Goal: Check status: Check status

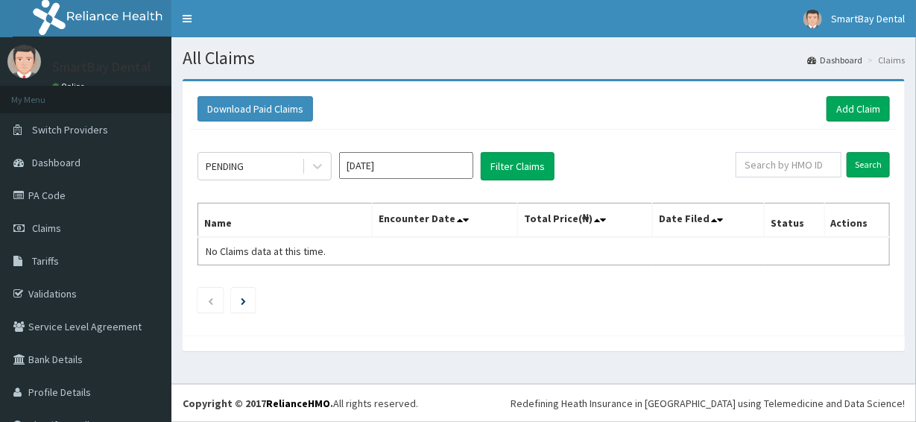
scroll to position [27, 0]
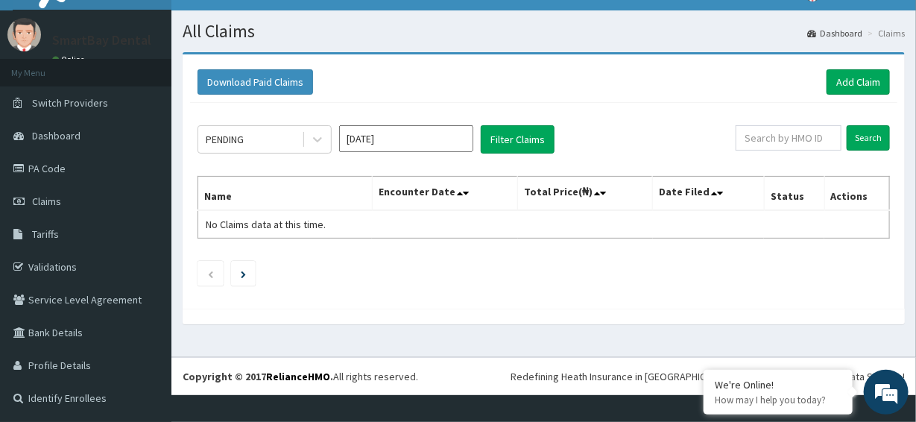
click at [411, 139] on input "Aug 2025" at bounding box center [406, 138] width 134 height 27
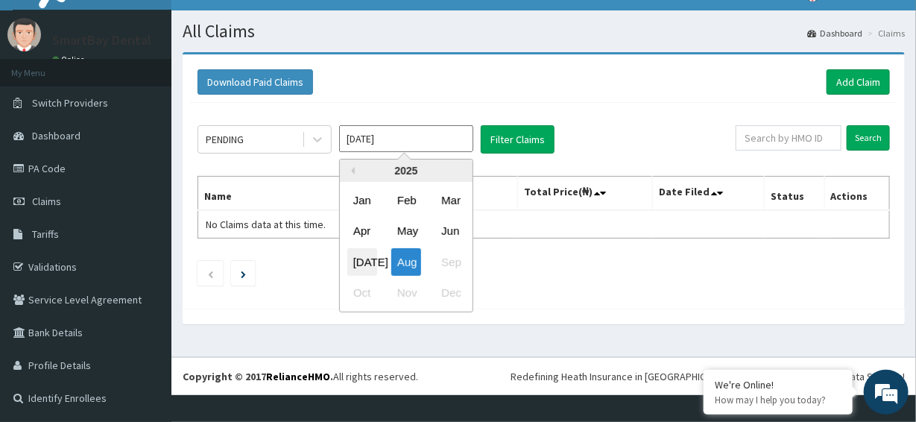
click at [361, 267] on div "Jul" at bounding box center [362, 262] width 30 height 28
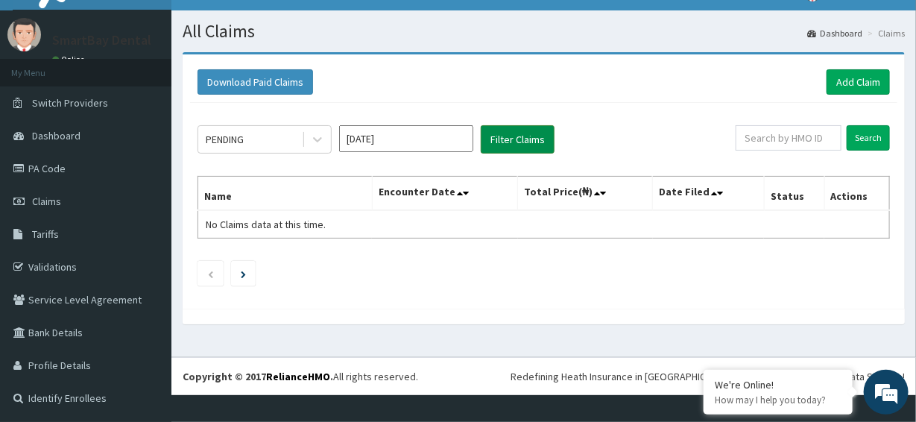
click at [513, 139] on button "Filter Claims" at bounding box center [518, 139] width 74 height 28
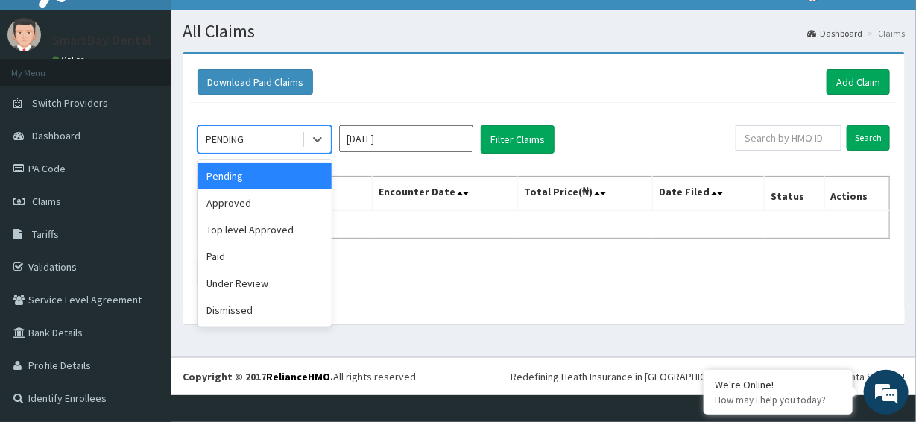
click at [222, 203] on div "Approved" at bounding box center [264, 202] width 134 height 27
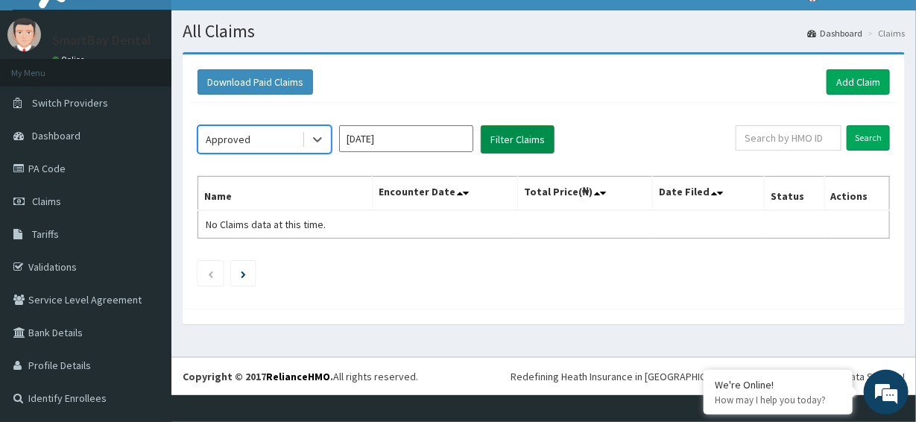
click at [521, 142] on button "Filter Claims" at bounding box center [518, 139] width 74 height 28
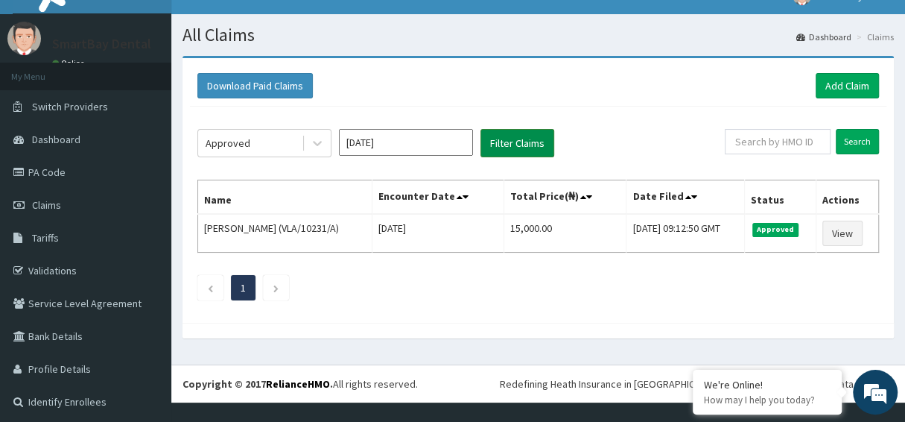
scroll to position [0, 0]
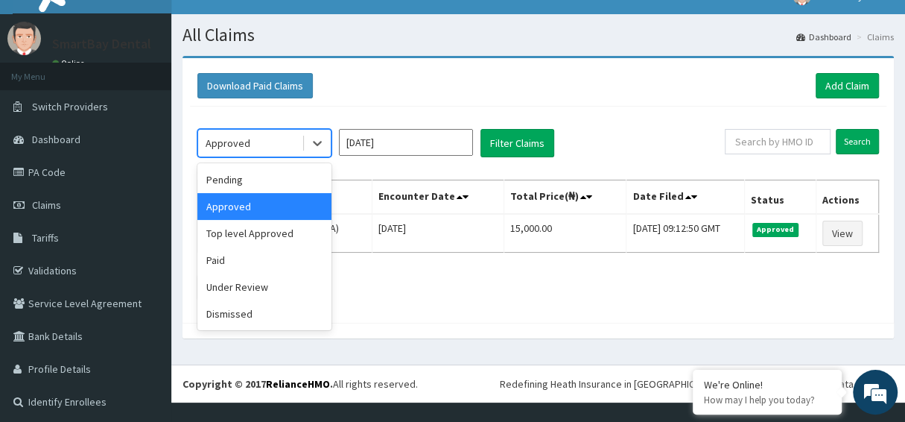
click at [230, 232] on div "Top level Approved" at bounding box center [264, 233] width 134 height 27
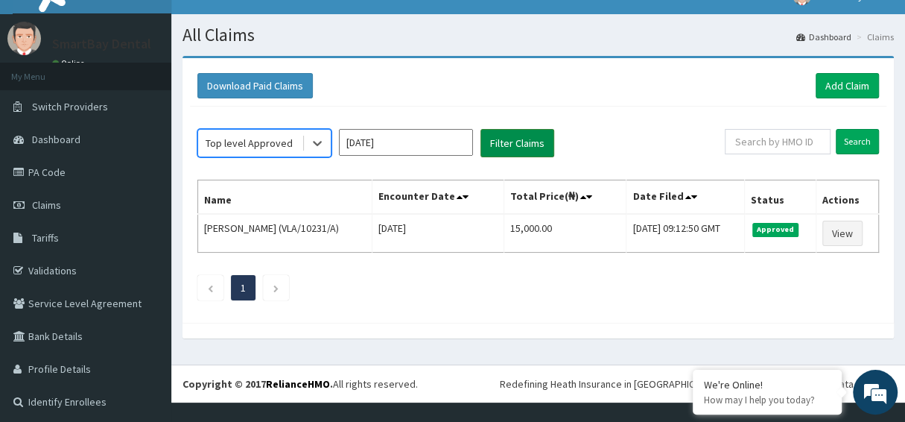
click at [511, 138] on button "Filter Claims" at bounding box center [518, 143] width 74 height 28
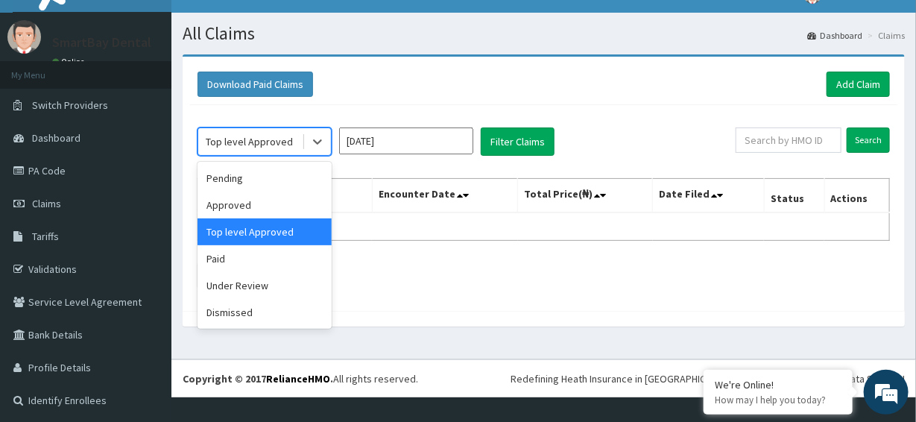
click at [217, 262] on div "Paid" at bounding box center [264, 258] width 134 height 27
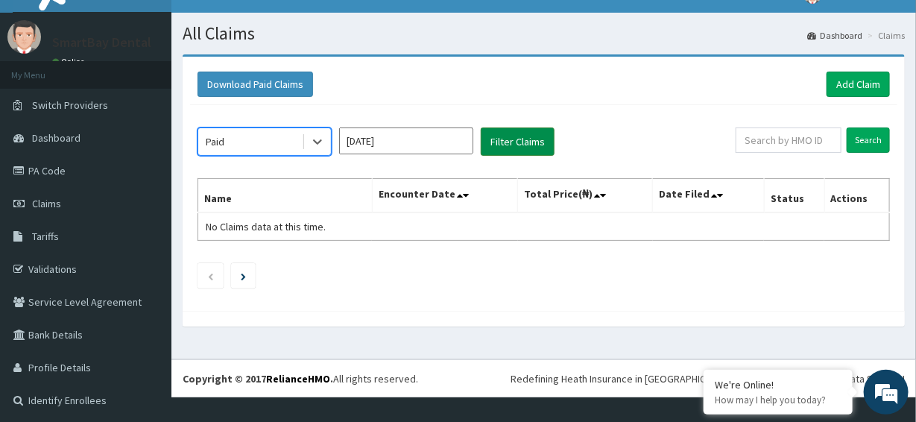
click at [520, 142] on button "Filter Claims" at bounding box center [518, 141] width 74 height 28
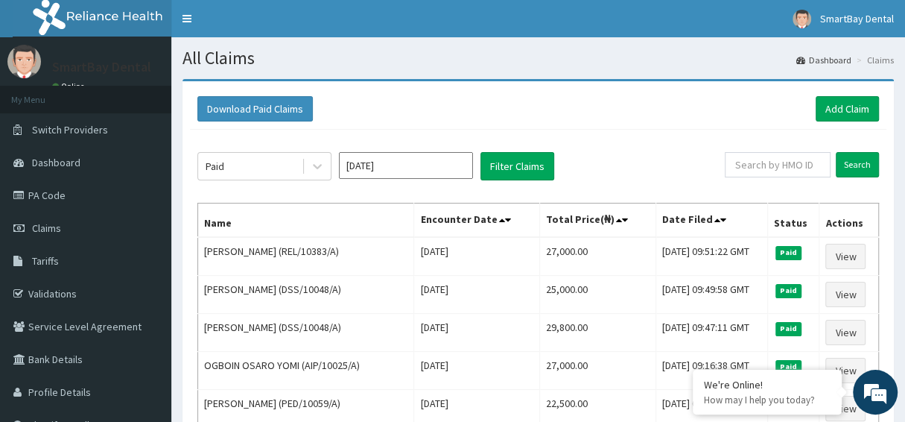
click at [404, 169] on input "Jul 2025" at bounding box center [406, 165] width 134 height 27
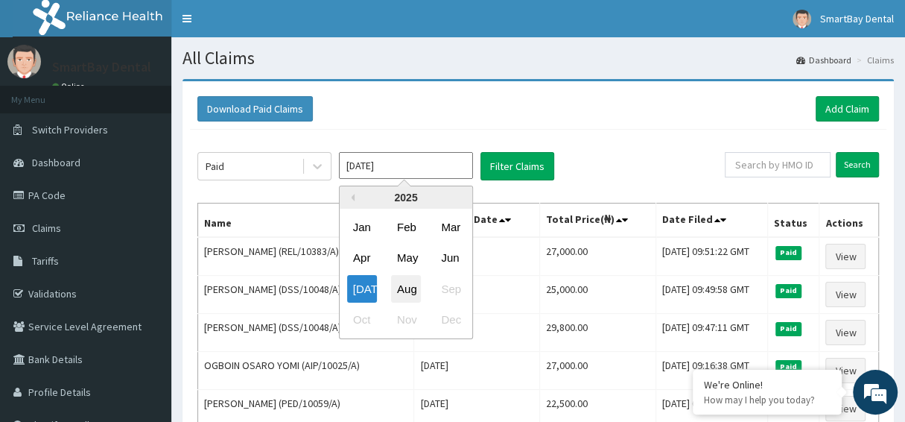
click at [405, 289] on div "Aug" at bounding box center [406, 289] width 30 height 28
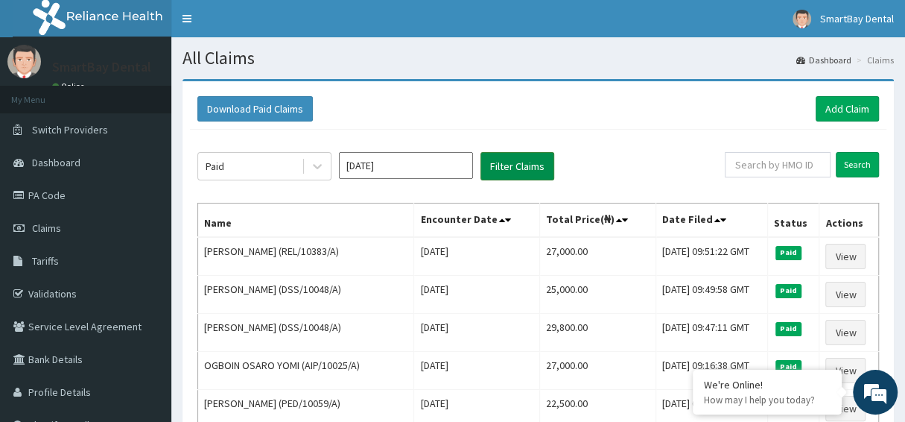
click at [519, 155] on button "Filter Claims" at bounding box center [518, 166] width 74 height 28
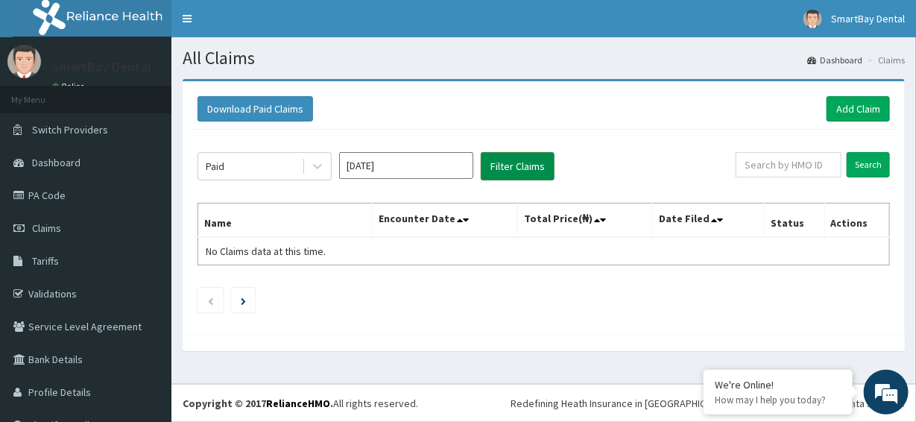
click at [531, 176] on button "Filter Claims" at bounding box center [518, 166] width 74 height 28
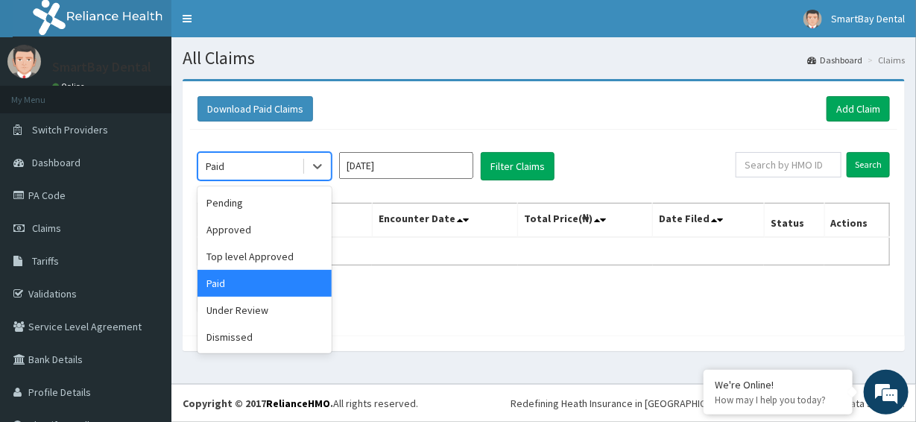
click at [228, 261] on div "Top level Approved" at bounding box center [264, 256] width 134 height 27
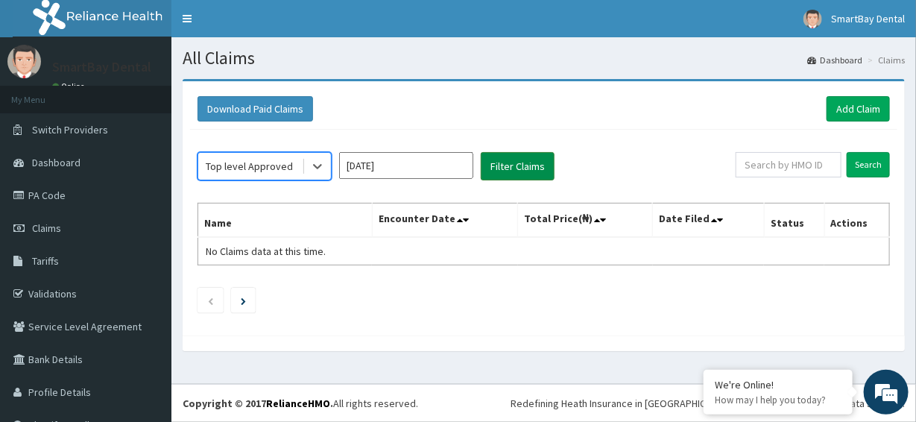
click at [532, 164] on button "Filter Claims" at bounding box center [518, 166] width 74 height 28
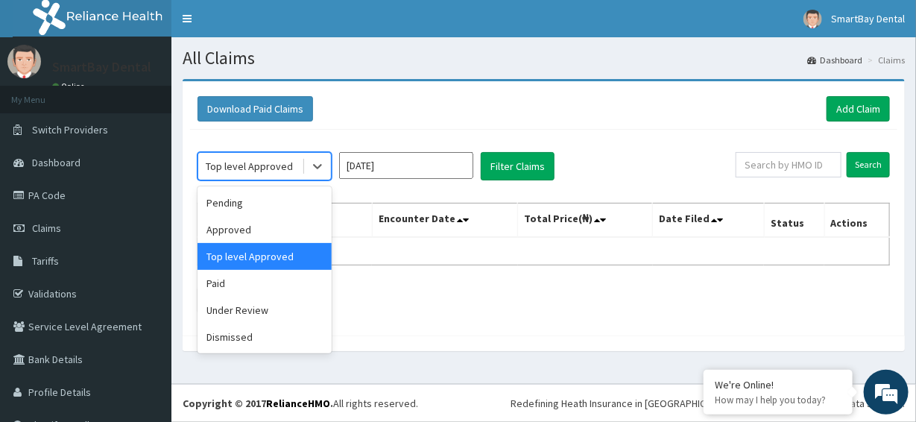
click at [221, 232] on div "Approved" at bounding box center [264, 229] width 134 height 27
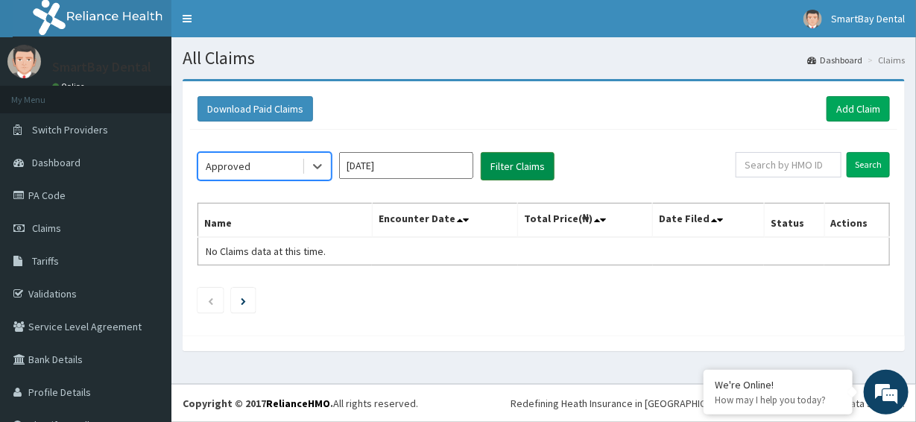
click at [519, 170] on button "Filter Claims" at bounding box center [518, 166] width 74 height 28
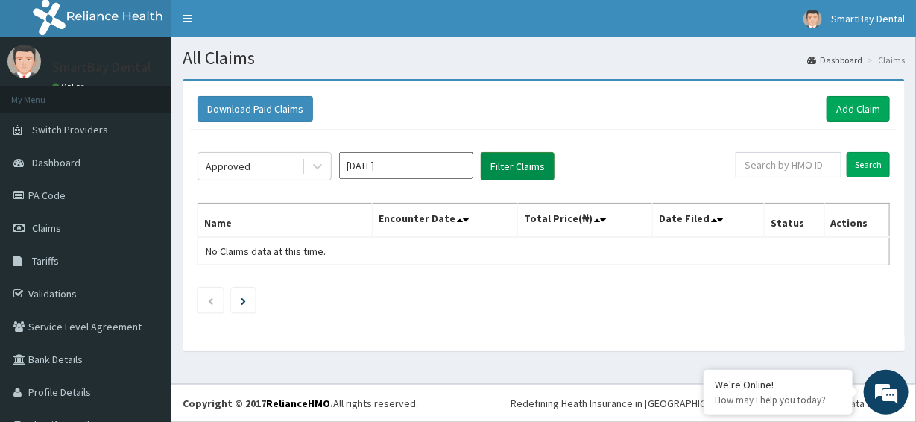
click at [519, 170] on button "Filter Claims" at bounding box center [518, 166] width 74 height 28
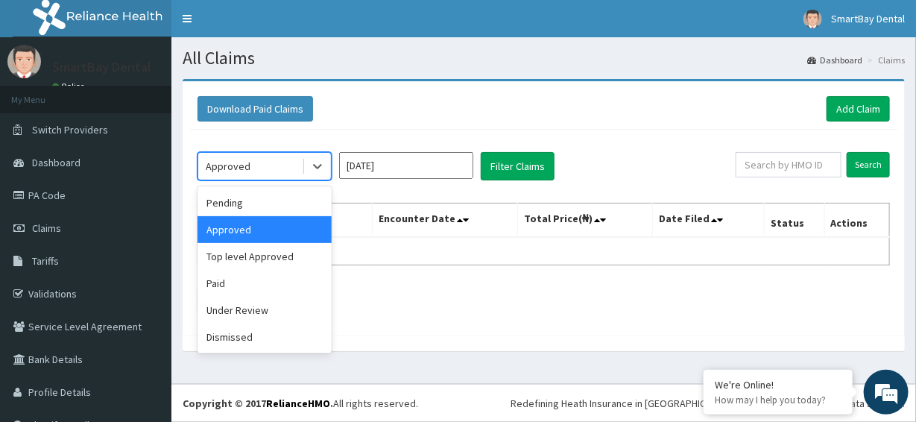
click at [215, 203] on div "Pending" at bounding box center [264, 202] width 134 height 27
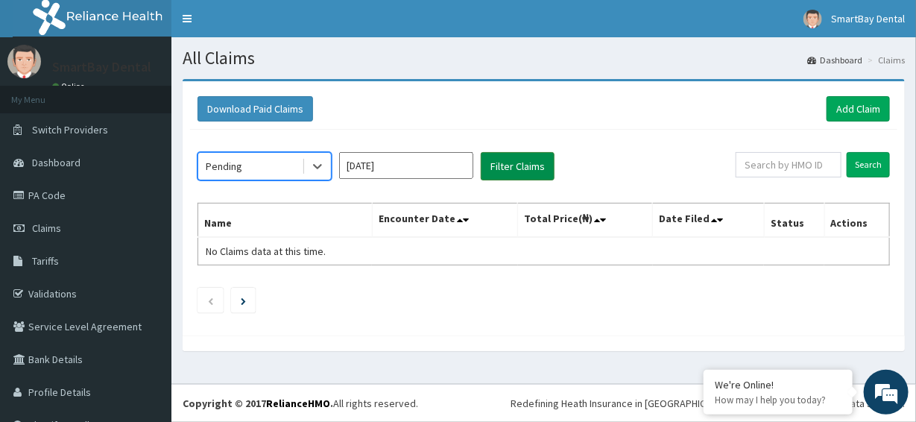
click at [522, 158] on button "Filter Claims" at bounding box center [518, 166] width 74 height 28
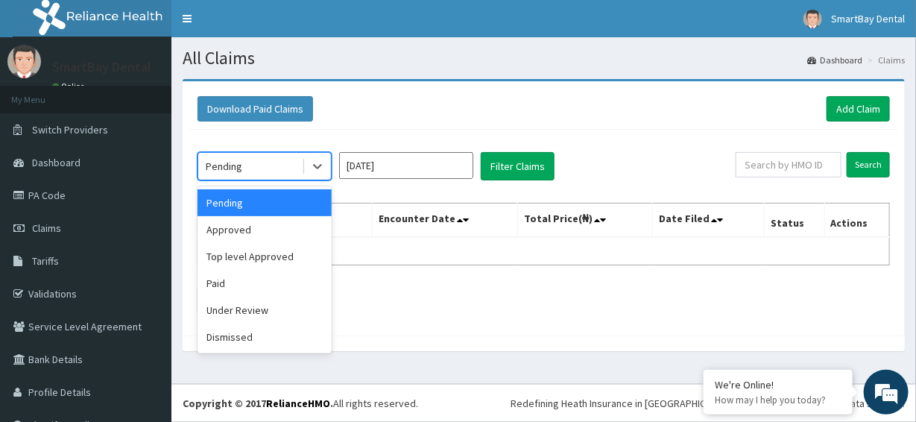
click at [303, 169] on span at bounding box center [303, 166] width 1 height 15
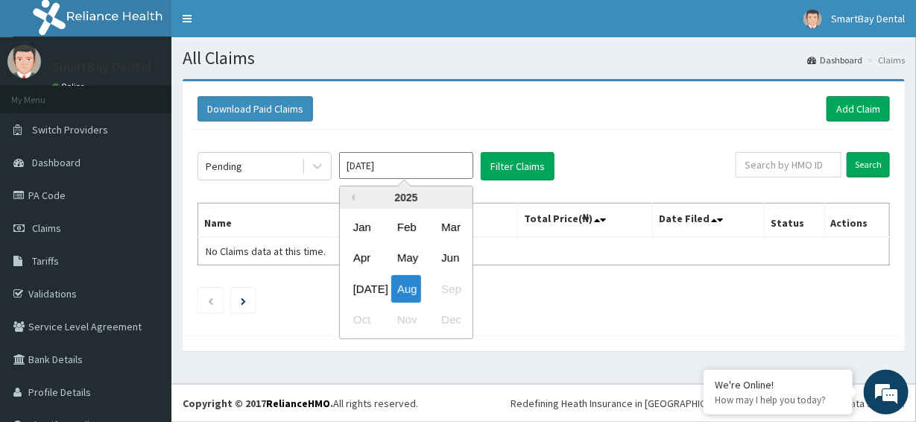
click at [399, 171] on input "Aug 2025" at bounding box center [406, 165] width 134 height 27
click at [453, 256] on div "Jun" at bounding box center [450, 258] width 30 height 28
type input "Jun 2025"
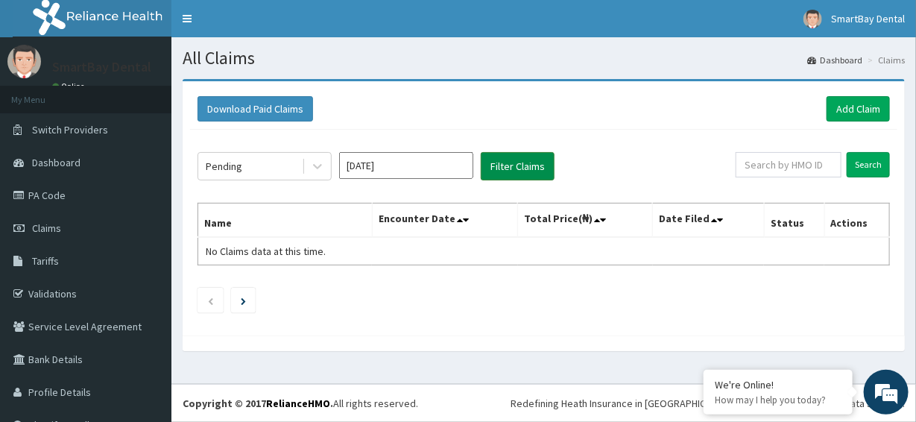
click at [498, 165] on button "Filter Claims" at bounding box center [518, 166] width 74 height 28
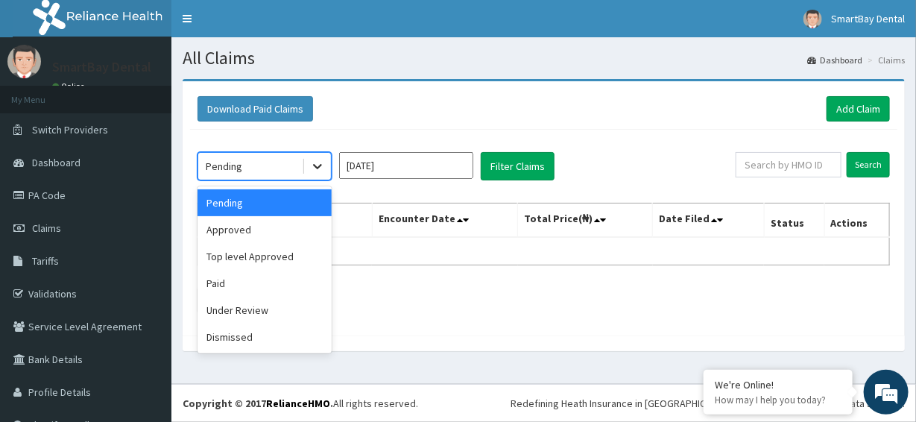
click at [320, 165] on icon at bounding box center [317, 167] width 9 height 5
click at [244, 232] on div "Approved" at bounding box center [264, 229] width 134 height 27
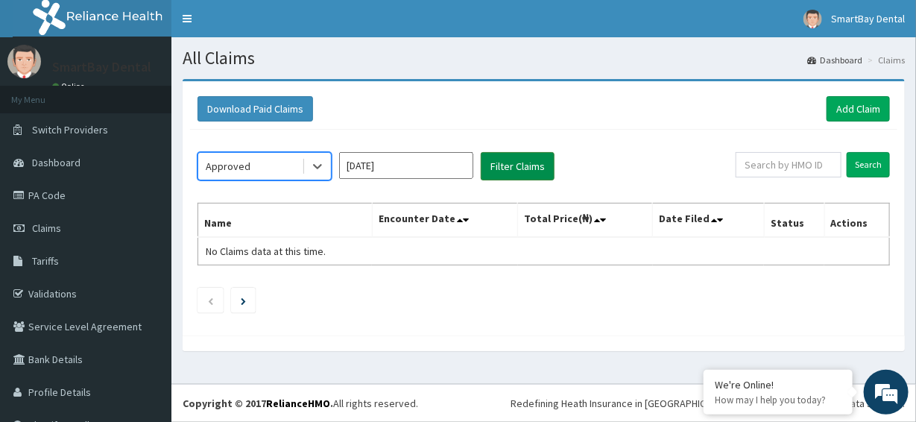
click at [494, 163] on button "Filter Claims" at bounding box center [518, 166] width 74 height 28
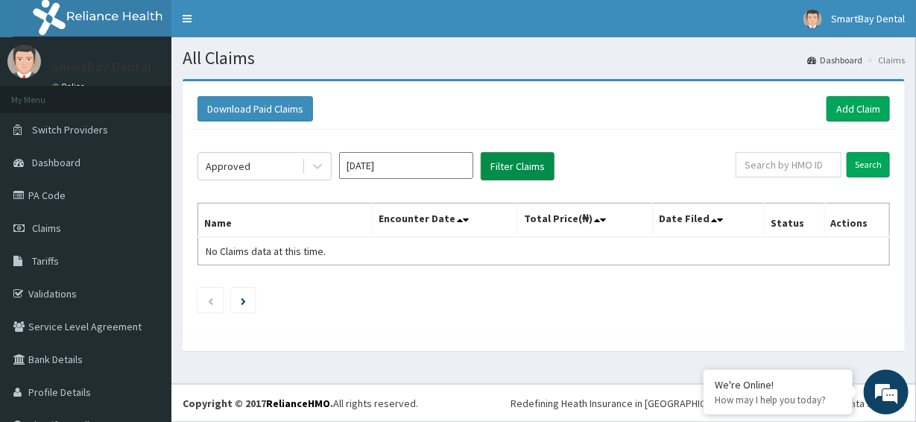
click at [500, 155] on button "Filter Claims" at bounding box center [518, 166] width 74 height 28
click at [317, 169] on icon at bounding box center [317, 166] width 15 height 15
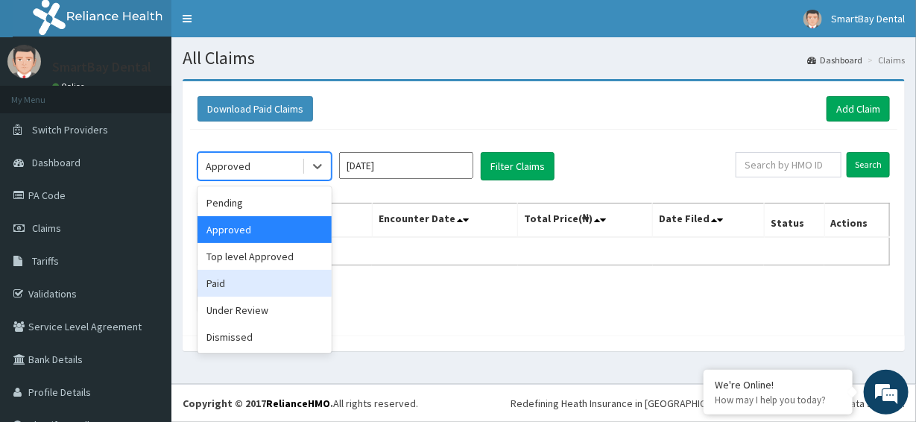
click at [229, 287] on div "Paid" at bounding box center [264, 283] width 134 height 27
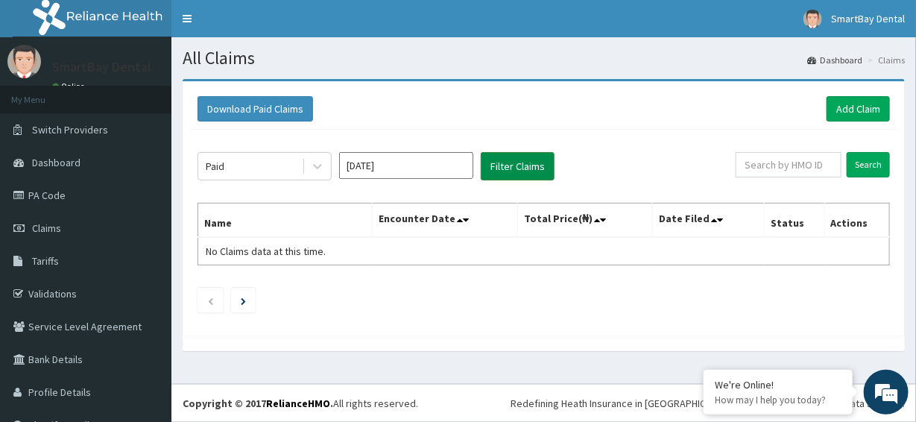
click at [537, 159] on button "Filter Claims" at bounding box center [518, 166] width 74 height 28
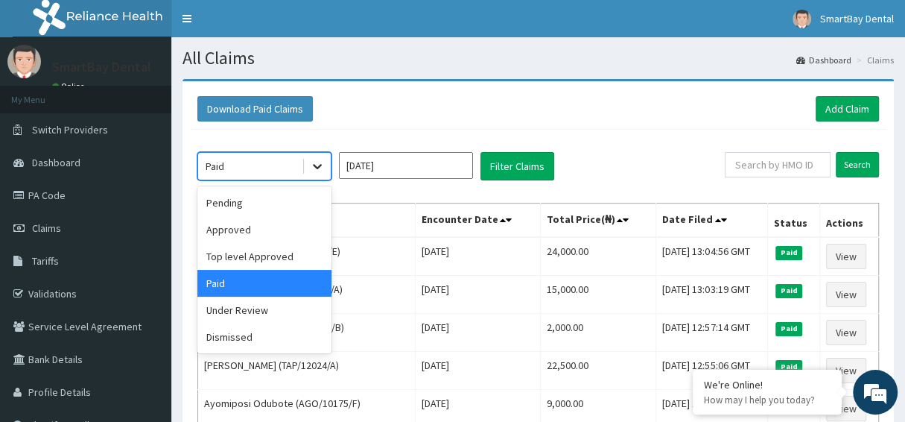
click at [323, 166] on icon at bounding box center [317, 166] width 15 height 15
click at [250, 308] on div "Under Review" at bounding box center [264, 310] width 134 height 27
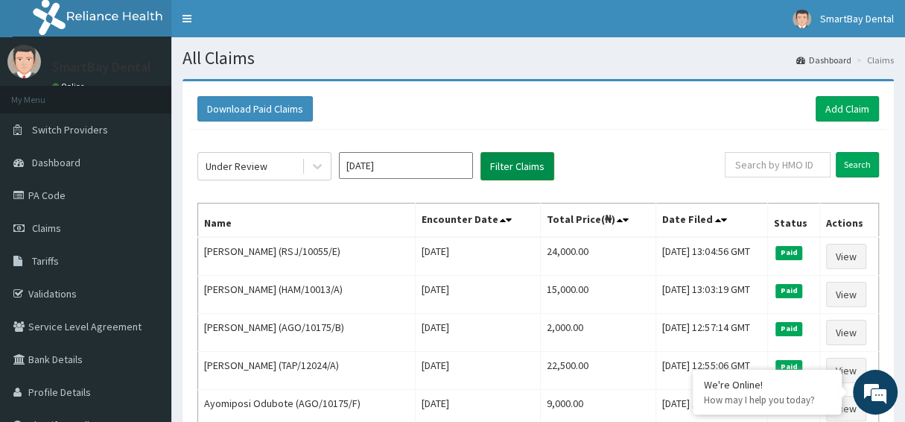
click at [528, 174] on button "Filter Claims" at bounding box center [518, 166] width 74 height 28
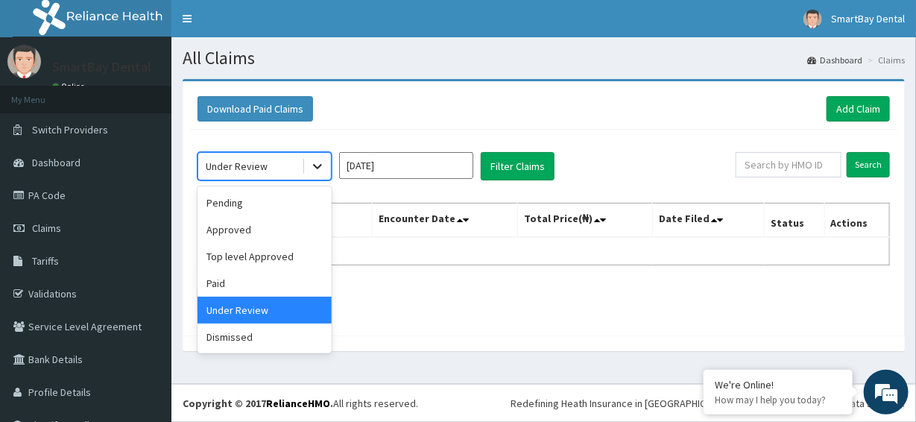
click at [322, 160] on icon at bounding box center [317, 166] width 15 height 15
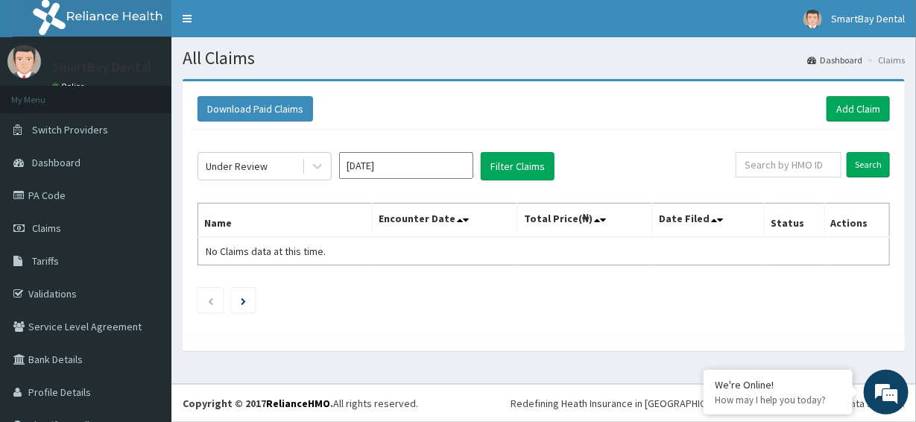
click at [490, 45] on section "All Claims Dashboard Claims" at bounding box center [543, 52] width 744 height 31
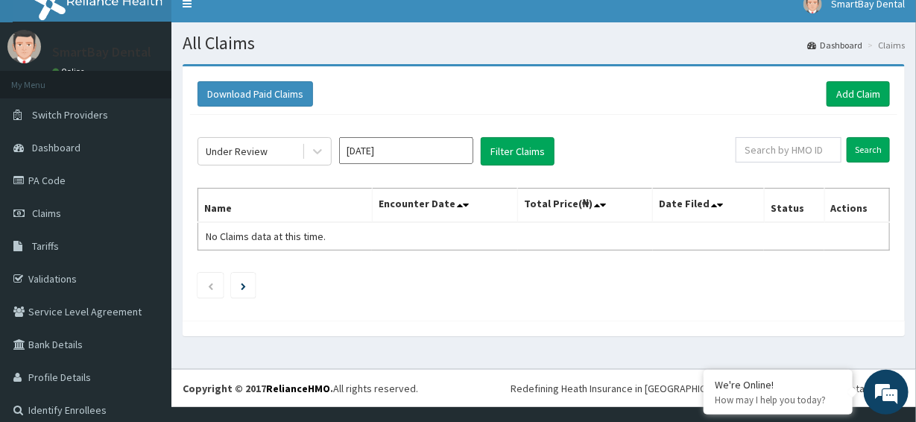
scroll to position [27, 0]
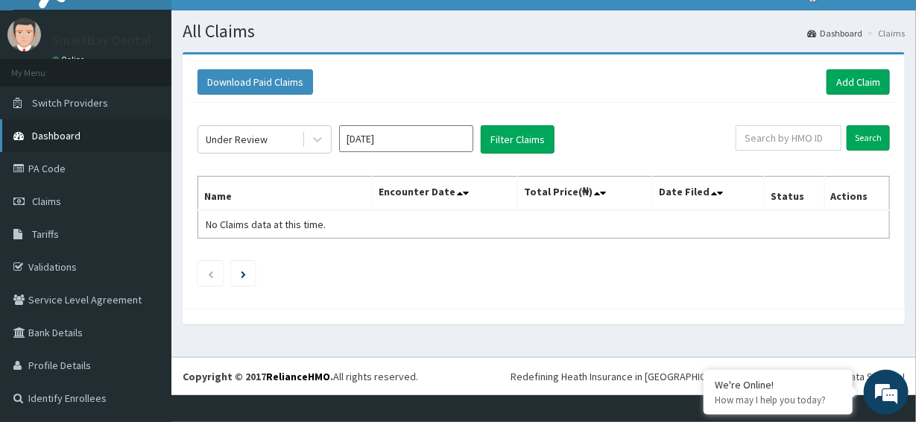
click at [45, 129] on span "Dashboard" at bounding box center [56, 135] width 48 height 13
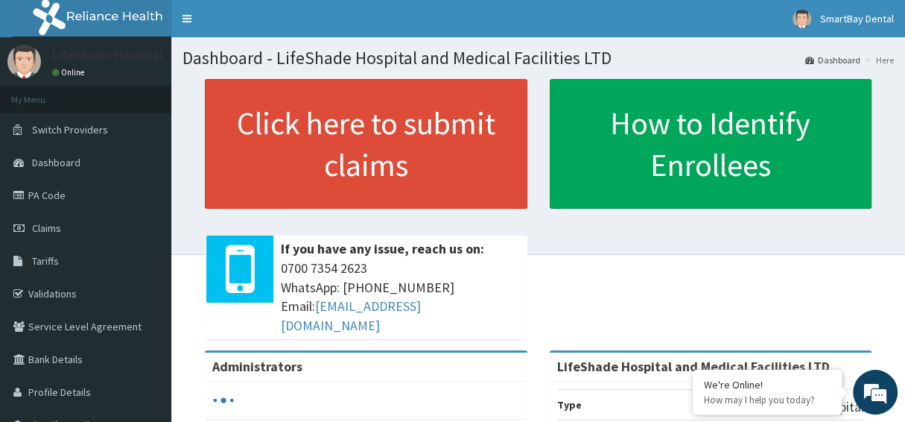
click at [856, 60] on link "Dashboard" at bounding box center [832, 60] width 55 height 13
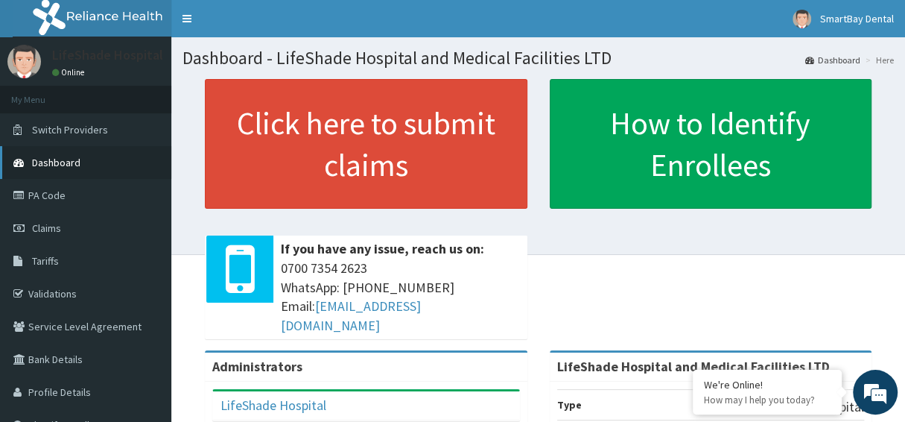
click at [48, 160] on span "Dashboard" at bounding box center [56, 162] width 48 height 13
click at [41, 168] on span "Dashboard" at bounding box center [56, 162] width 48 height 13
click at [37, 227] on span "Claims" at bounding box center [46, 227] width 29 height 13
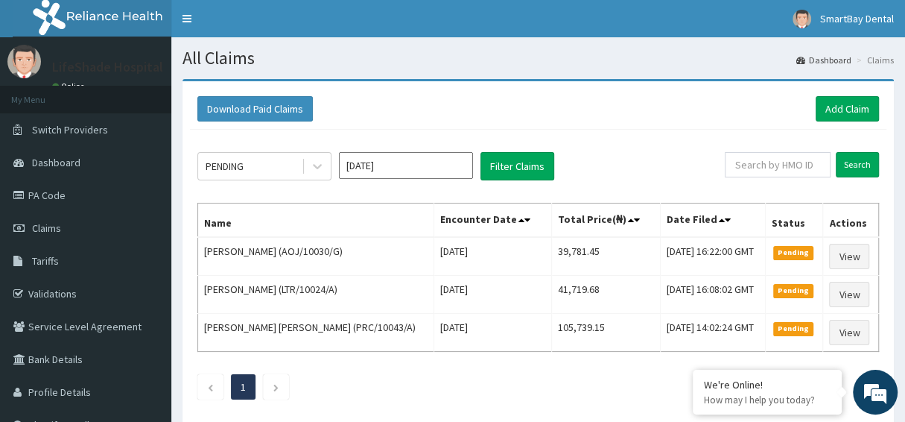
click at [425, 169] on input "[DATE]" at bounding box center [406, 165] width 134 height 27
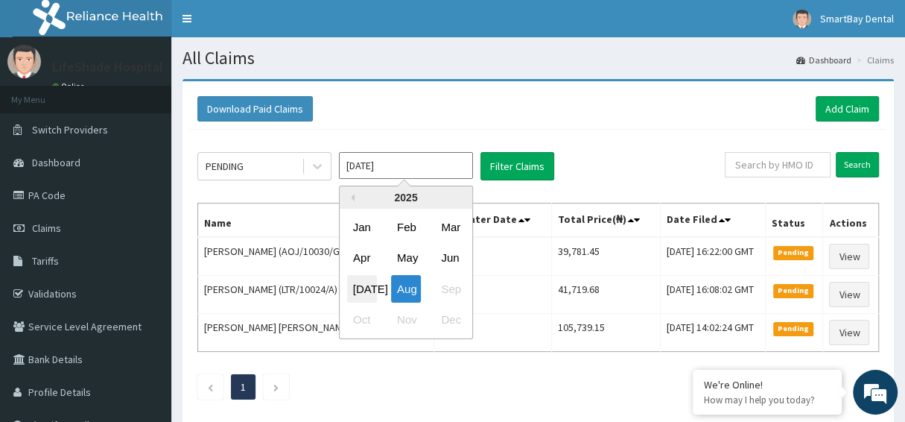
click at [372, 282] on div "[DATE]" at bounding box center [362, 289] width 30 height 28
type input "Jul 2025"
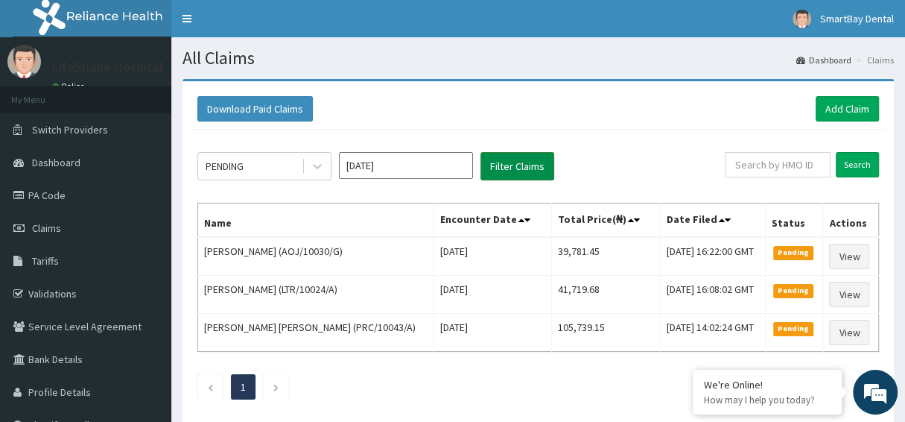
click at [505, 171] on button "Filter Claims" at bounding box center [518, 166] width 74 height 28
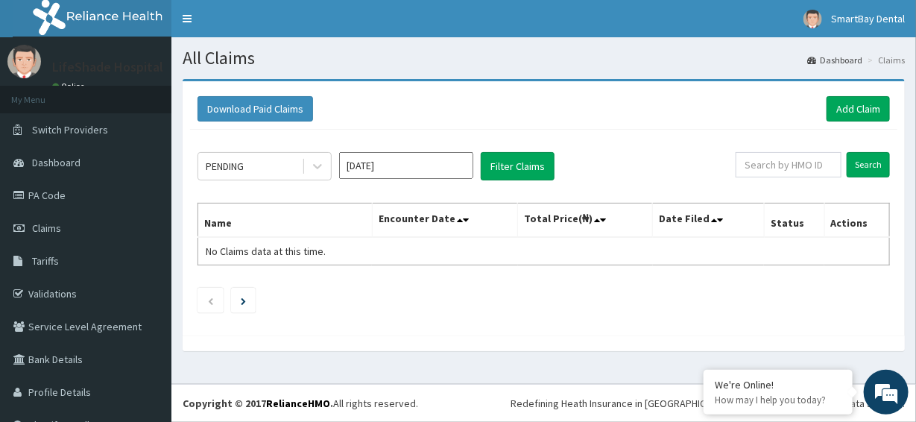
click at [454, 171] on input "Jul 2025" at bounding box center [406, 165] width 134 height 27
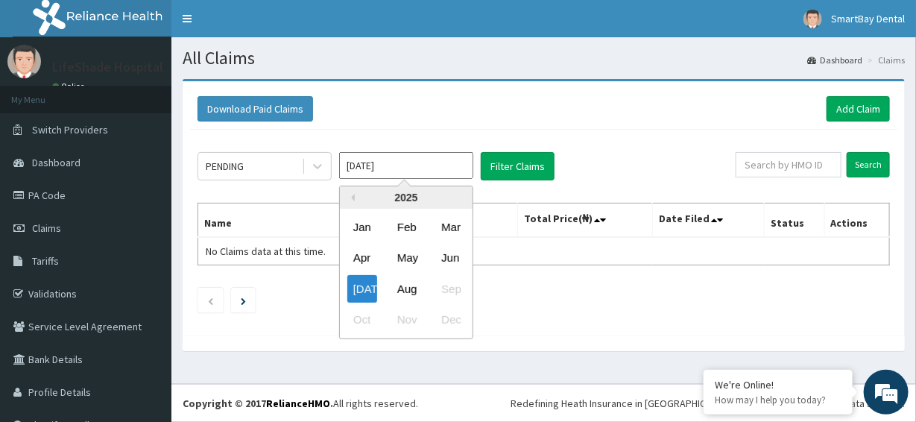
click at [440, 164] on input "Jul 2025" at bounding box center [406, 165] width 134 height 27
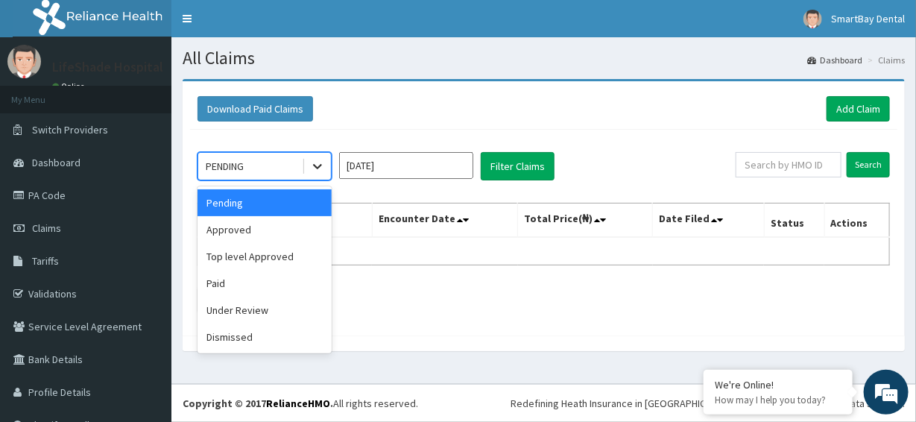
click at [304, 163] on div at bounding box center [317, 166] width 27 height 27
click at [218, 228] on div "Approved" at bounding box center [264, 229] width 134 height 27
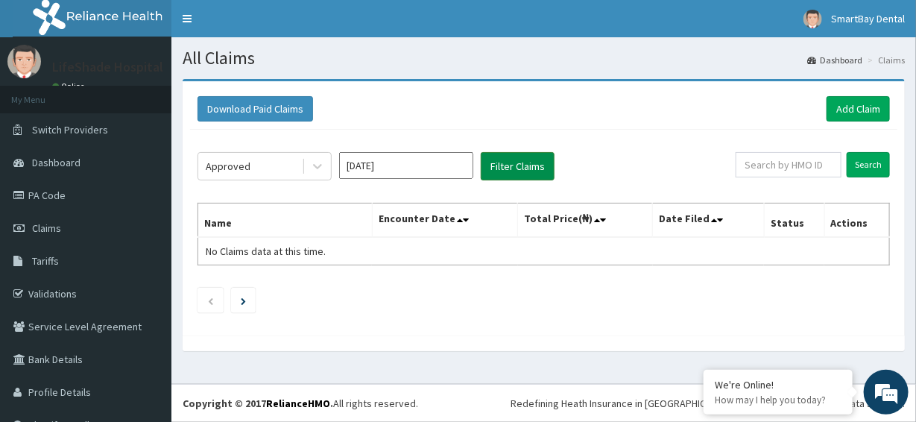
click at [522, 157] on button "Filter Claims" at bounding box center [518, 166] width 74 height 28
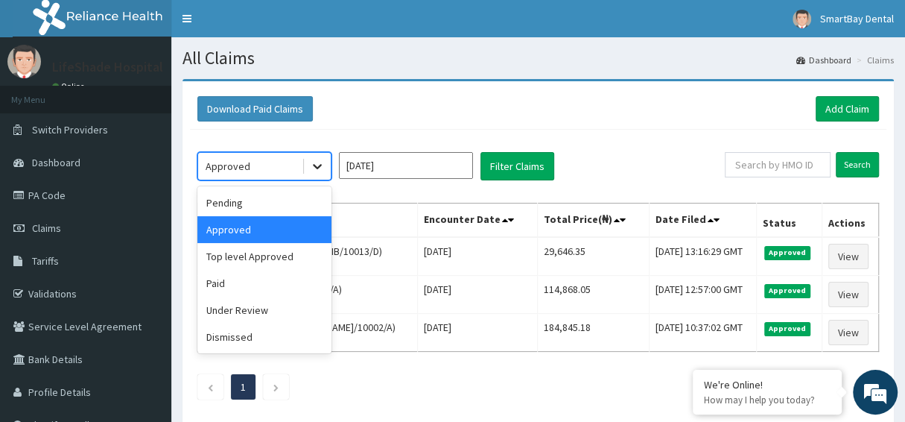
click at [312, 167] on icon at bounding box center [317, 166] width 15 height 15
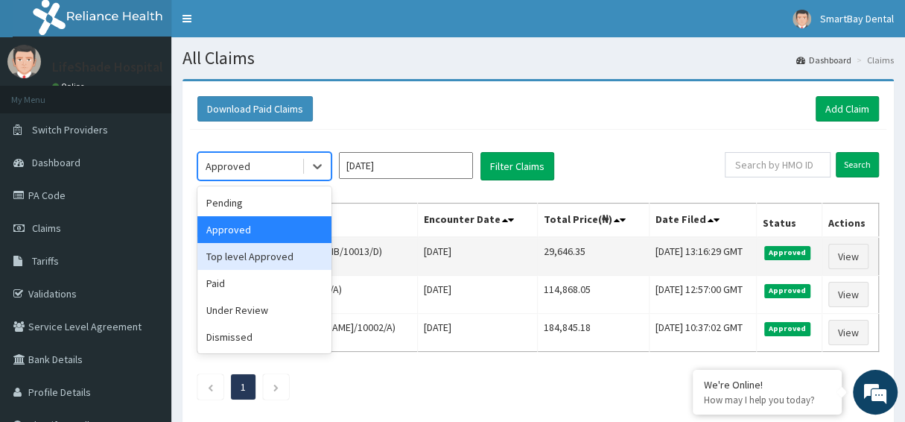
click at [263, 255] on div "Top level Approved" at bounding box center [264, 256] width 134 height 27
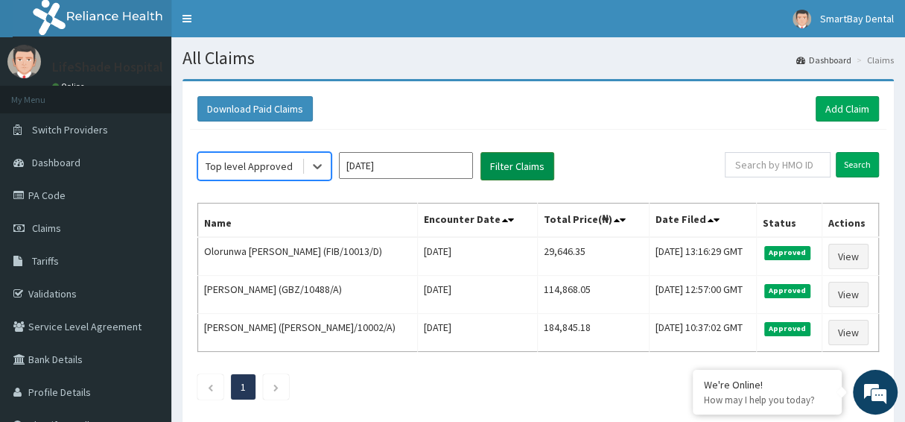
click at [530, 154] on button "Filter Claims" at bounding box center [518, 166] width 74 height 28
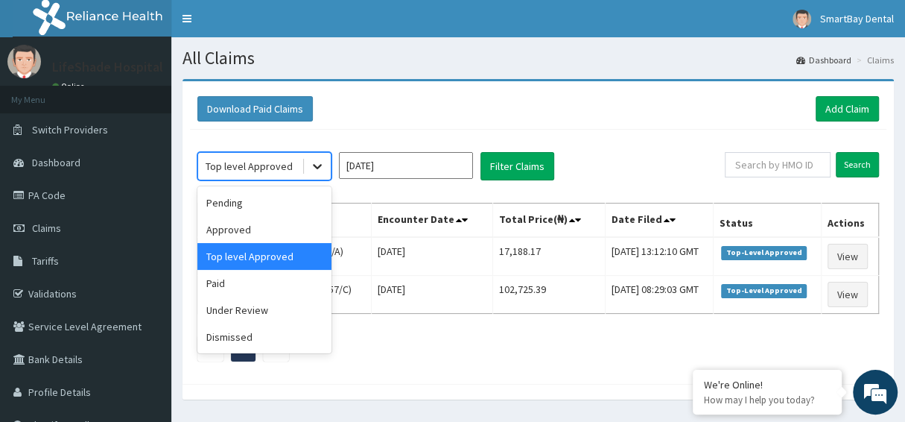
click at [311, 171] on icon at bounding box center [317, 166] width 15 height 15
click at [225, 279] on div "Paid" at bounding box center [264, 283] width 134 height 27
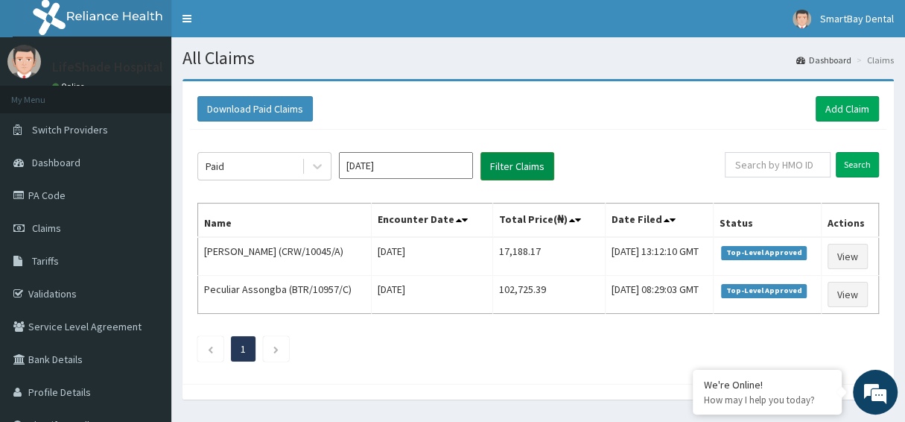
click at [515, 165] on button "Filter Claims" at bounding box center [518, 166] width 74 height 28
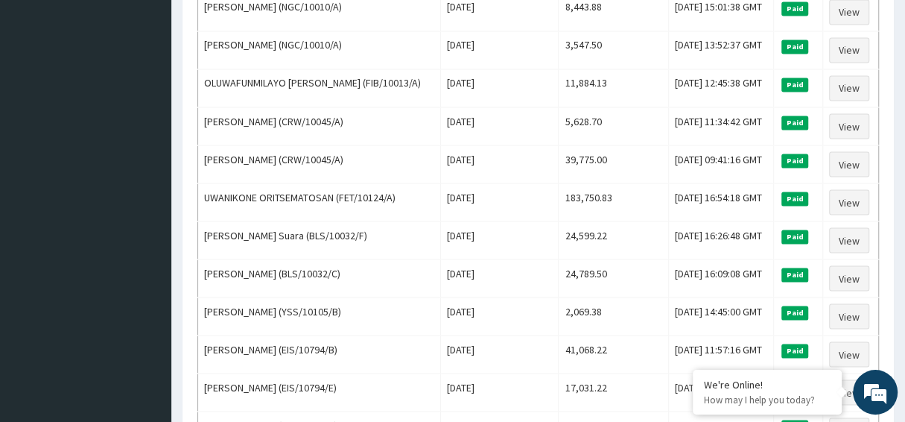
scroll to position [1824, 0]
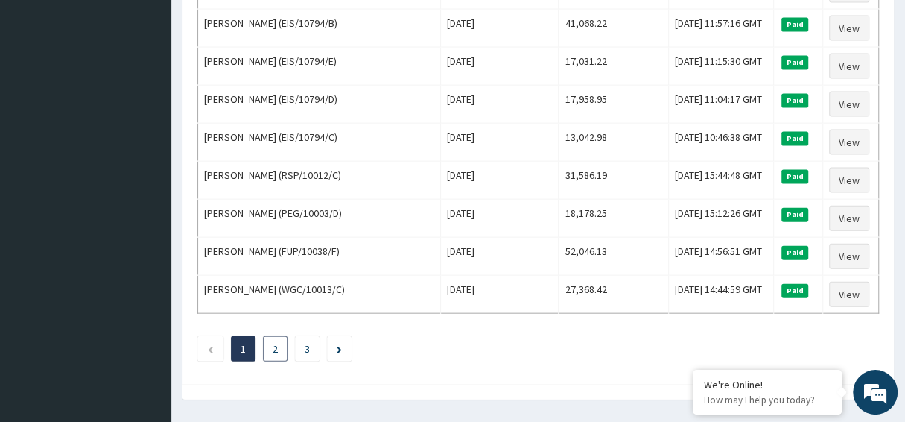
click at [278, 342] on link "2" at bounding box center [275, 348] width 5 height 13
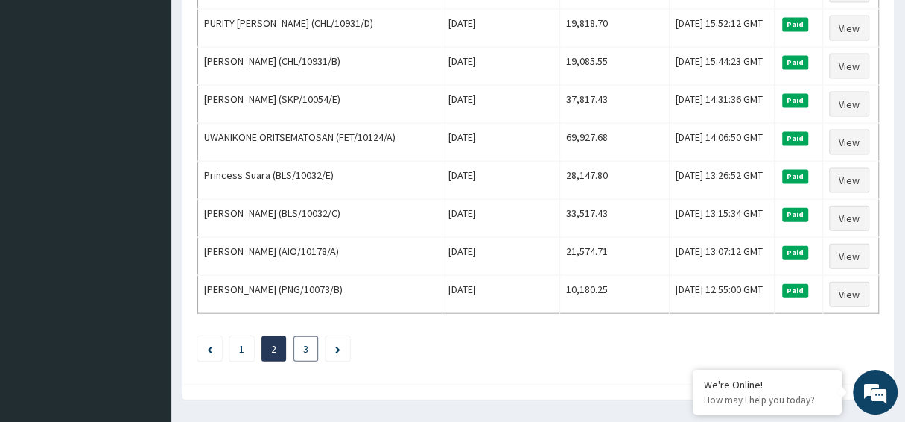
click at [310, 336] on li "3" at bounding box center [306, 348] width 25 height 25
click at [308, 342] on link "3" at bounding box center [305, 348] width 5 height 13
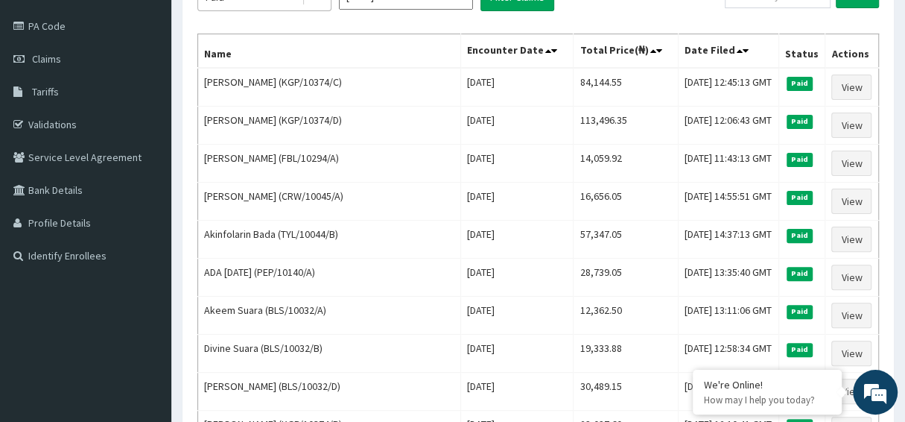
scroll to position [0, 0]
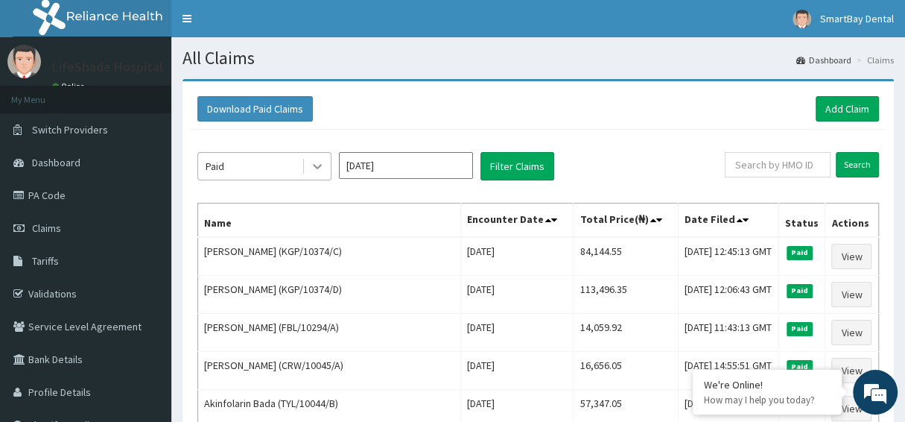
click at [320, 165] on icon at bounding box center [317, 166] width 15 height 15
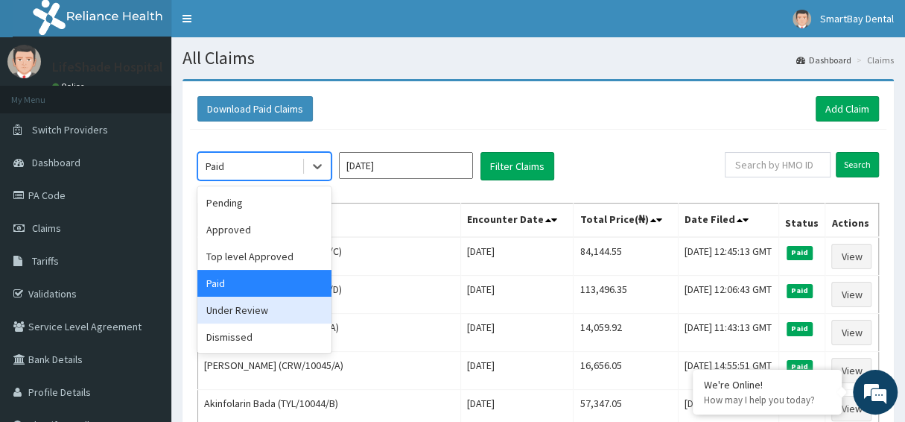
click at [266, 307] on div "Under Review" at bounding box center [264, 310] width 134 height 27
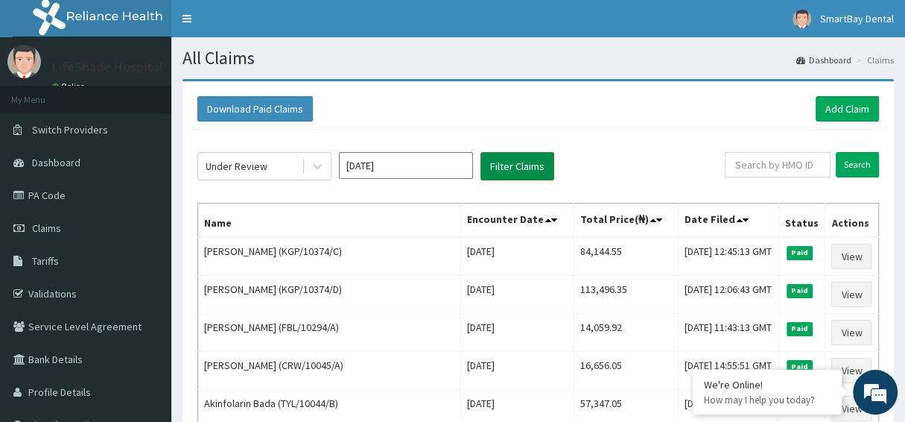
click at [498, 171] on button "Filter Claims" at bounding box center [518, 166] width 74 height 28
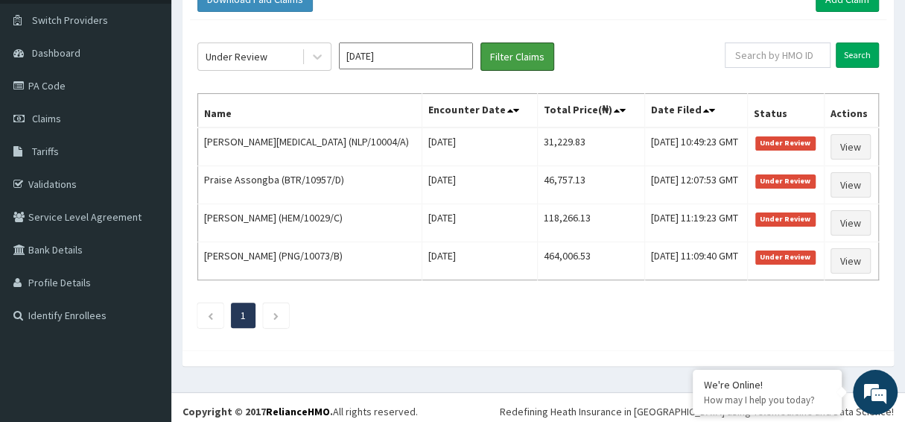
scroll to position [113, 0]
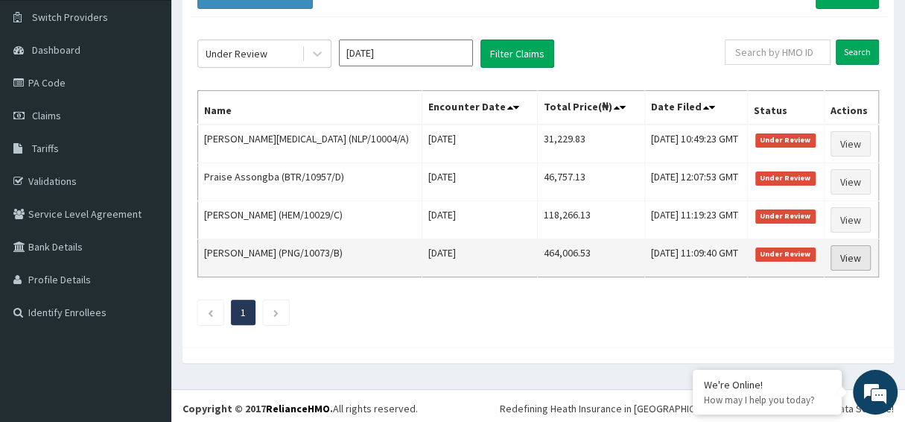
click at [845, 254] on link "View" at bounding box center [851, 257] width 40 height 25
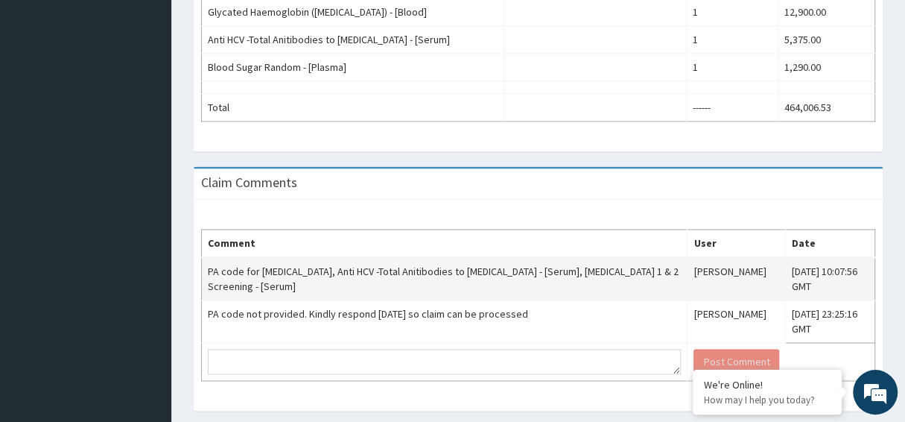
scroll to position [1220, 0]
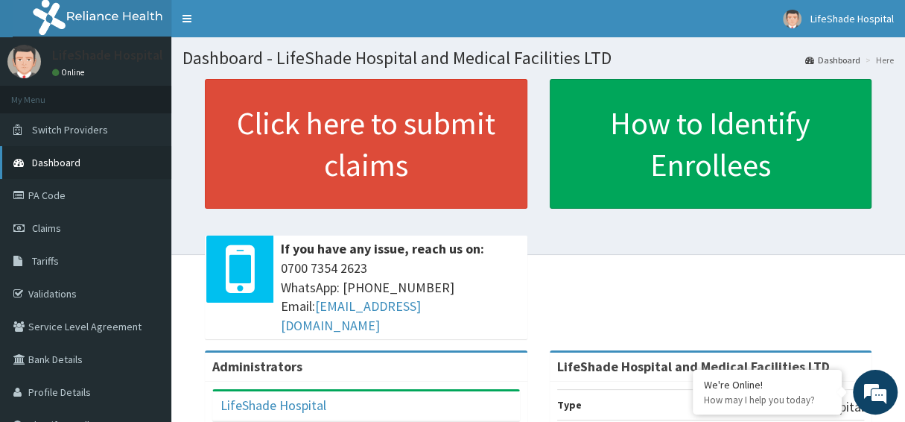
click at [56, 167] on span "Dashboard" at bounding box center [56, 162] width 48 height 13
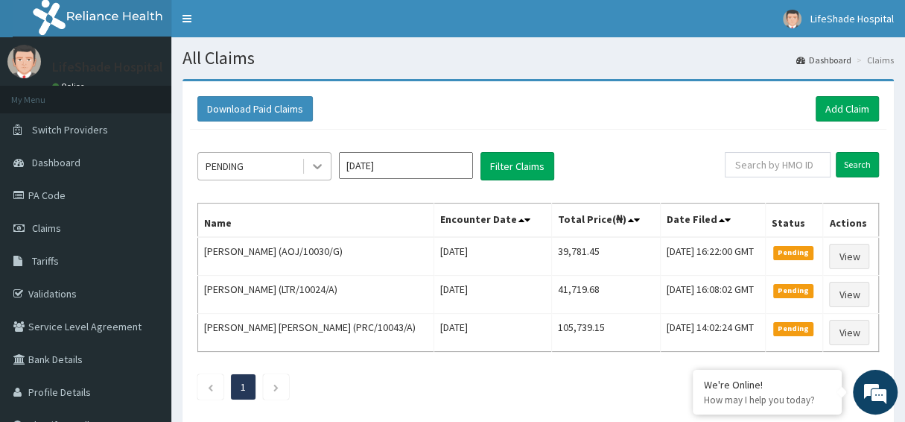
click at [317, 169] on icon at bounding box center [317, 166] width 15 height 15
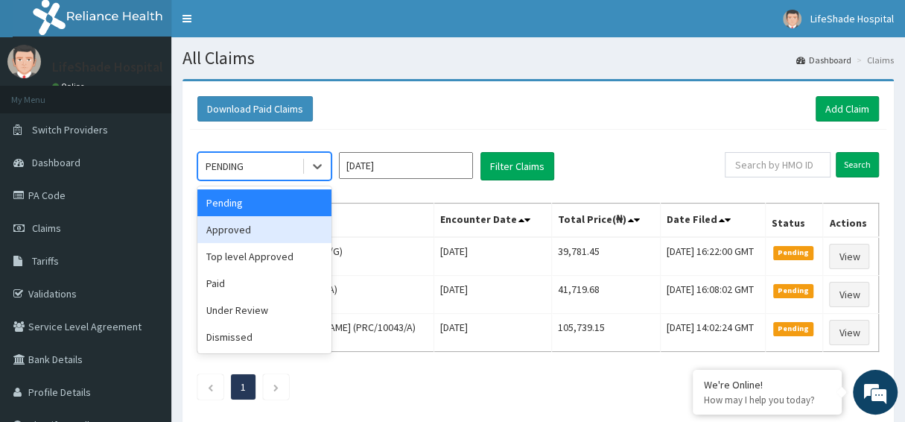
click at [241, 222] on div "Approved" at bounding box center [264, 229] width 134 height 27
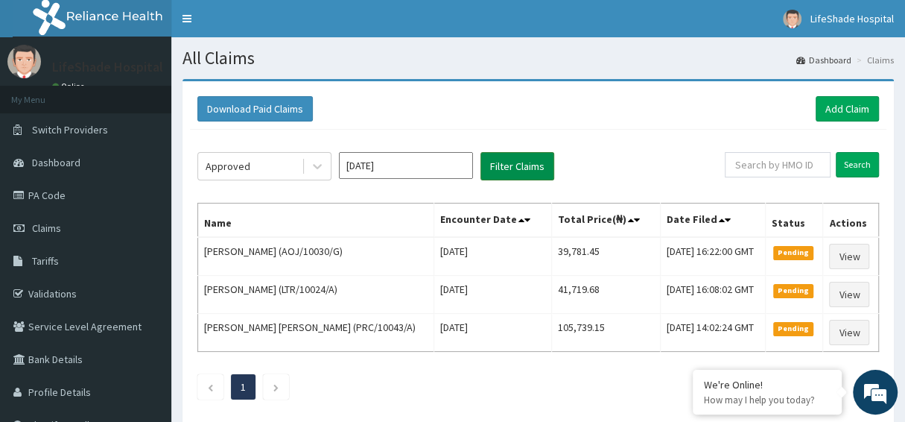
click at [500, 159] on button "Filter Claims" at bounding box center [518, 166] width 74 height 28
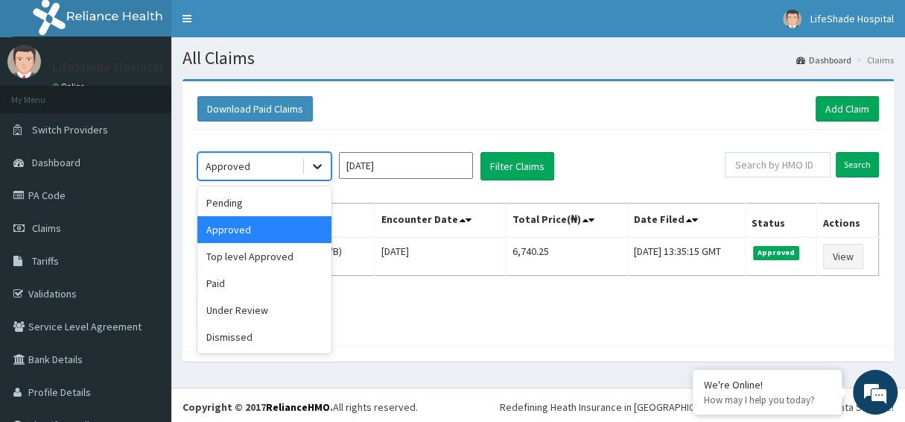
click at [319, 167] on icon at bounding box center [317, 166] width 15 height 15
click at [256, 258] on div "Top level Approved" at bounding box center [264, 256] width 134 height 27
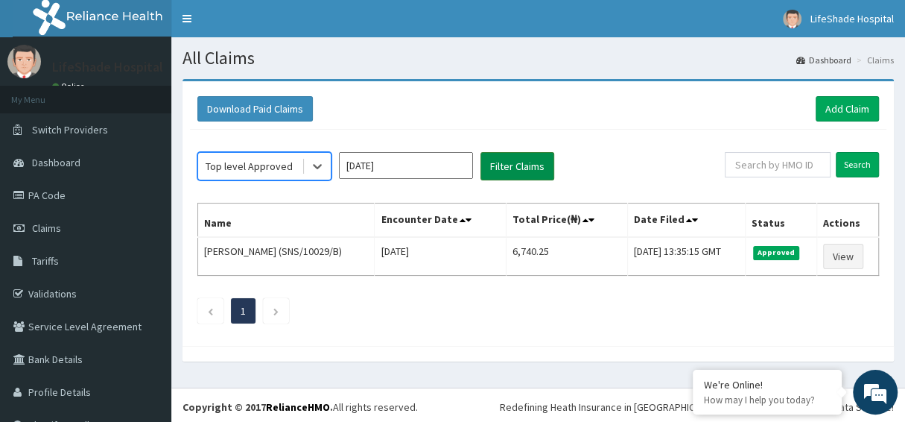
click at [498, 174] on button "Filter Claims" at bounding box center [518, 166] width 74 height 28
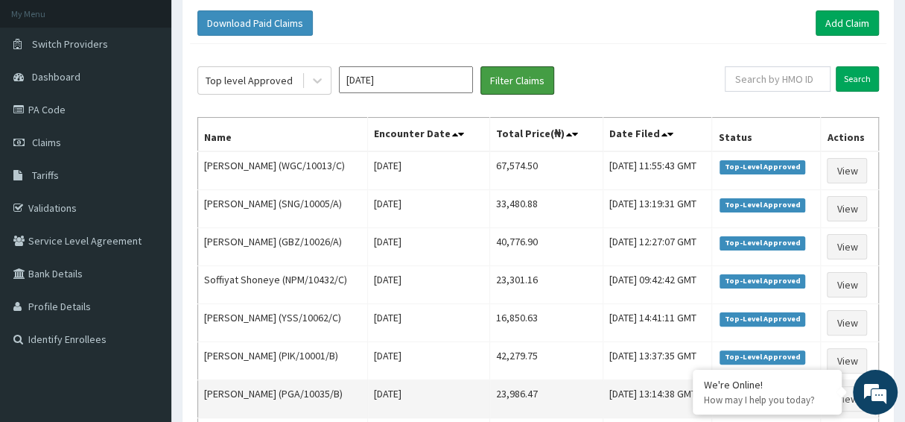
scroll to position [224, 0]
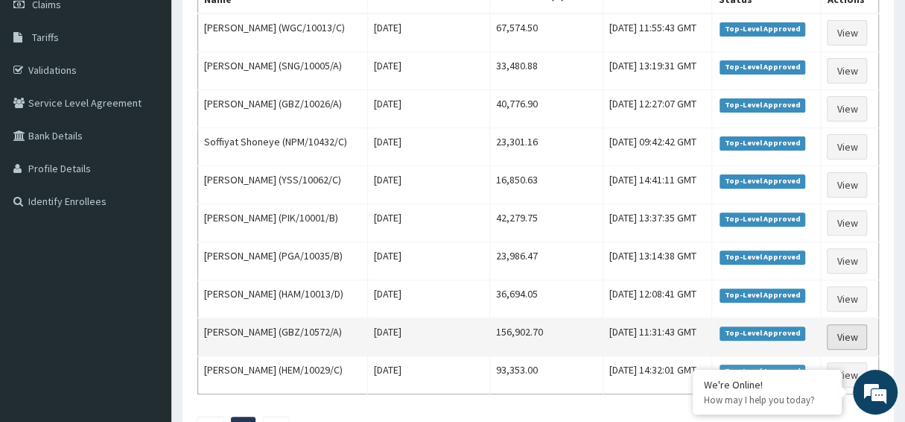
click at [854, 331] on link "View" at bounding box center [847, 336] width 40 height 25
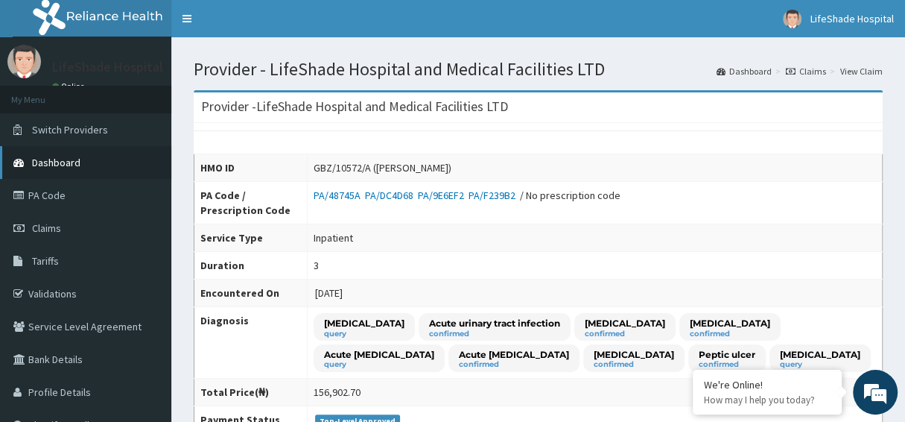
click at [63, 161] on span "Dashboard" at bounding box center [56, 162] width 48 height 13
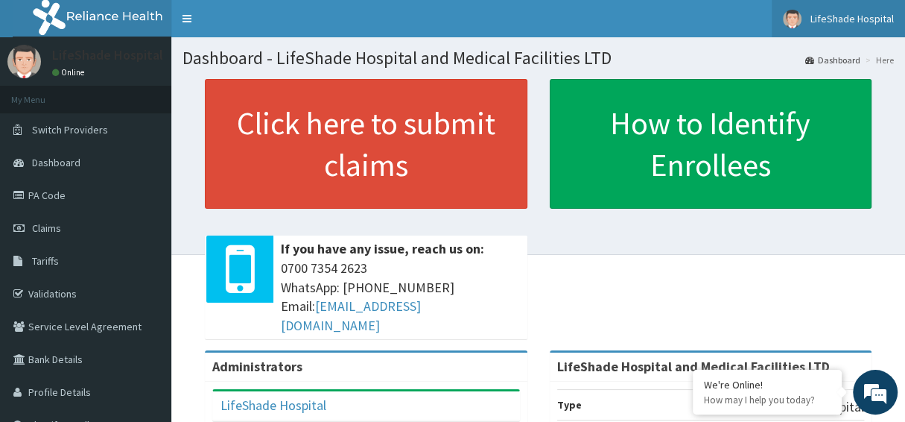
click at [845, 14] on span "LifeShade Hospital" at bounding box center [852, 18] width 83 height 13
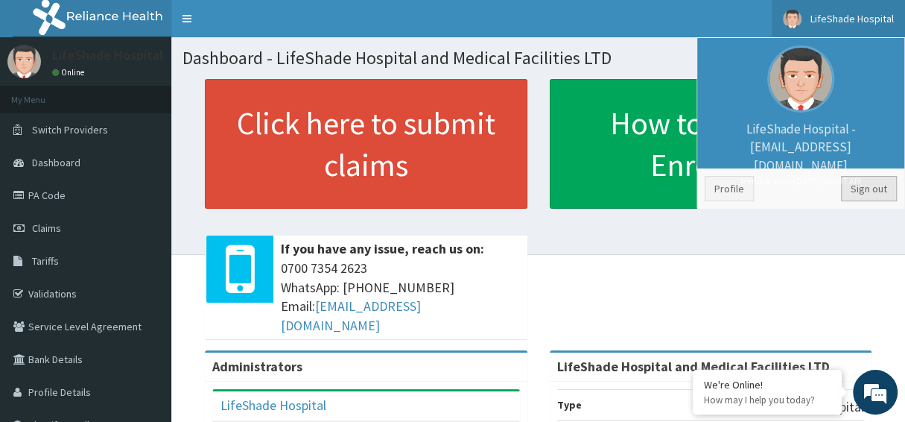
click at [869, 193] on link "Sign out" at bounding box center [869, 188] width 56 height 25
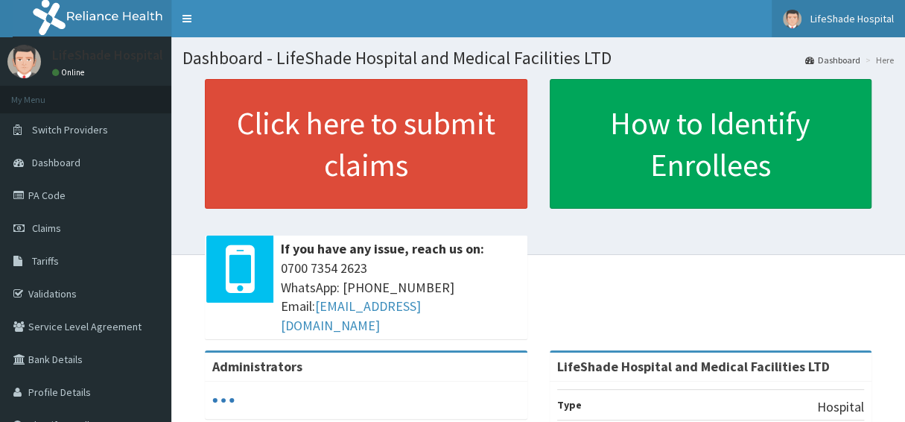
click at [850, 28] on link "LifeShade Hospital" at bounding box center [838, 18] width 133 height 37
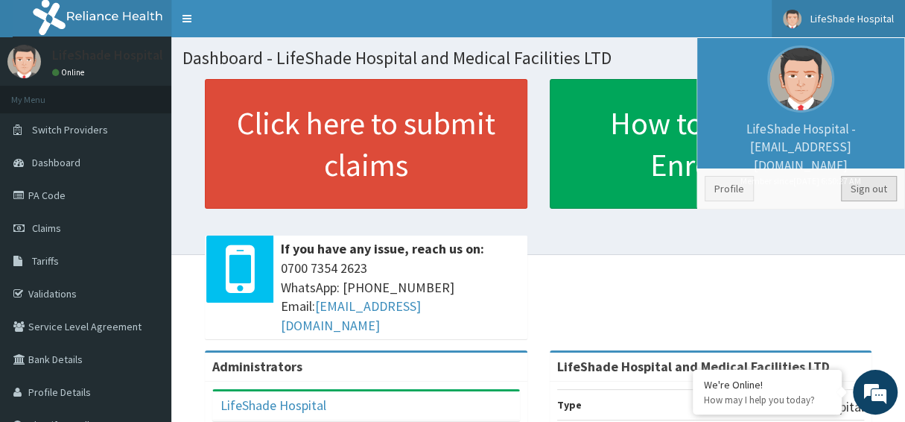
click at [886, 189] on link "Sign out" at bounding box center [869, 188] width 56 height 25
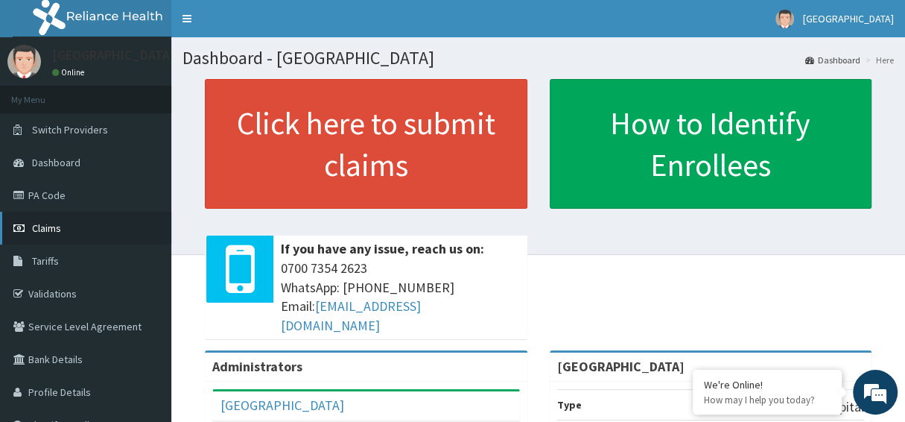
click at [48, 227] on span "Claims" at bounding box center [46, 227] width 29 height 13
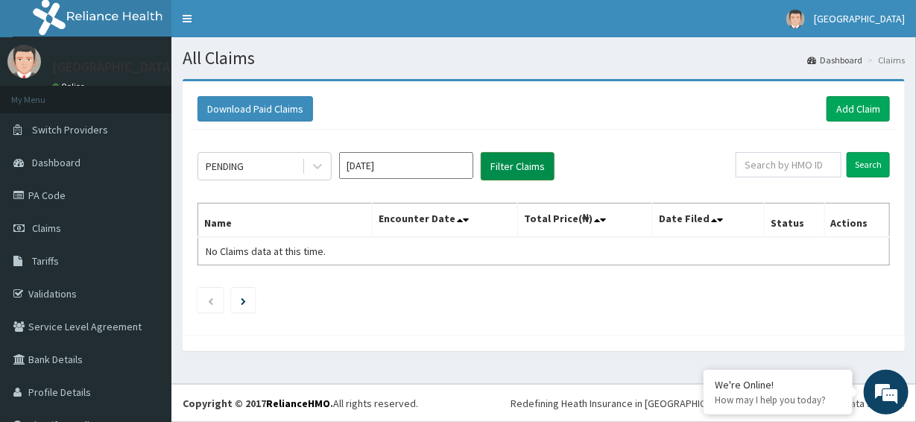
click at [499, 162] on button "Filter Claims" at bounding box center [518, 166] width 74 height 28
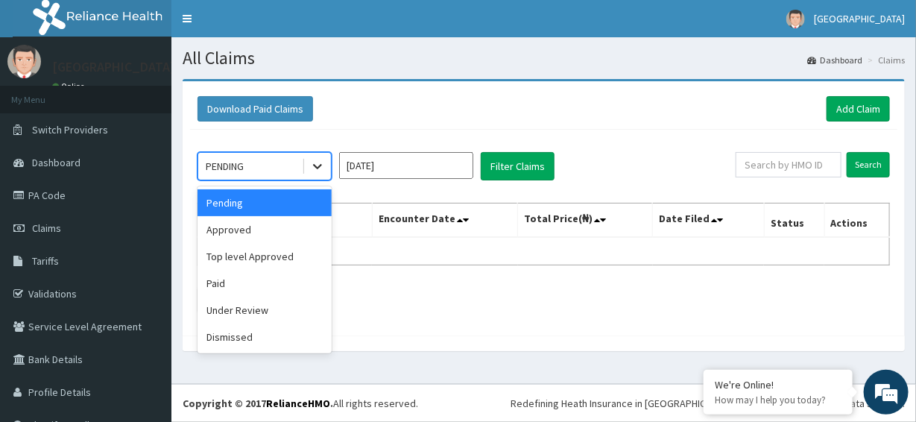
click at [317, 165] on icon at bounding box center [317, 166] width 15 height 15
click at [315, 167] on icon at bounding box center [317, 166] width 15 height 15
click at [314, 168] on icon at bounding box center [317, 166] width 15 height 15
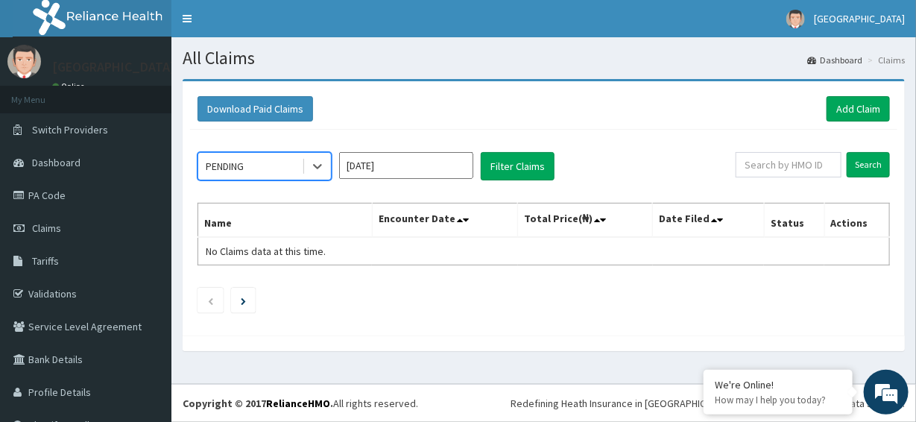
click at [389, 167] on input "Aug 2025" at bounding box center [406, 165] width 134 height 27
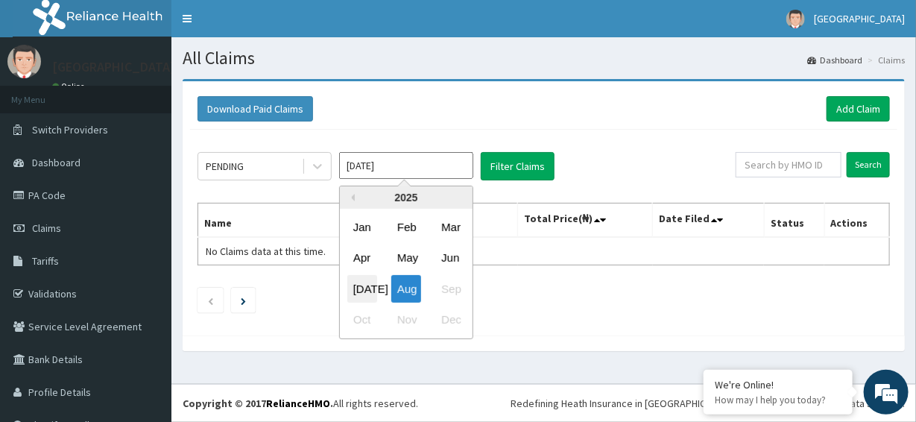
click at [358, 291] on div "Jul" at bounding box center [362, 289] width 30 height 28
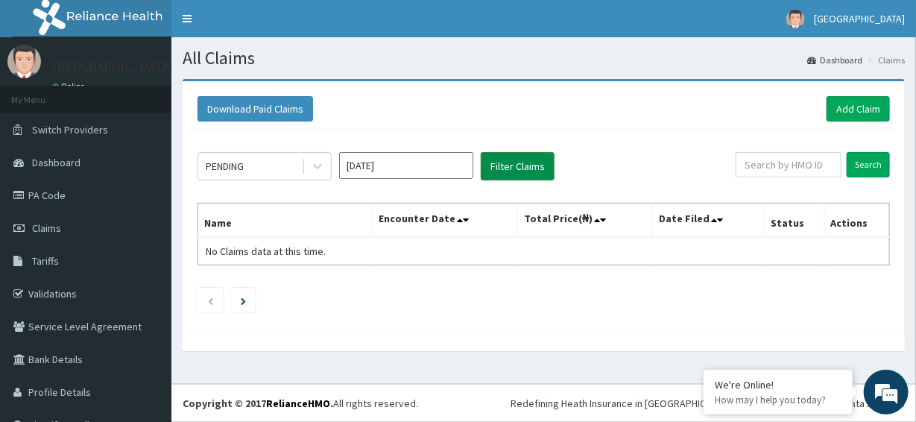
click at [501, 171] on button "Filter Claims" at bounding box center [518, 166] width 74 height 28
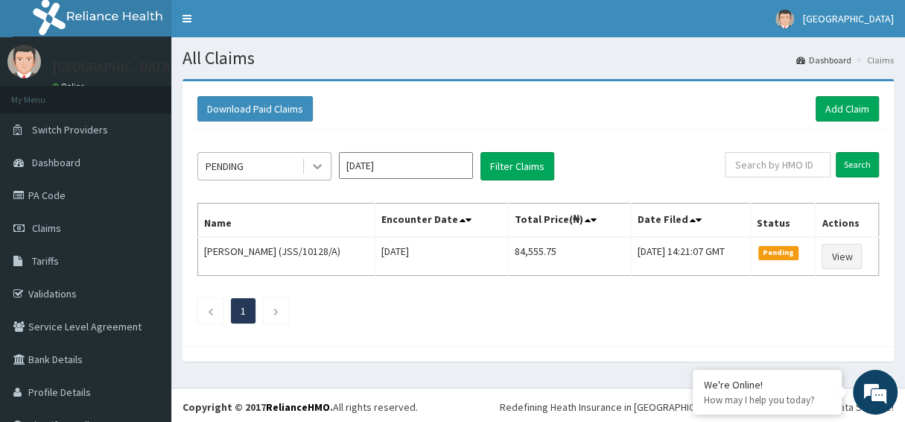
click at [310, 176] on div at bounding box center [317, 166] width 27 height 27
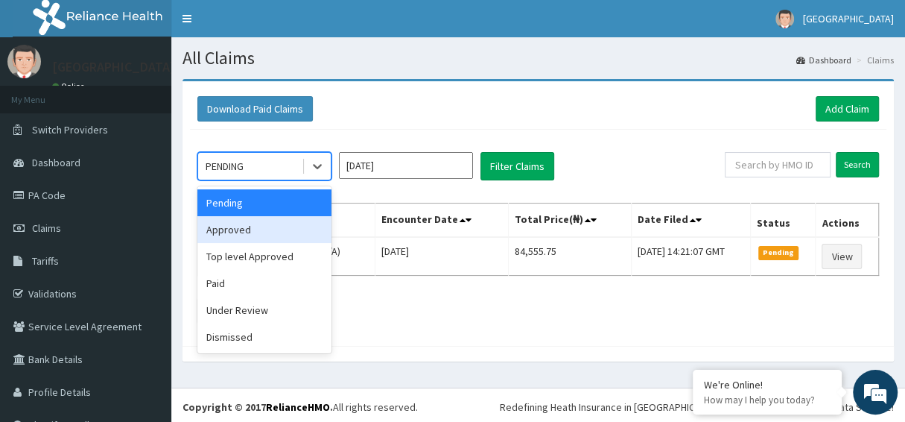
click at [276, 227] on div "Approved" at bounding box center [264, 229] width 134 height 27
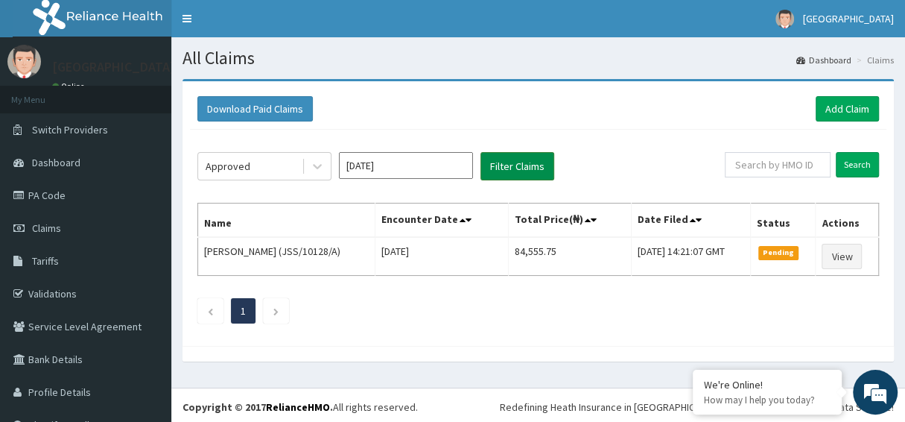
click at [506, 162] on button "Filter Claims" at bounding box center [518, 166] width 74 height 28
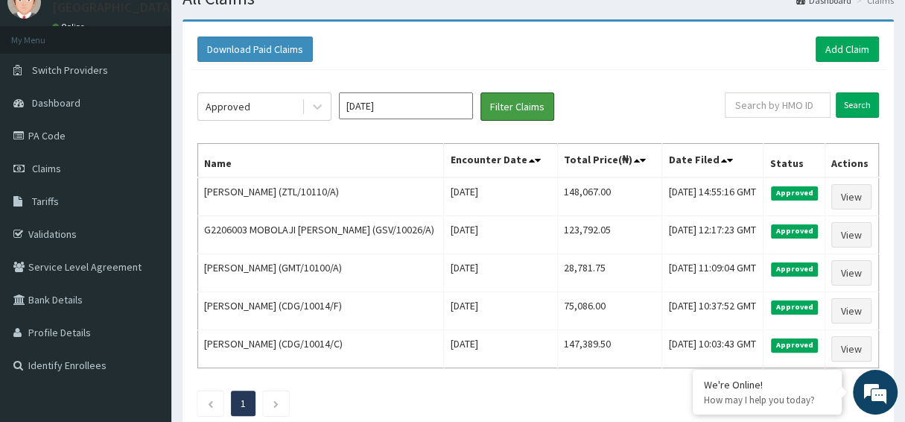
scroll to position [41, 0]
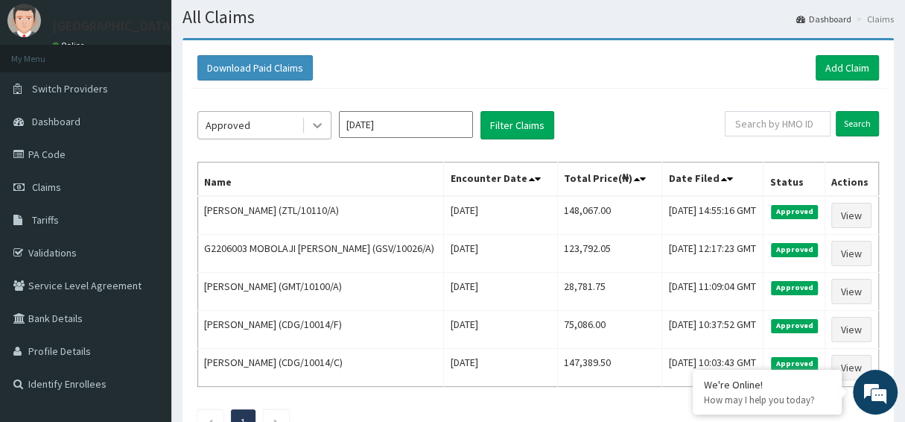
click at [309, 125] on div at bounding box center [317, 125] width 27 height 27
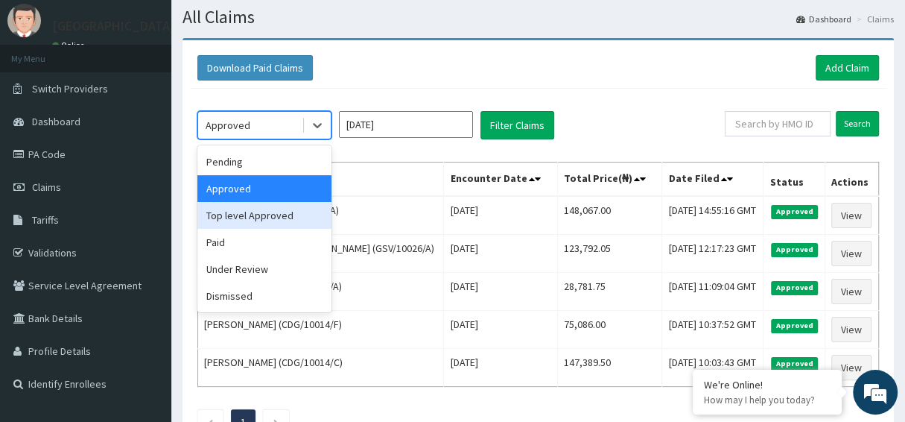
click at [267, 212] on div "Top level Approved" at bounding box center [264, 215] width 134 height 27
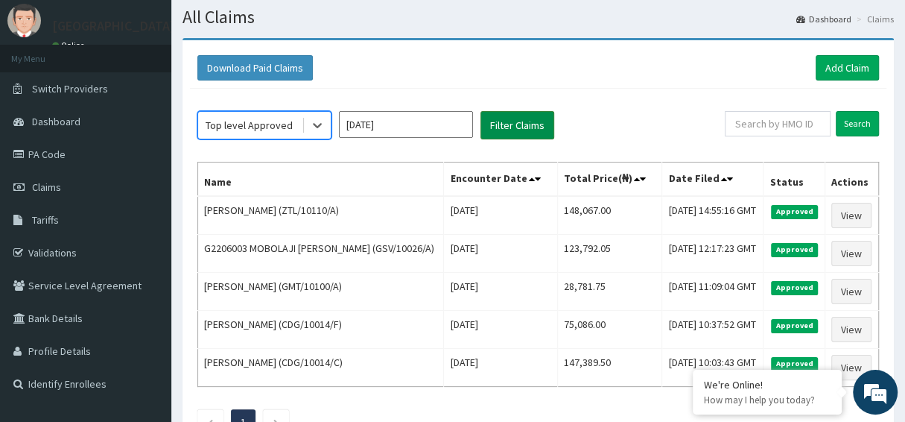
click at [496, 127] on button "Filter Claims" at bounding box center [518, 125] width 74 height 28
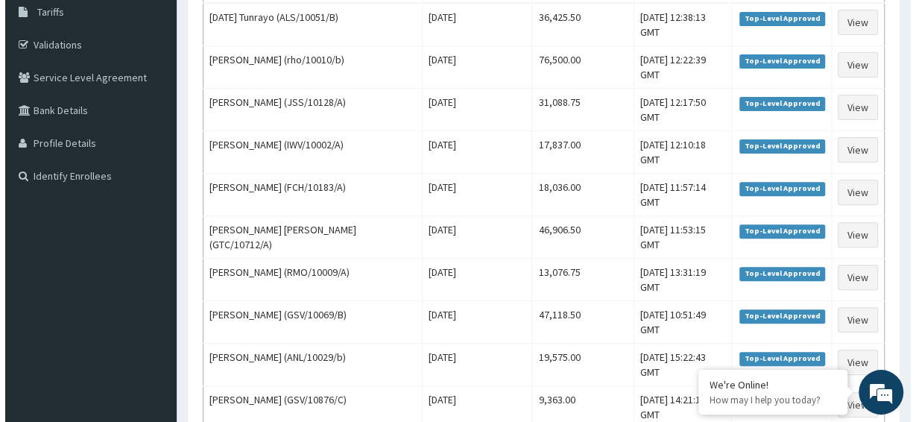
scroll to position [0, 0]
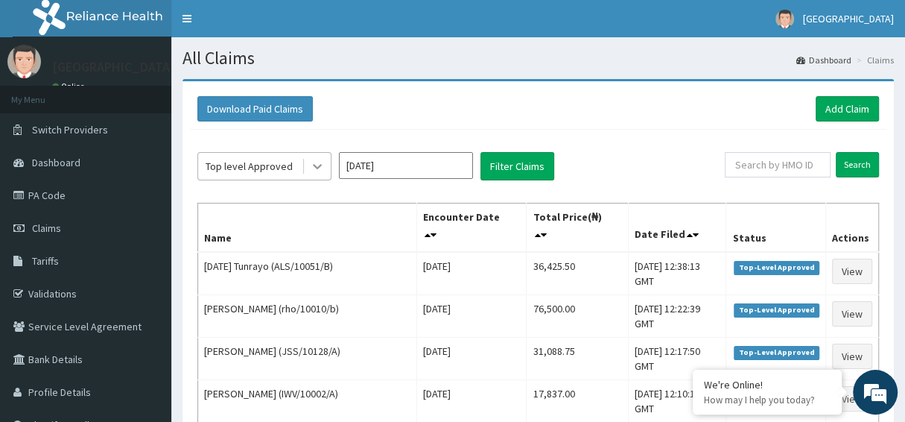
click at [315, 163] on icon at bounding box center [317, 166] width 15 height 15
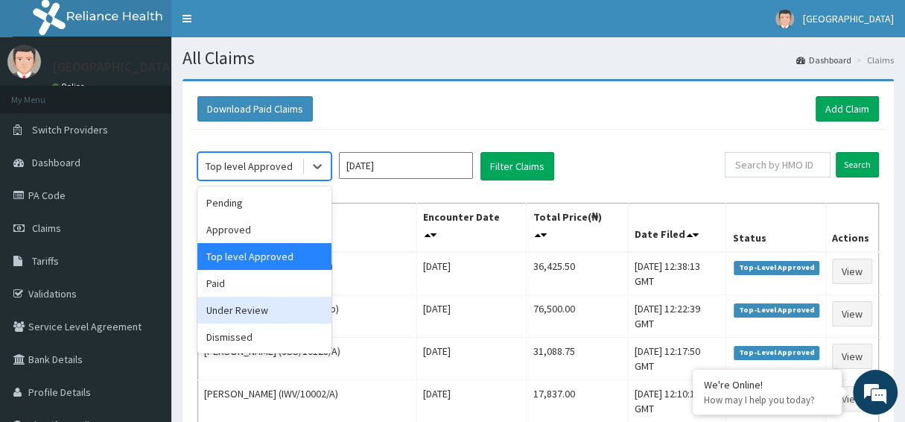
click at [253, 311] on div "Under Review" at bounding box center [264, 310] width 134 height 27
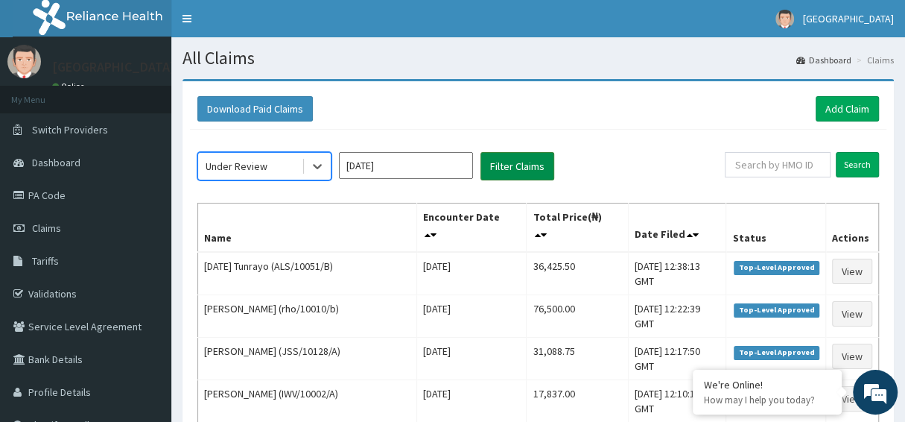
click at [508, 164] on button "Filter Claims" at bounding box center [518, 166] width 74 height 28
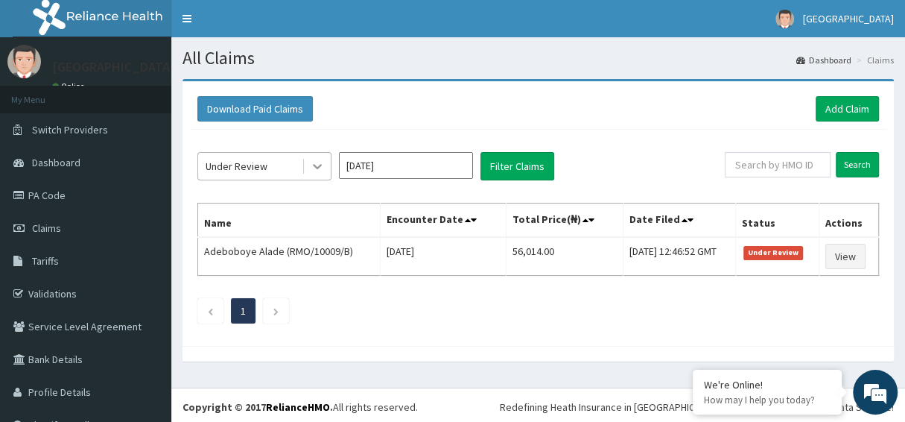
click at [315, 162] on icon at bounding box center [317, 166] width 15 height 15
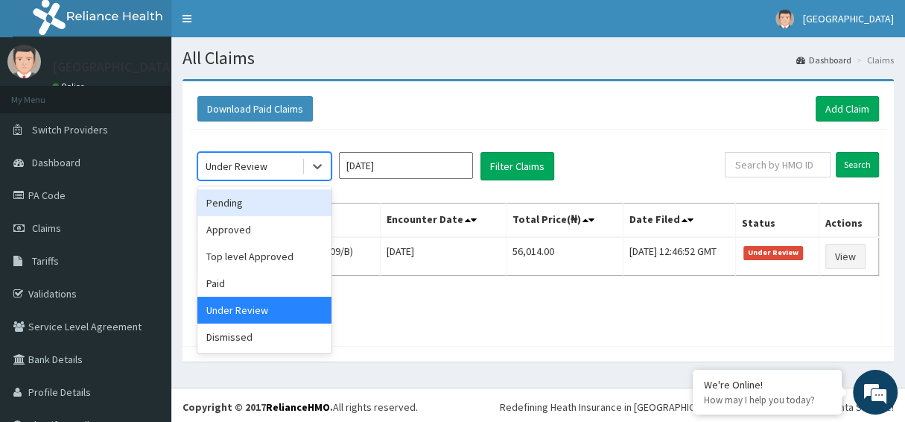
click at [389, 162] on input "Jul 2025" at bounding box center [406, 165] width 134 height 27
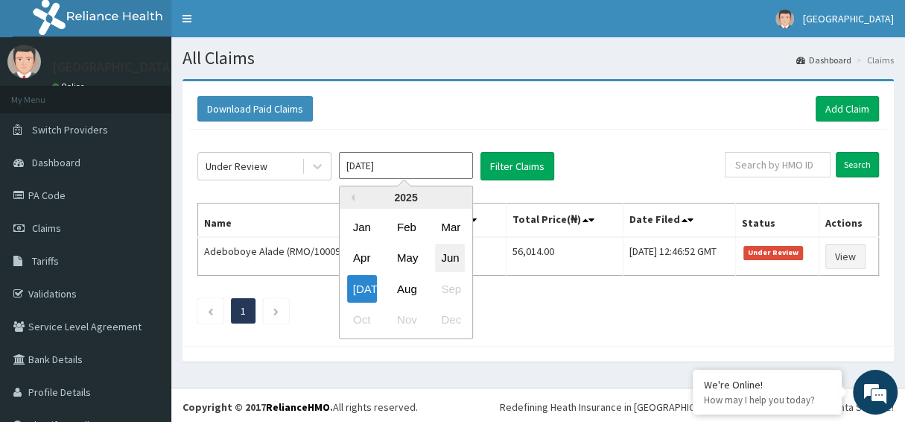
click at [445, 256] on div "Jun" at bounding box center [450, 258] width 30 height 28
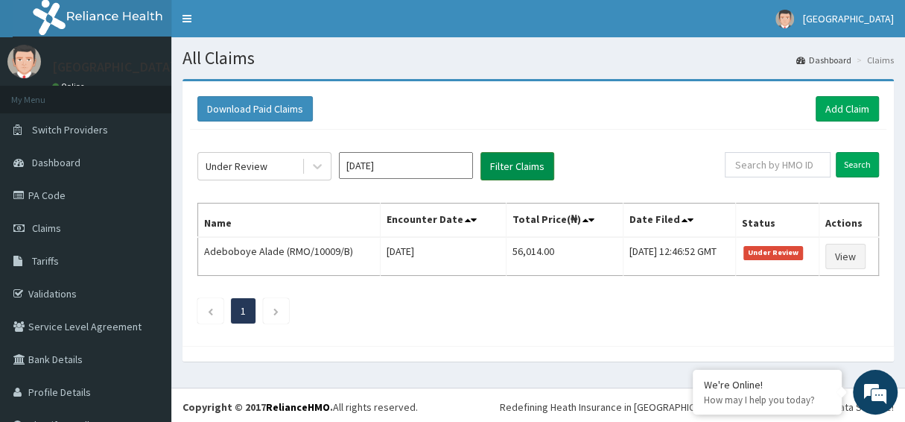
click at [510, 159] on button "Filter Claims" at bounding box center [518, 166] width 74 height 28
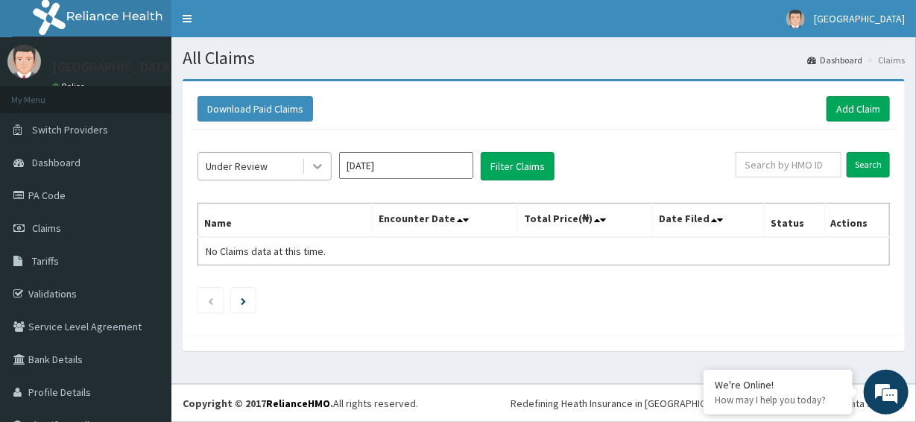
click at [319, 171] on icon at bounding box center [317, 166] width 15 height 15
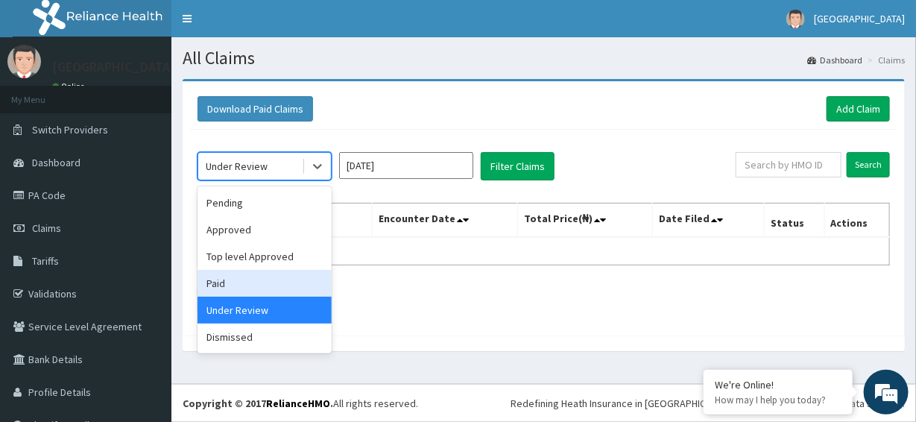
click at [259, 275] on div "Paid" at bounding box center [264, 283] width 134 height 27
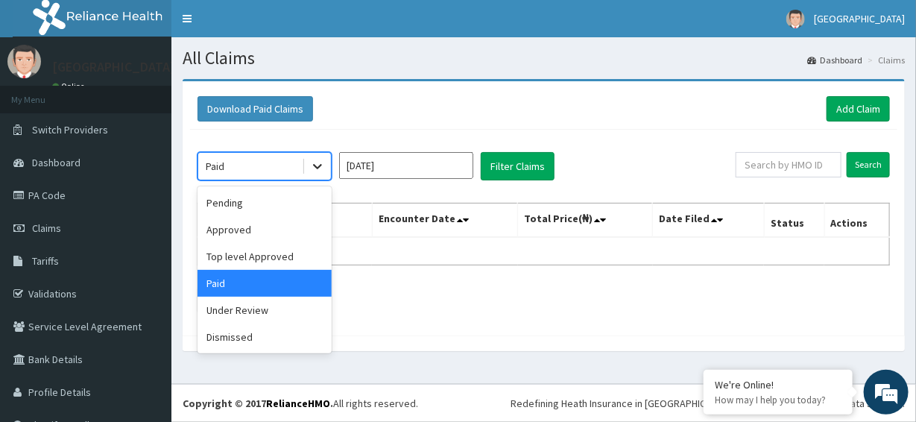
click at [305, 164] on div at bounding box center [317, 166] width 27 height 27
click at [256, 253] on div "Top level Approved" at bounding box center [264, 256] width 134 height 27
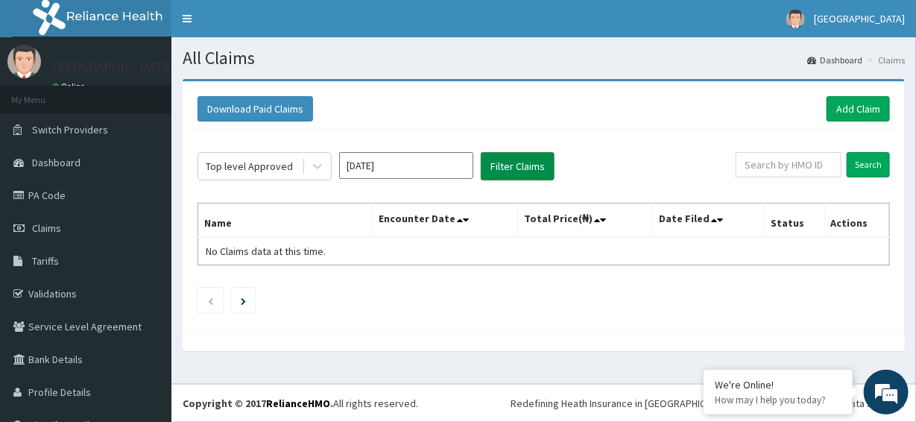
click at [531, 165] on button "Filter Claims" at bounding box center [518, 166] width 74 height 28
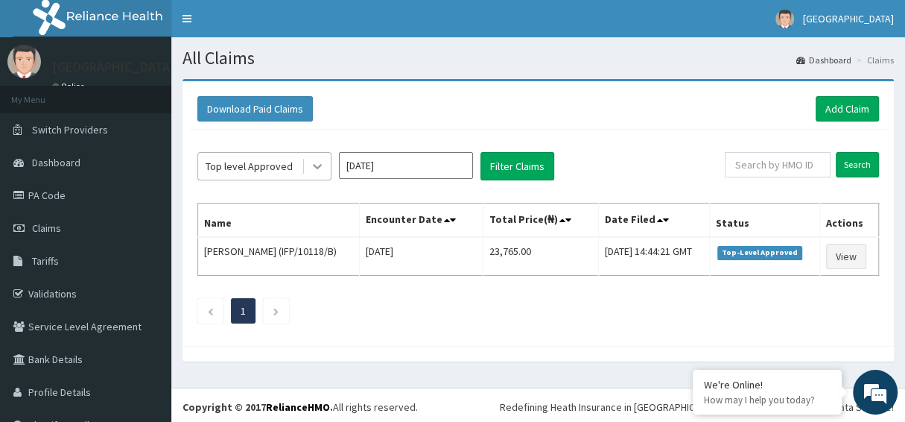
click at [310, 169] on icon at bounding box center [317, 166] width 15 height 15
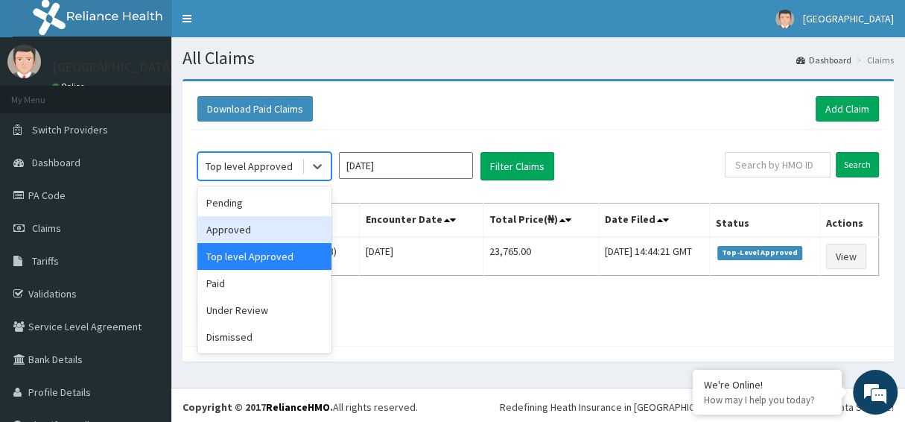
click at [288, 217] on div "Approved" at bounding box center [264, 229] width 134 height 27
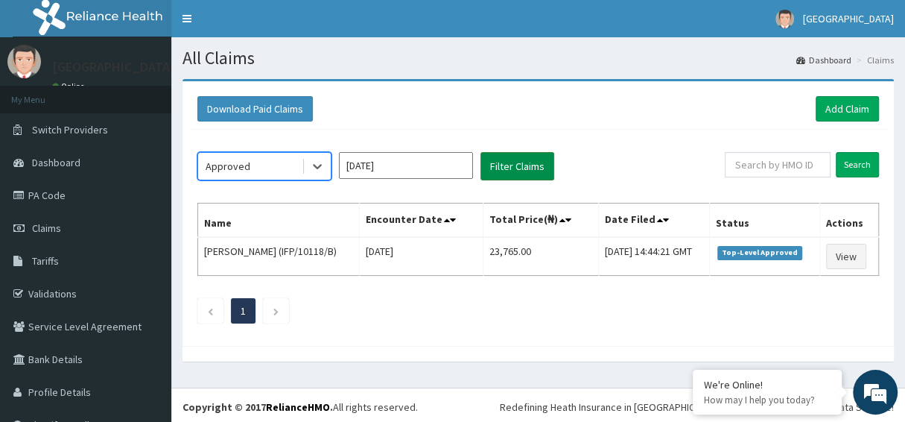
click at [513, 161] on button "Filter Claims" at bounding box center [518, 166] width 74 height 28
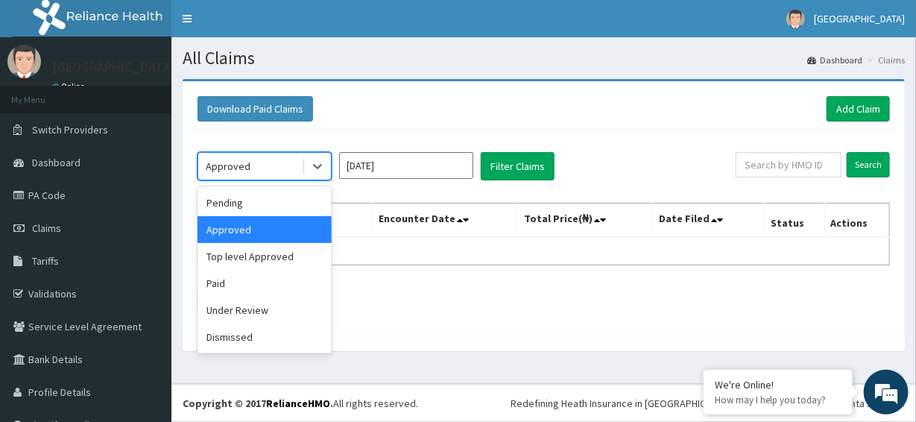
click at [264, 162] on div "Approved" at bounding box center [250, 166] width 104 height 24
click at [275, 203] on div "Pending" at bounding box center [264, 202] width 134 height 27
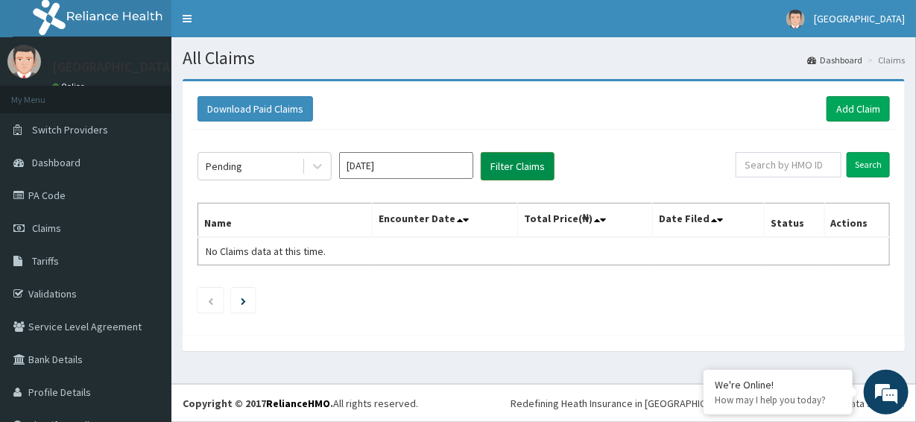
click at [520, 160] on button "Filter Claims" at bounding box center [518, 166] width 74 height 28
click at [519, 168] on button "Filter Claims" at bounding box center [518, 166] width 74 height 28
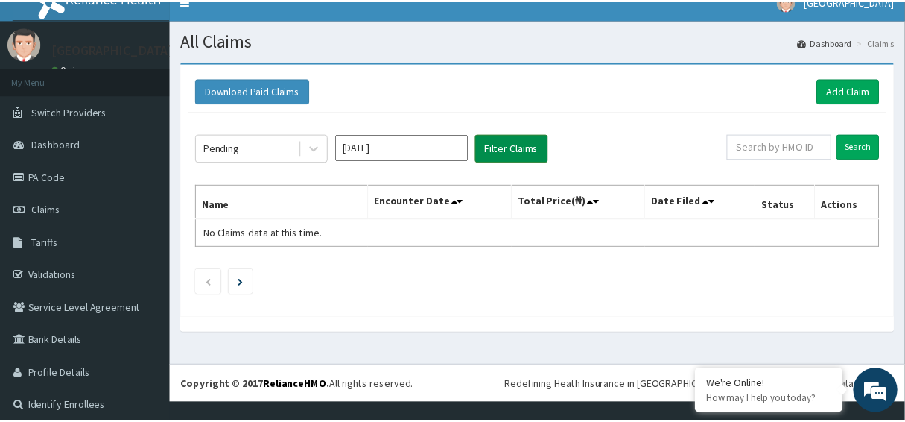
scroll to position [27, 0]
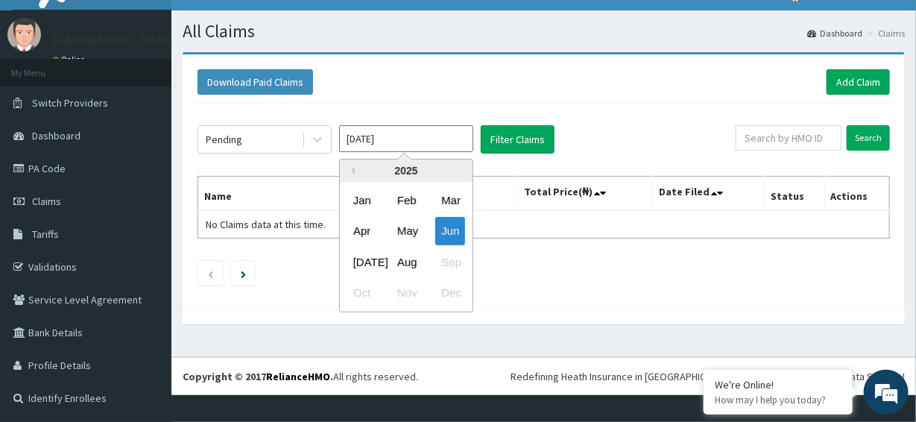
click at [419, 138] on input "Jun 2025" at bounding box center [406, 138] width 134 height 27
click at [357, 263] on div "Jul" at bounding box center [362, 262] width 30 height 28
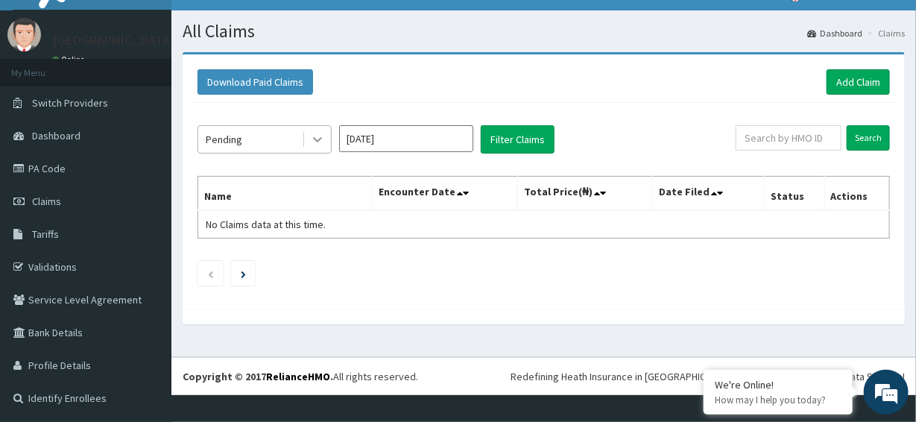
click at [307, 139] on div at bounding box center [317, 139] width 27 height 27
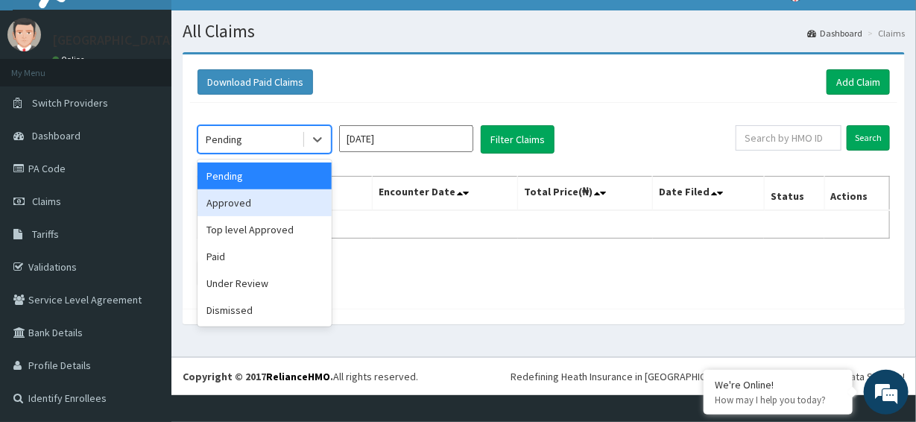
click at [235, 200] on div "Approved" at bounding box center [264, 202] width 134 height 27
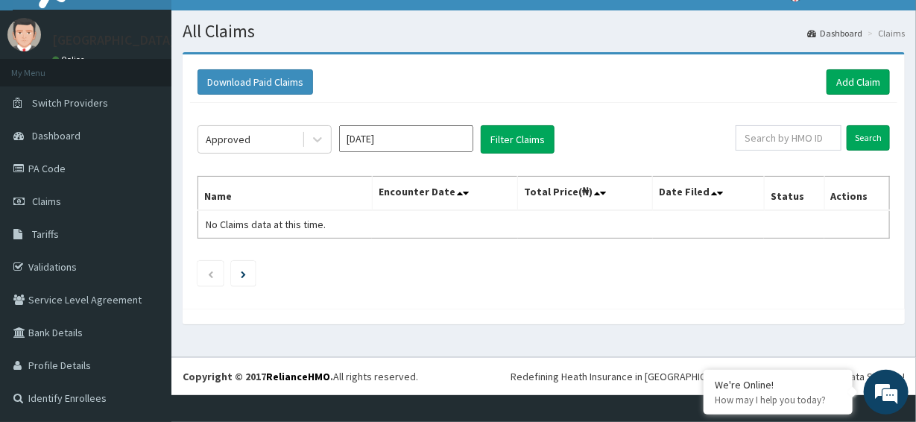
click at [553, 119] on div "Approved Jul 2025 Filter Claims Search Name Encounter Date Total Price(₦) Date …" at bounding box center [543, 202] width 707 height 198
click at [528, 136] on button "Filter Claims" at bounding box center [518, 139] width 74 height 28
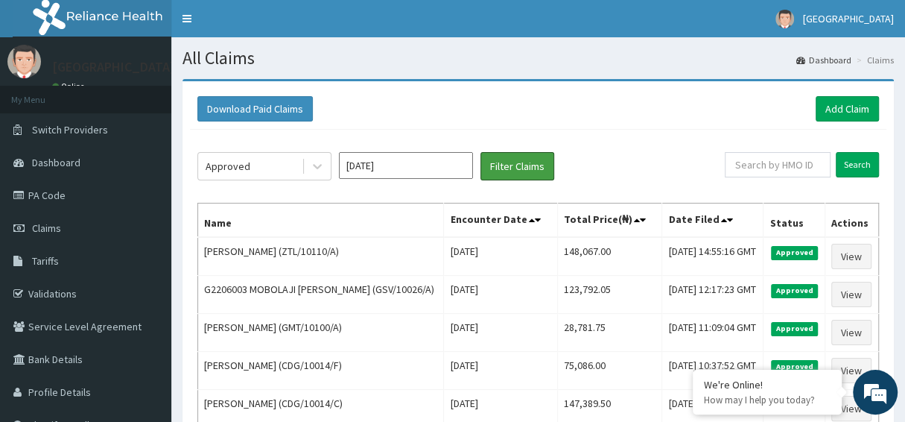
scroll to position [0, 0]
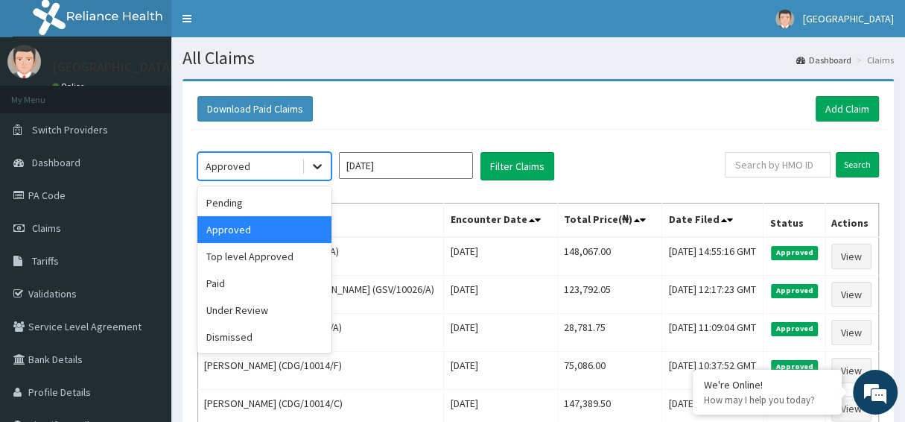
click at [317, 160] on icon at bounding box center [317, 166] width 15 height 15
click at [290, 253] on div "Top level Approved" at bounding box center [264, 256] width 134 height 27
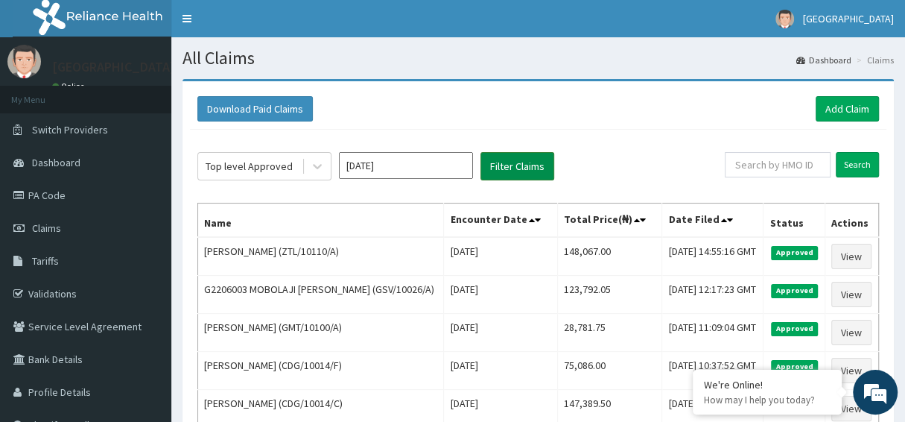
click at [508, 161] on button "Filter Claims" at bounding box center [518, 166] width 74 height 28
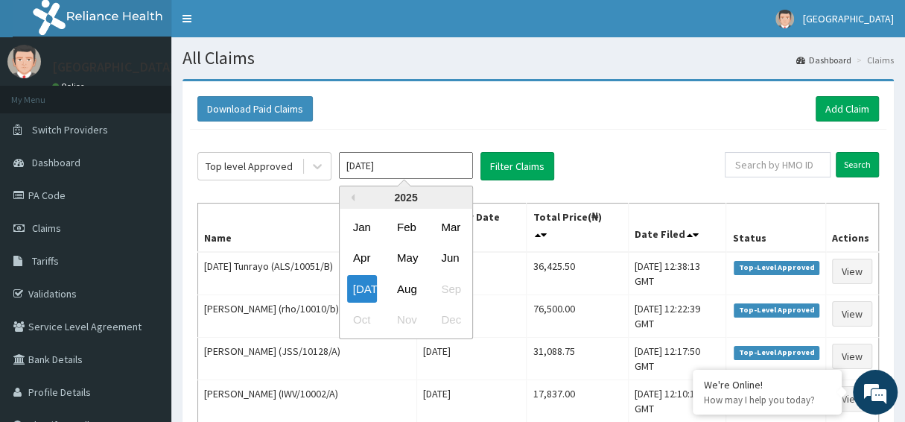
click at [443, 164] on input "Jul 2025" at bounding box center [406, 165] width 134 height 27
click at [406, 291] on div "Aug" at bounding box center [406, 289] width 30 height 28
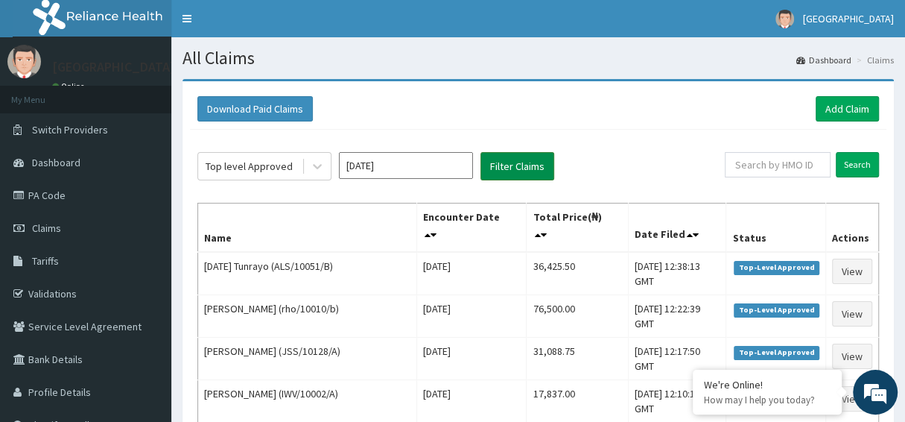
click at [503, 172] on button "Filter Claims" at bounding box center [518, 166] width 74 height 28
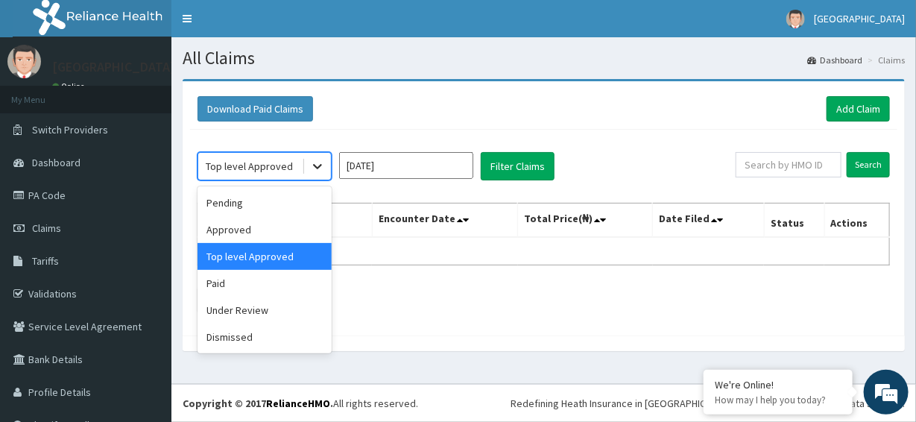
click at [320, 165] on icon at bounding box center [317, 167] width 9 height 5
click at [232, 201] on div "Pending" at bounding box center [264, 202] width 134 height 27
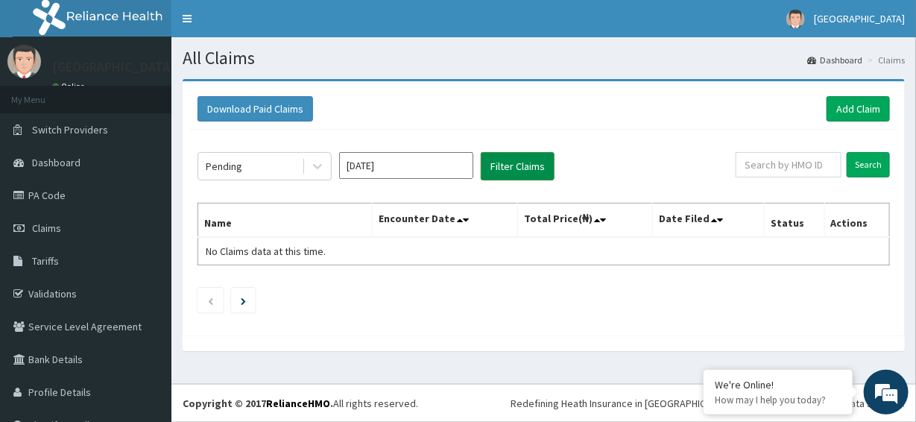
click at [502, 172] on button "Filter Claims" at bounding box center [518, 166] width 74 height 28
click at [320, 172] on icon at bounding box center [317, 166] width 15 height 15
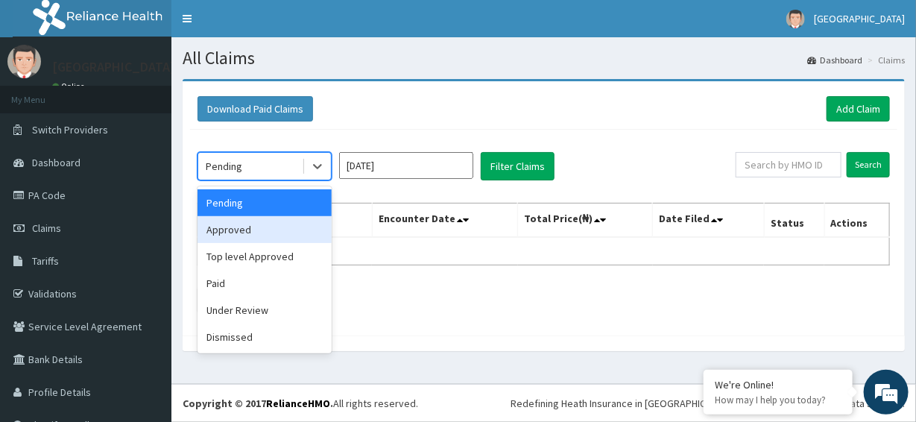
click at [242, 238] on div "Approved" at bounding box center [264, 229] width 134 height 27
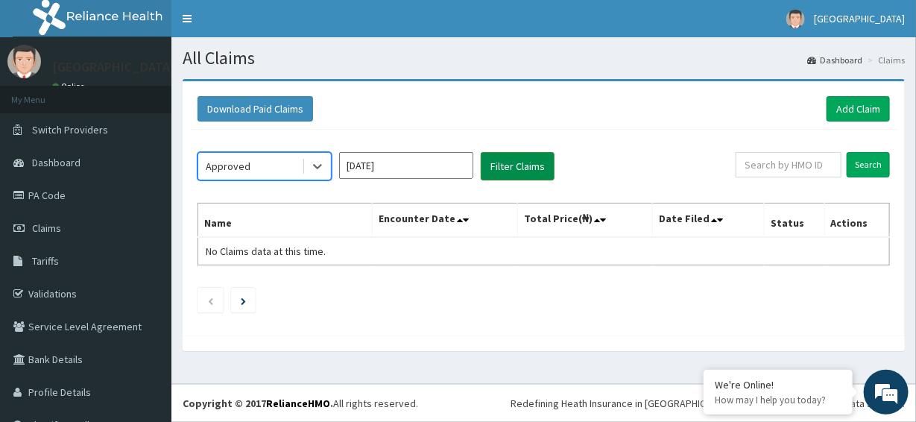
click at [505, 171] on button "Filter Claims" at bounding box center [518, 166] width 74 height 28
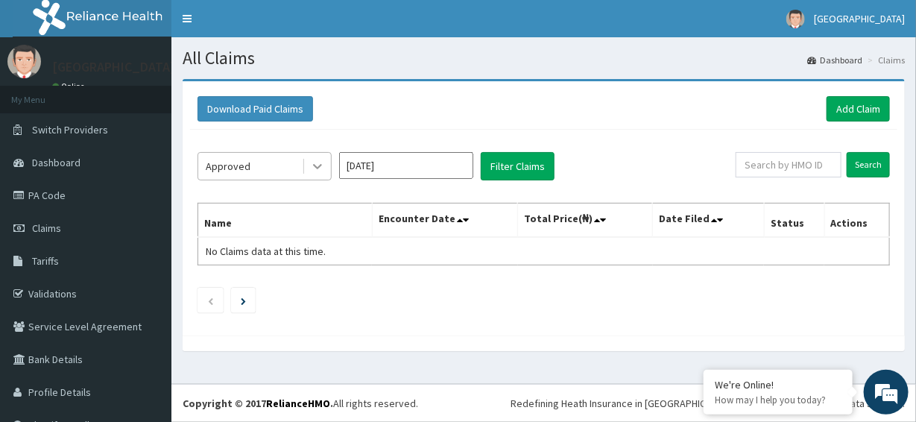
click at [317, 163] on icon at bounding box center [317, 166] width 15 height 15
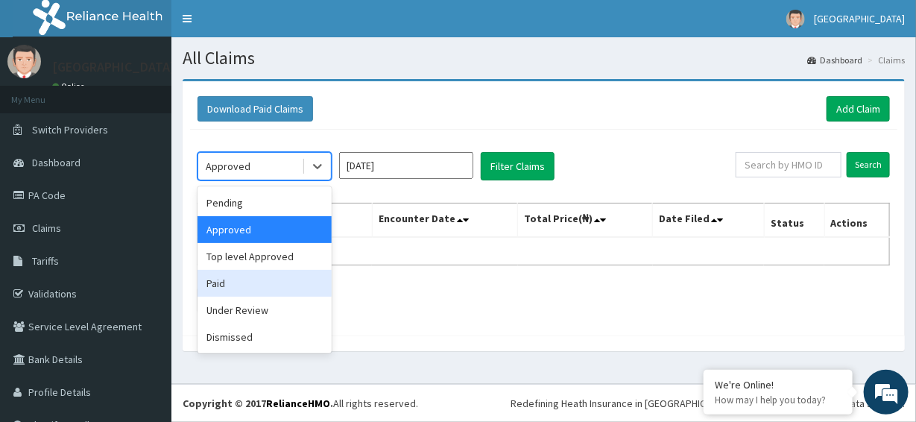
click at [235, 284] on div "Paid" at bounding box center [264, 283] width 134 height 27
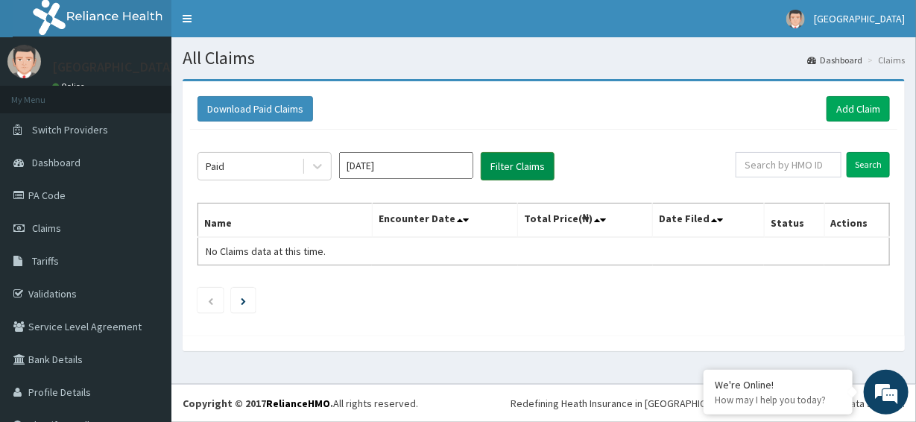
click at [531, 161] on button "Filter Claims" at bounding box center [518, 166] width 74 height 28
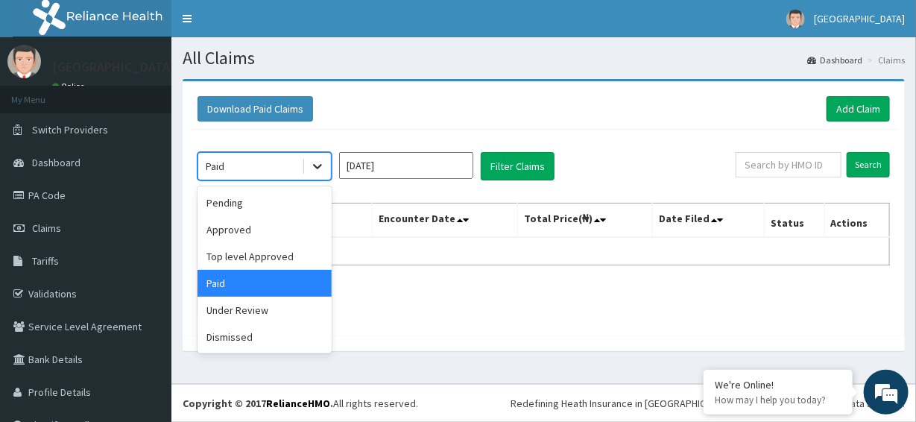
click at [321, 165] on icon at bounding box center [317, 167] width 9 height 5
click at [235, 201] on div "Pending" at bounding box center [264, 202] width 134 height 27
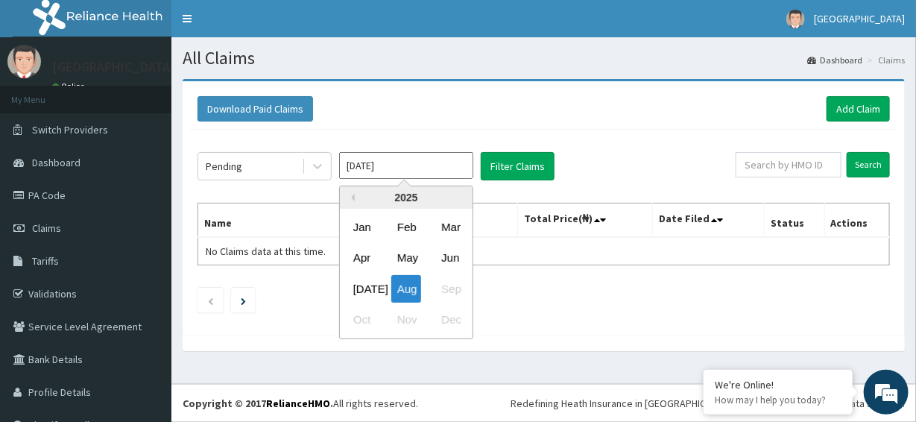
click at [361, 167] on input "Aug 2025" at bounding box center [406, 165] width 134 height 27
click at [453, 255] on div "Jun" at bounding box center [450, 258] width 30 height 28
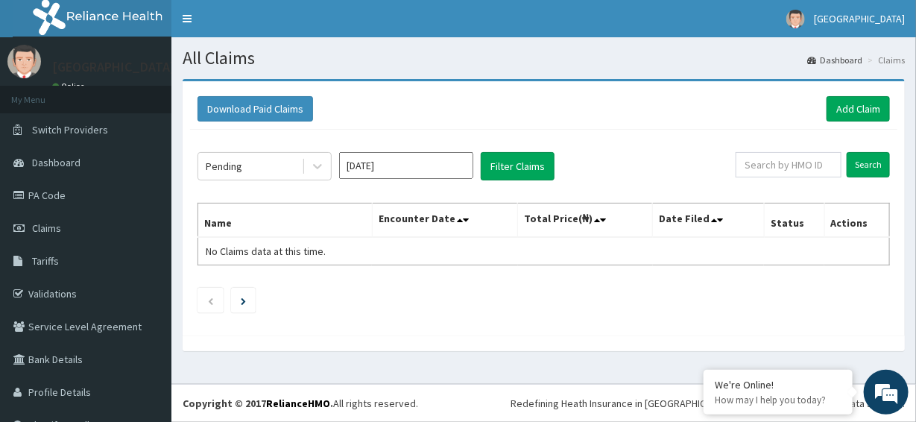
click at [386, 171] on input "Jun 2025" at bounding box center [406, 165] width 134 height 27
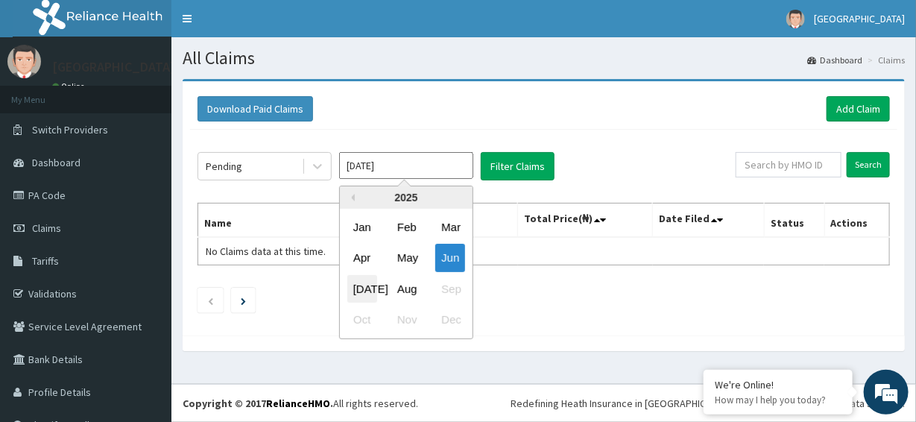
click at [364, 288] on div "Jul" at bounding box center [362, 289] width 30 height 28
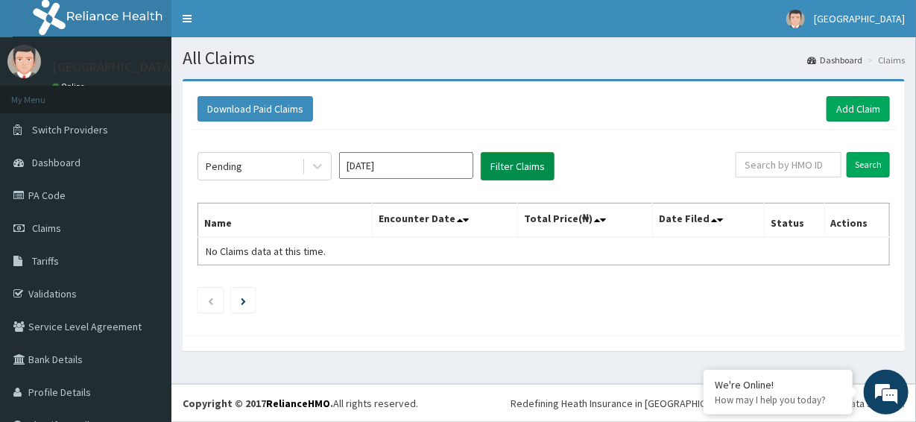
click at [527, 159] on button "Filter Claims" at bounding box center [518, 166] width 74 height 28
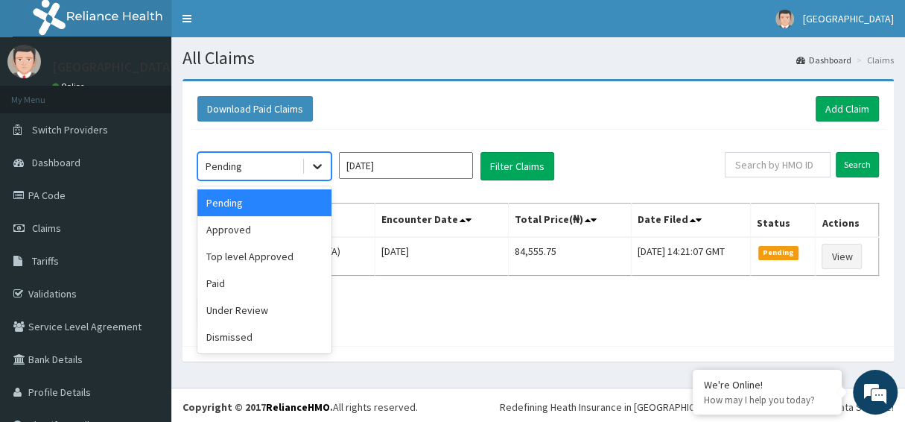
click at [314, 162] on icon at bounding box center [317, 166] width 15 height 15
click at [273, 250] on div "Top level Approved" at bounding box center [264, 256] width 134 height 27
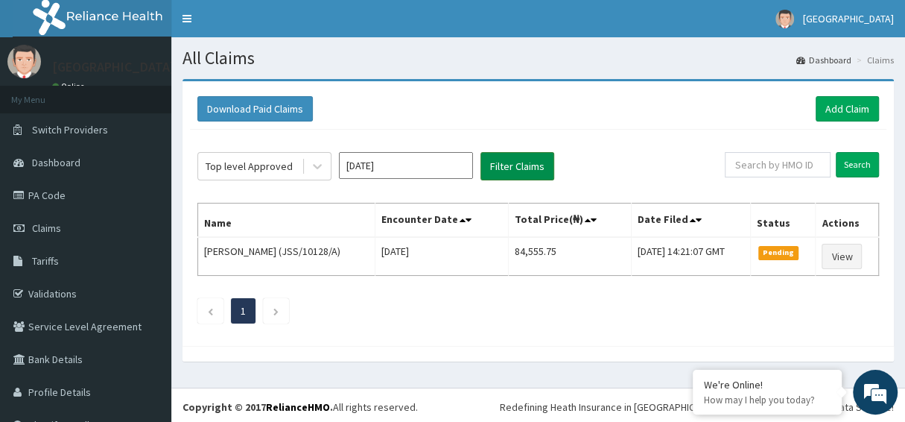
click at [496, 171] on button "Filter Claims" at bounding box center [518, 166] width 74 height 28
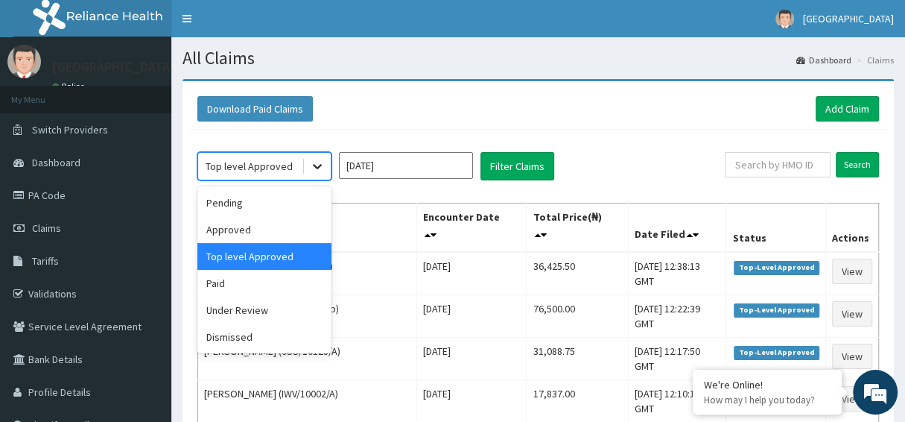
click at [324, 164] on icon at bounding box center [317, 166] width 15 height 15
click at [410, 152] on input "Jul 2025" at bounding box center [406, 165] width 134 height 27
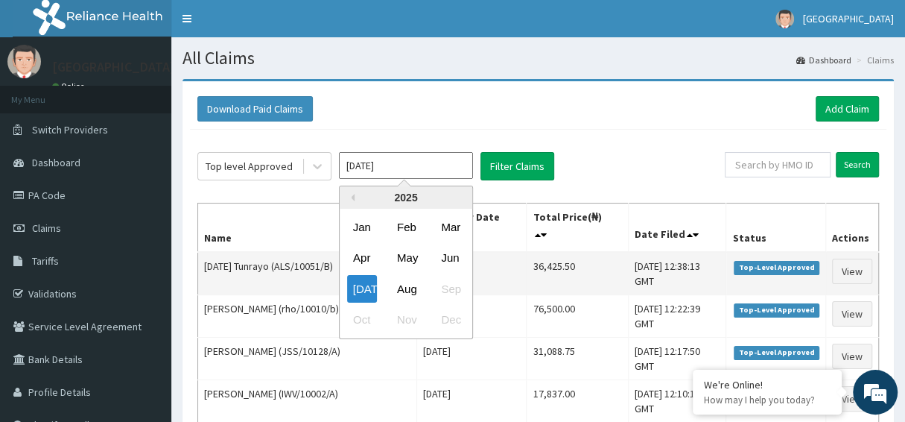
click at [450, 253] on div "Jun" at bounding box center [450, 258] width 30 height 28
type input "Jun 2025"
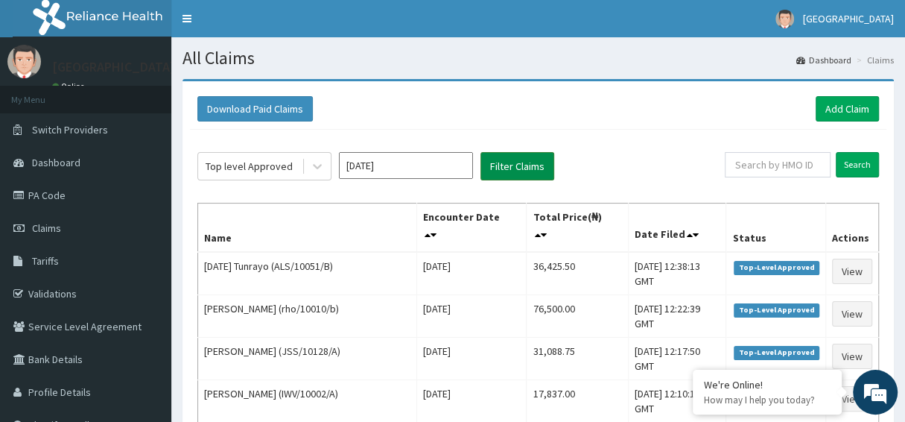
click at [509, 169] on button "Filter Claims" at bounding box center [518, 166] width 74 height 28
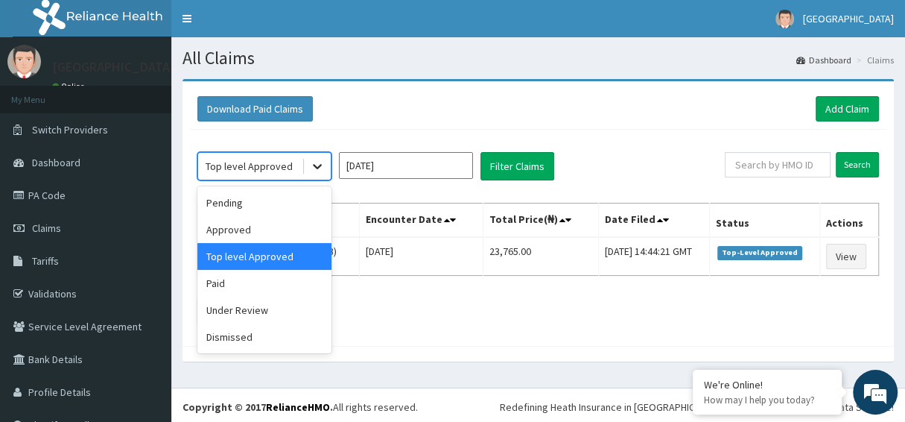
click at [320, 160] on icon at bounding box center [317, 166] width 15 height 15
click at [233, 227] on div "Approved" at bounding box center [264, 229] width 134 height 27
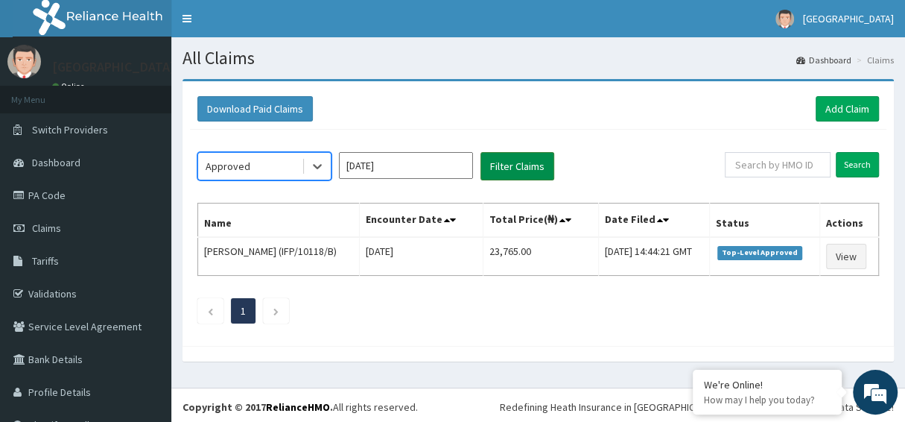
click at [494, 169] on button "Filter Claims" at bounding box center [518, 166] width 74 height 28
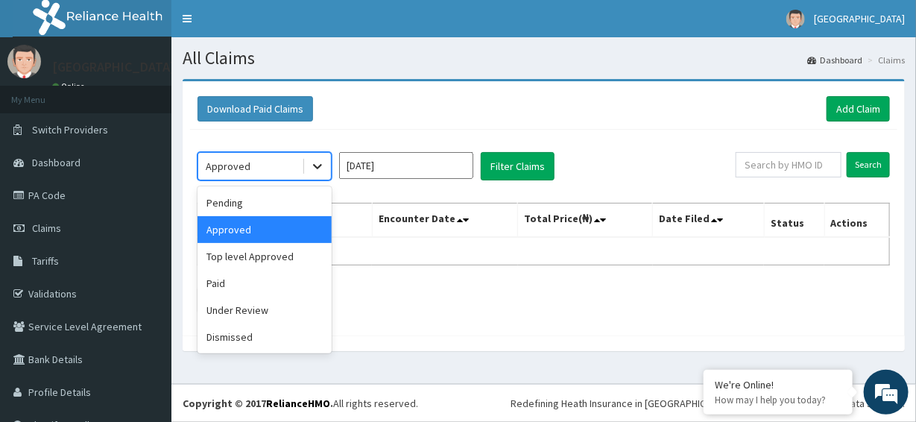
click at [317, 165] on icon at bounding box center [317, 166] width 15 height 15
click at [291, 199] on div "Pending" at bounding box center [264, 202] width 134 height 27
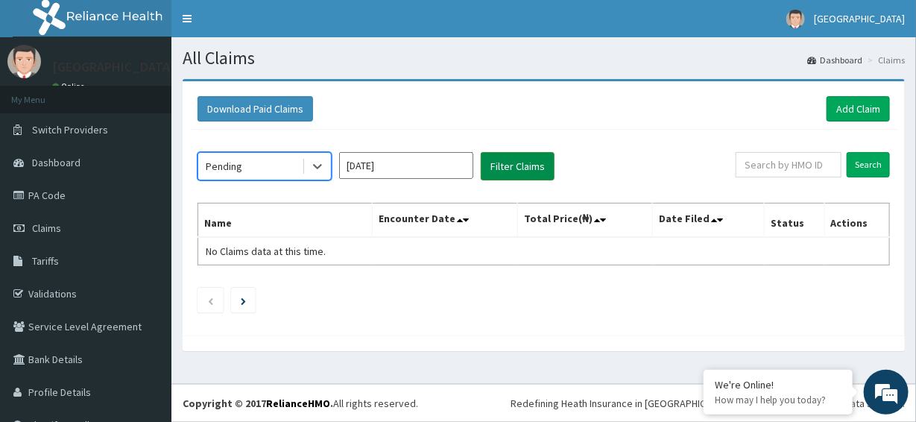
click at [510, 162] on button "Filter Claims" at bounding box center [518, 166] width 74 height 28
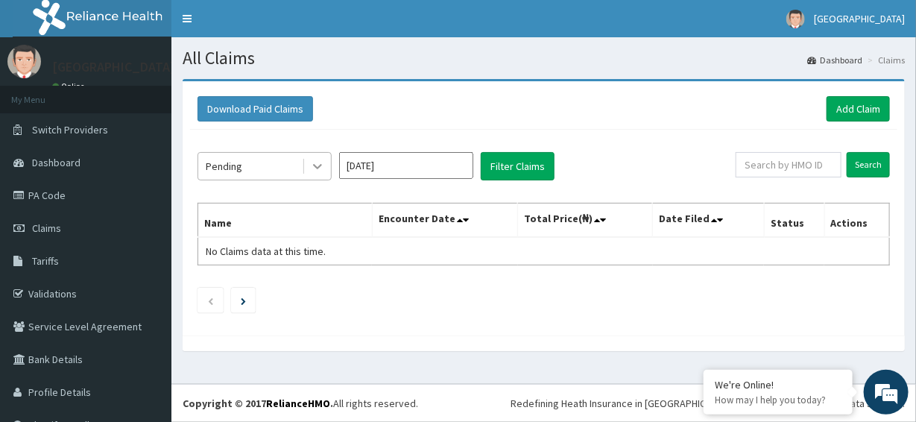
click at [317, 164] on icon at bounding box center [317, 166] width 15 height 15
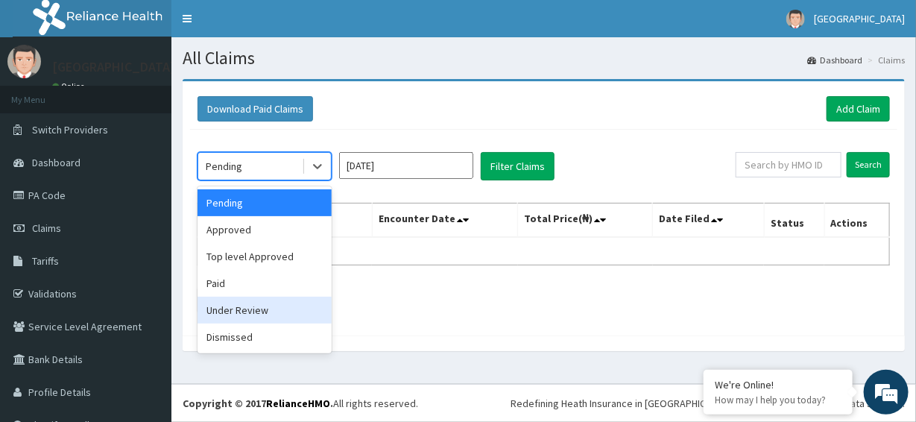
click at [265, 312] on div "Under Review" at bounding box center [264, 310] width 134 height 27
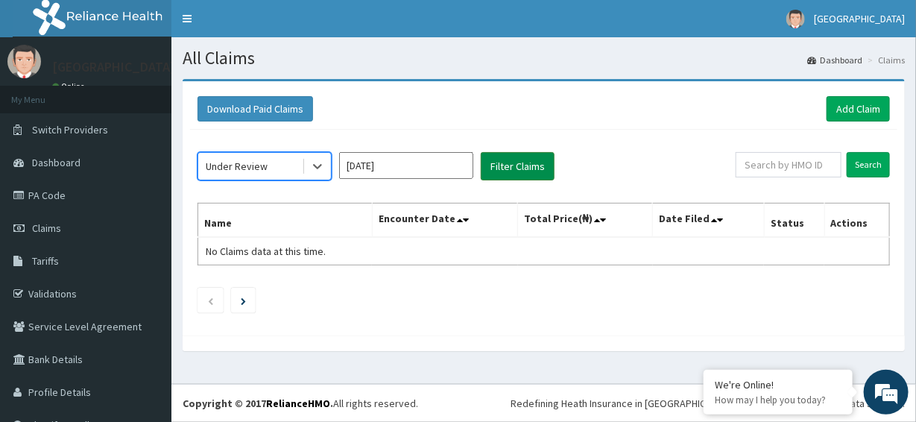
click at [489, 168] on button "Filter Claims" at bounding box center [518, 166] width 74 height 28
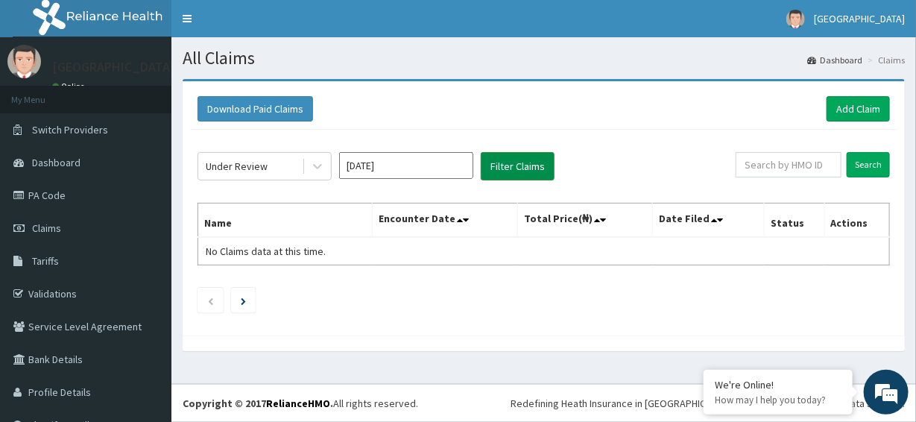
click at [501, 166] on button "Filter Claims" at bounding box center [518, 166] width 74 height 28
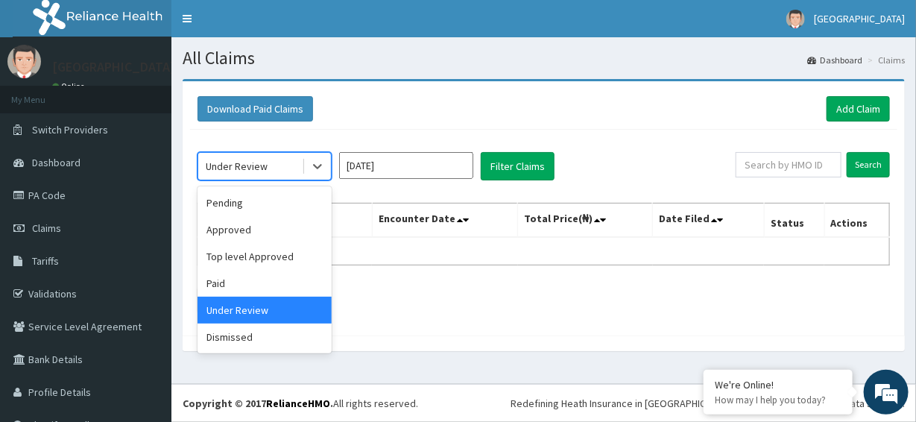
click at [280, 162] on div "Under Review" at bounding box center [250, 166] width 104 height 24
click at [639, 106] on div "Download Paid Claims Add Claim" at bounding box center [543, 108] width 692 height 25
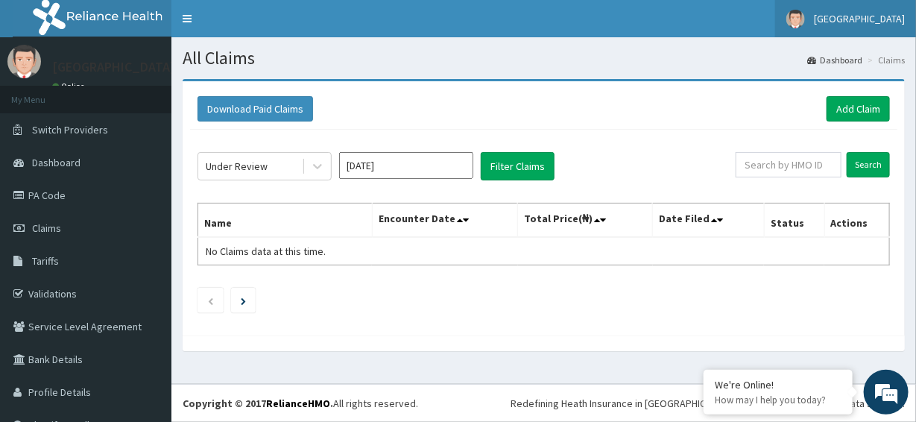
click at [864, 21] on span "Adia Hospital" at bounding box center [859, 18] width 91 height 13
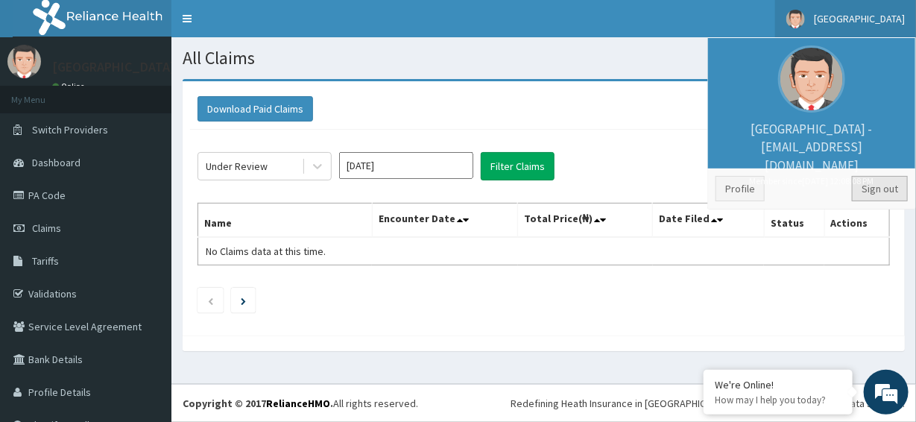
click at [872, 189] on link "Sign out" at bounding box center [880, 188] width 56 height 25
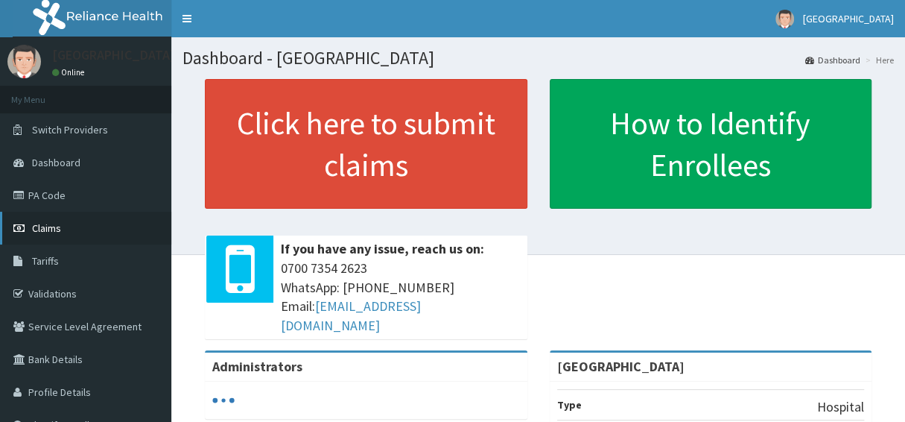
click at [42, 232] on span "Claims" at bounding box center [46, 227] width 29 height 13
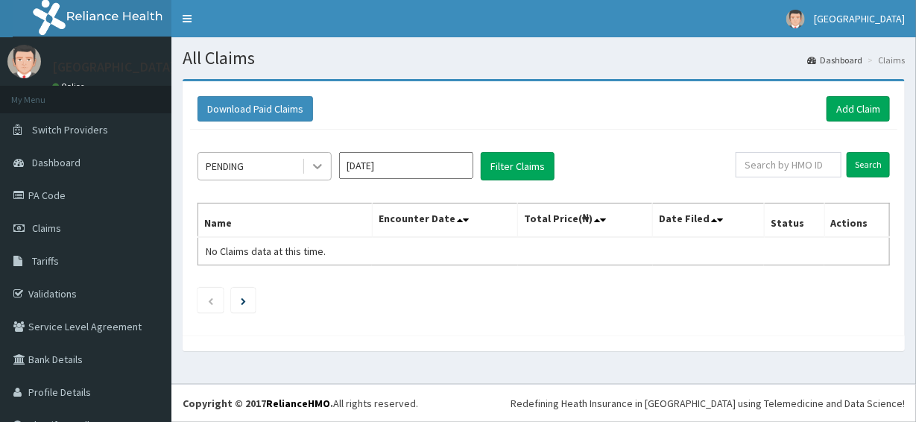
click at [314, 165] on icon at bounding box center [317, 166] width 15 height 15
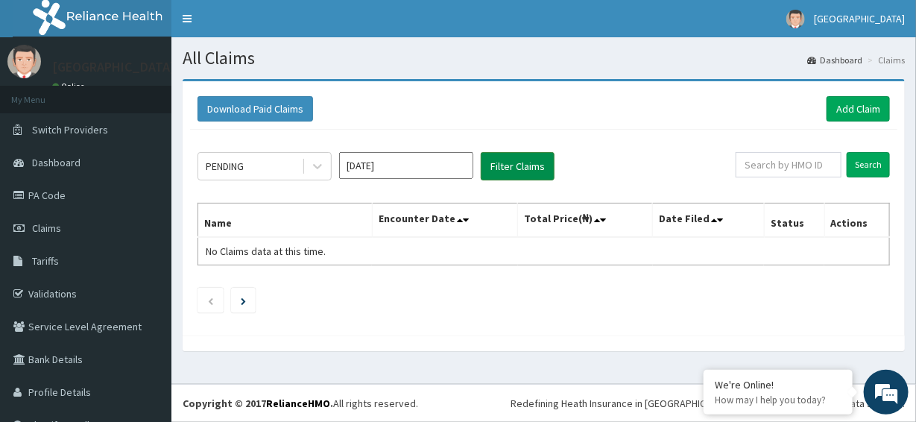
click at [501, 173] on button "Filter Claims" at bounding box center [518, 166] width 74 height 28
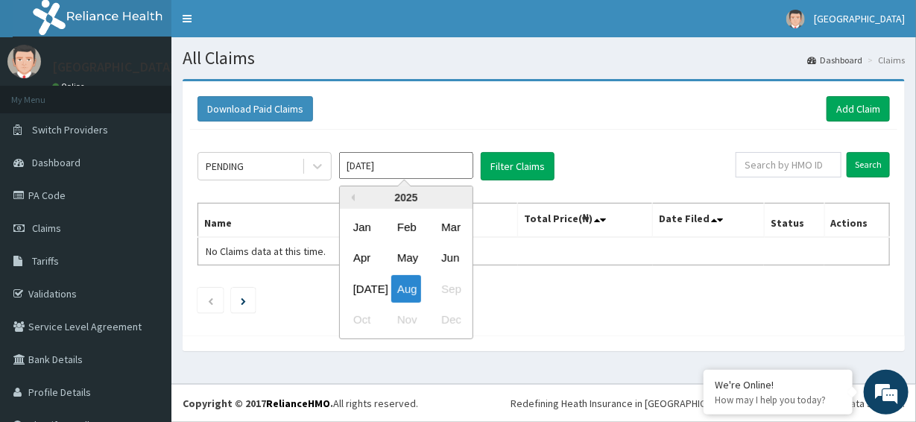
click at [380, 164] on input "Aug 2025" at bounding box center [406, 165] width 134 height 27
click at [368, 286] on div "Jul" at bounding box center [362, 289] width 30 height 28
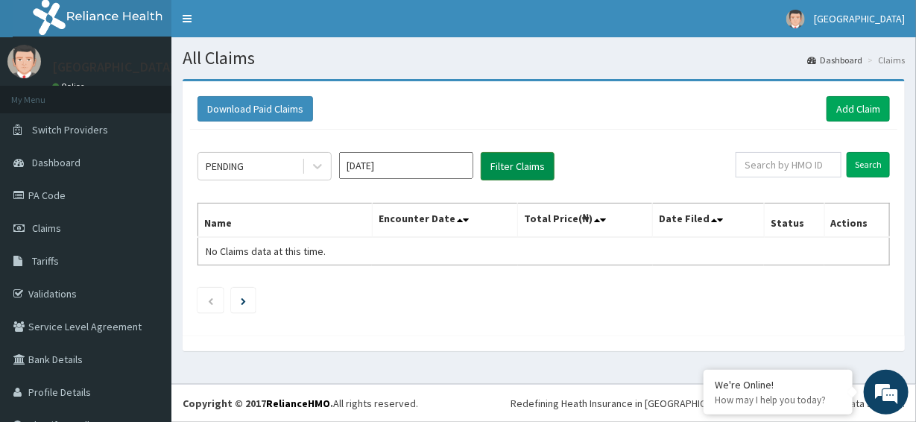
click at [507, 164] on button "Filter Claims" at bounding box center [518, 166] width 74 height 28
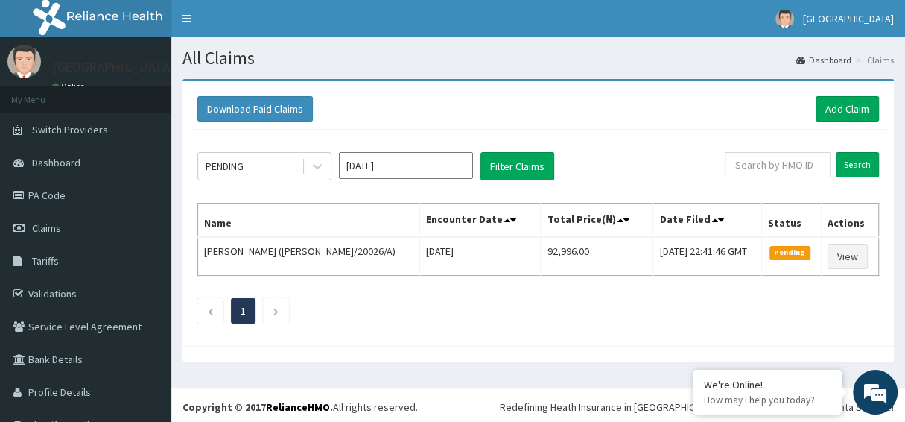
click at [430, 162] on input "Jul 2025" at bounding box center [406, 165] width 134 height 27
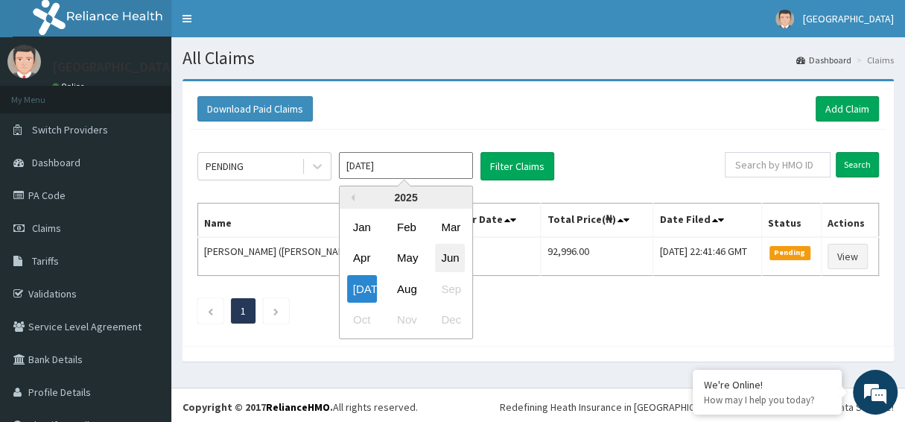
click at [450, 258] on div "Jun" at bounding box center [450, 258] width 30 height 28
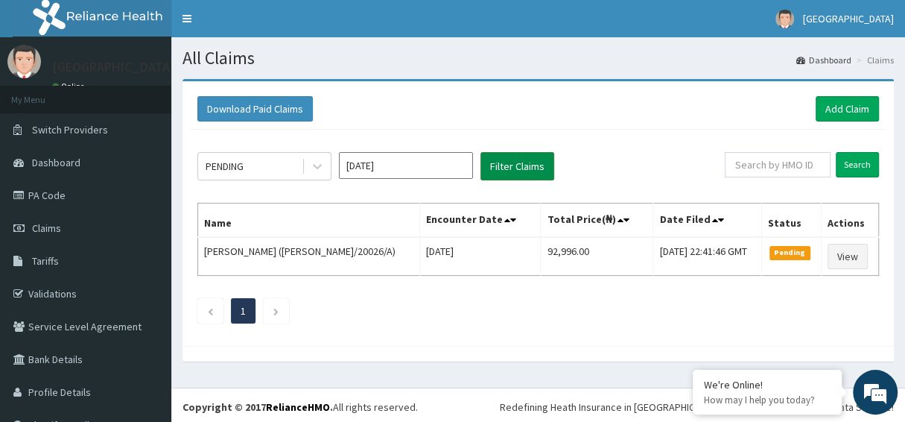
click at [503, 164] on button "Filter Claims" at bounding box center [518, 166] width 74 height 28
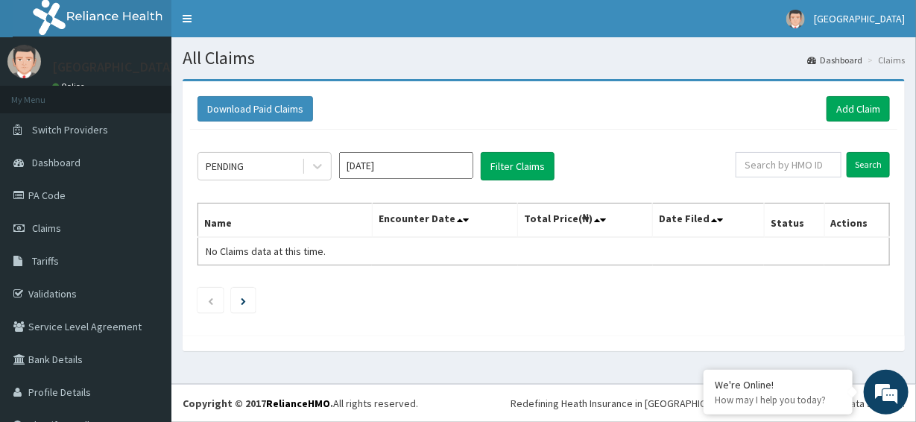
click at [408, 165] on input "Jun 2025" at bounding box center [406, 165] width 134 height 27
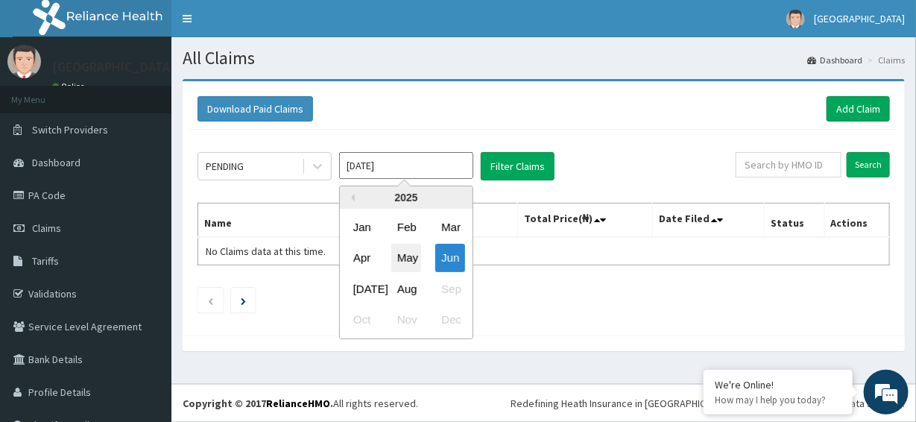
click at [408, 267] on div "May" at bounding box center [406, 258] width 30 height 28
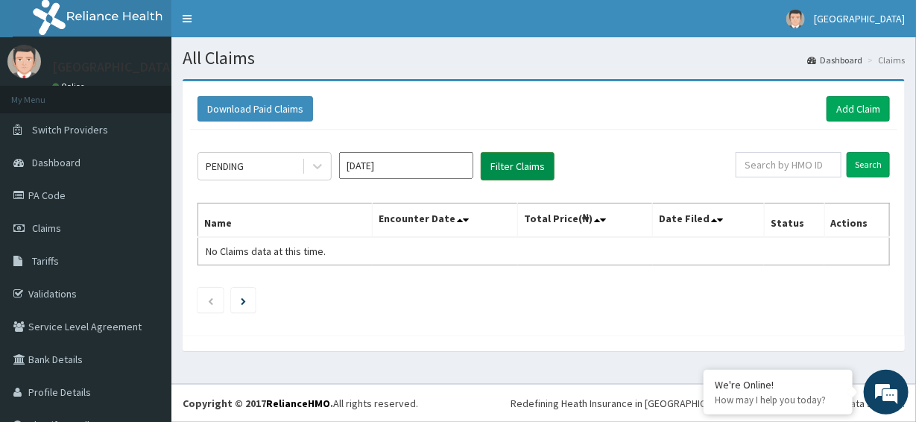
click at [502, 165] on button "Filter Claims" at bounding box center [518, 166] width 74 height 28
click at [387, 166] on input "May 2025" at bounding box center [406, 165] width 134 height 27
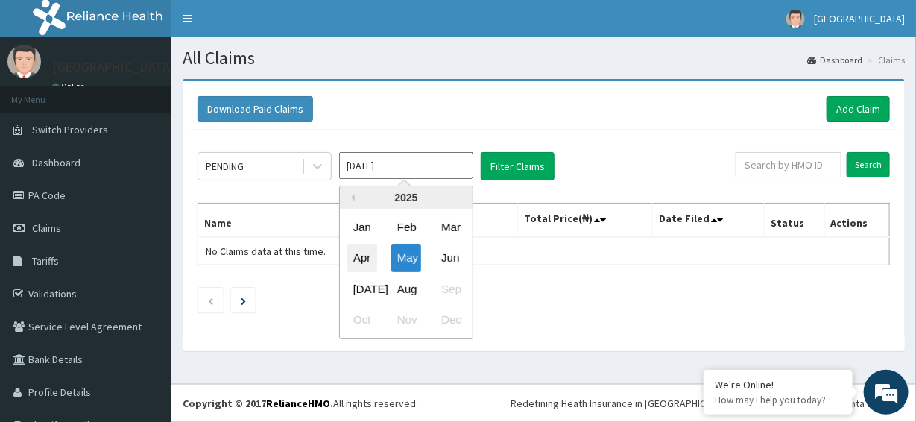
click at [359, 261] on div "Apr" at bounding box center [362, 258] width 30 height 28
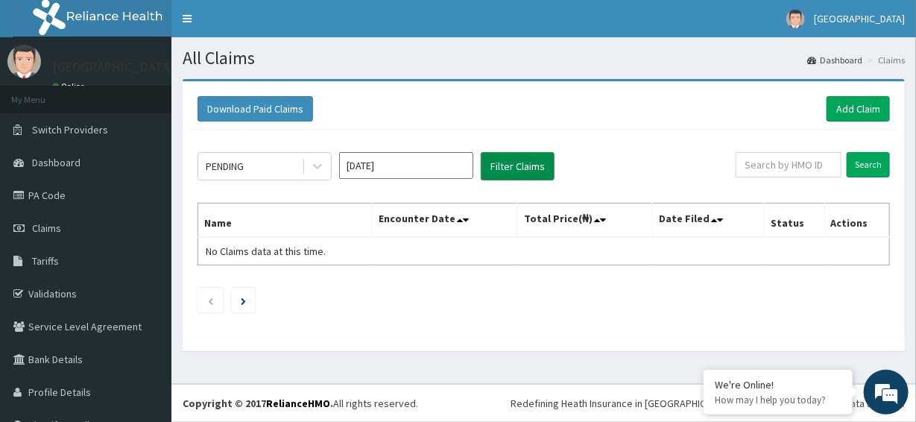
click at [493, 172] on button "Filter Claims" at bounding box center [518, 166] width 74 height 28
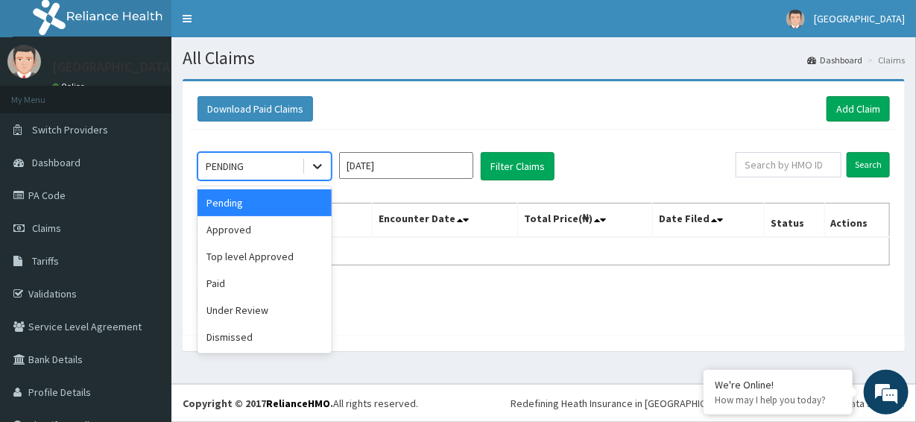
click at [316, 160] on icon at bounding box center [317, 166] width 15 height 15
click at [241, 229] on div "Approved" at bounding box center [264, 229] width 134 height 27
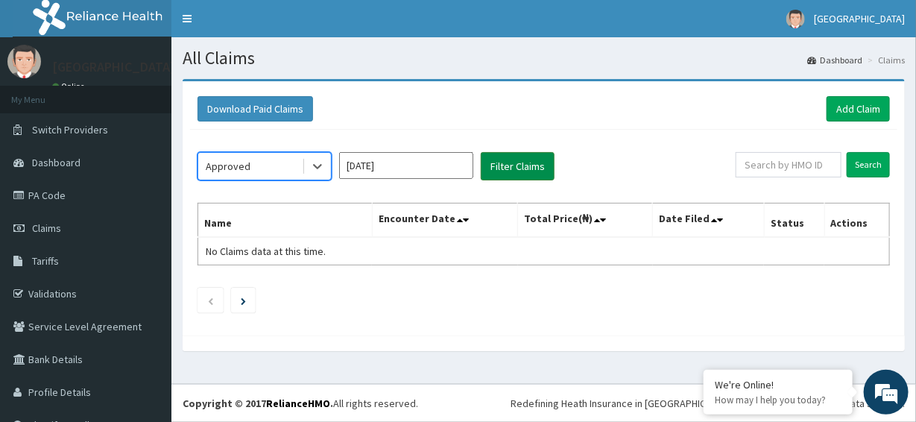
click at [517, 166] on button "Filter Claims" at bounding box center [518, 166] width 74 height 28
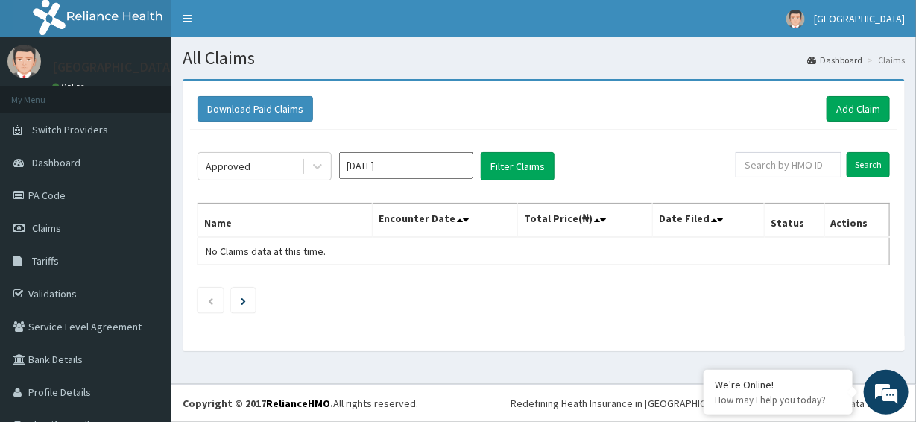
click at [437, 167] on input "Apr 2025" at bounding box center [406, 165] width 134 height 27
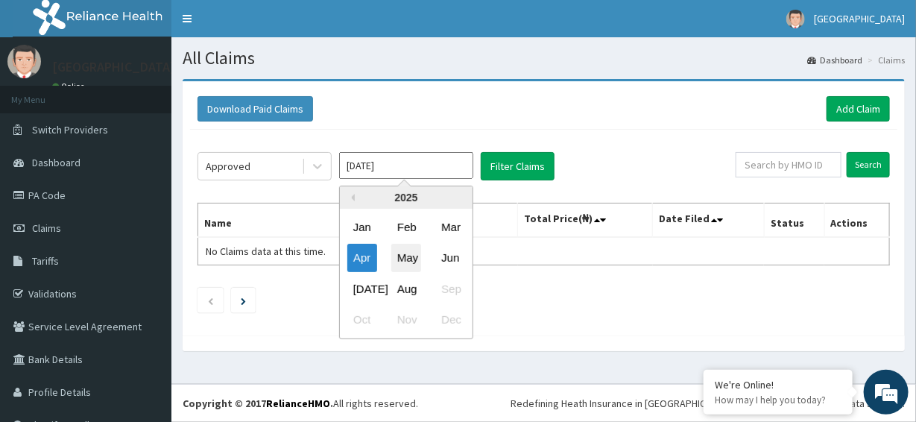
click at [404, 255] on div "May" at bounding box center [406, 258] width 30 height 28
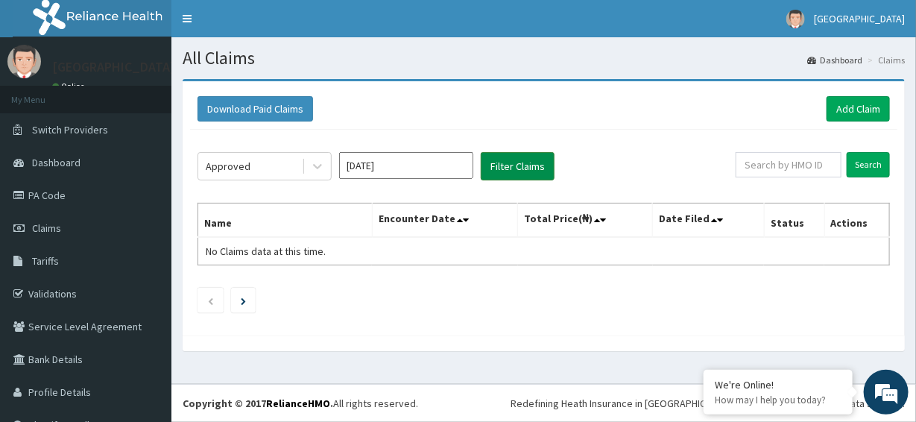
click at [495, 174] on button "Filter Claims" at bounding box center [518, 166] width 74 height 28
click at [434, 169] on input "May 2025" at bounding box center [406, 165] width 134 height 27
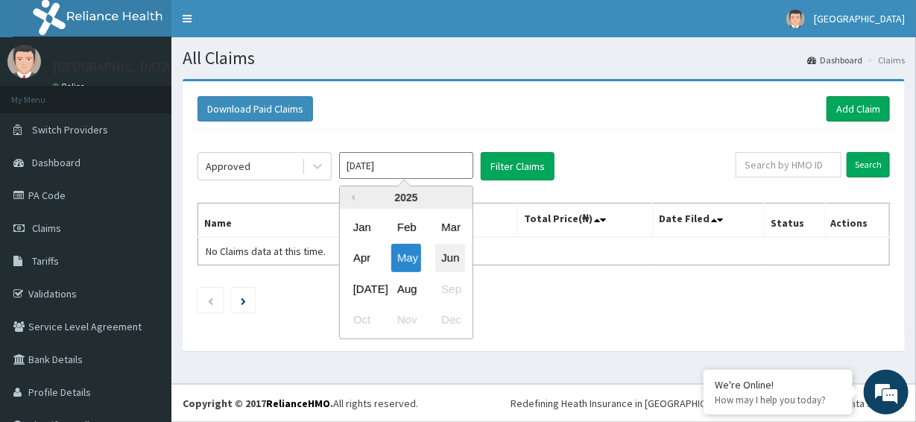
click at [452, 256] on div "Jun" at bounding box center [450, 258] width 30 height 28
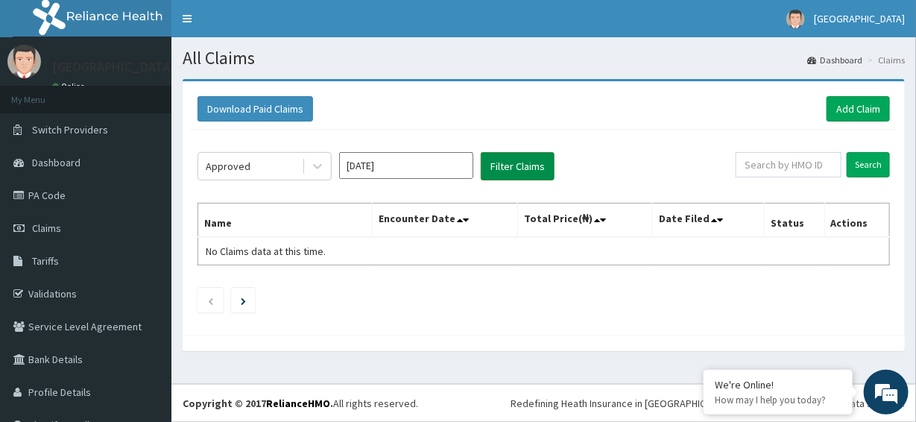
click at [513, 167] on button "Filter Claims" at bounding box center [518, 166] width 74 height 28
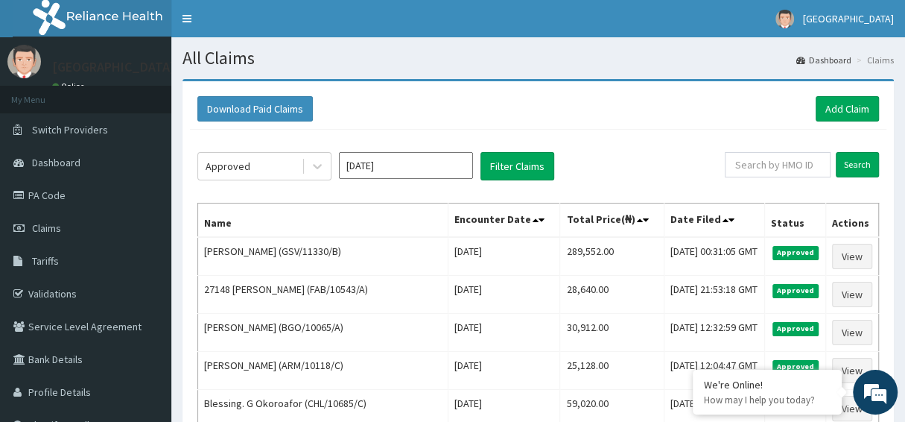
click at [454, 167] on input "Jun 2025" at bounding box center [406, 165] width 134 height 27
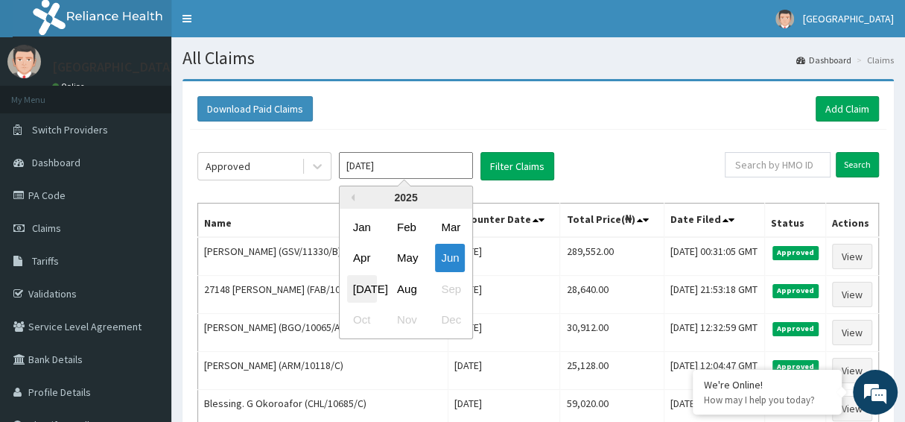
click at [363, 288] on div "Jul" at bounding box center [362, 289] width 30 height 28
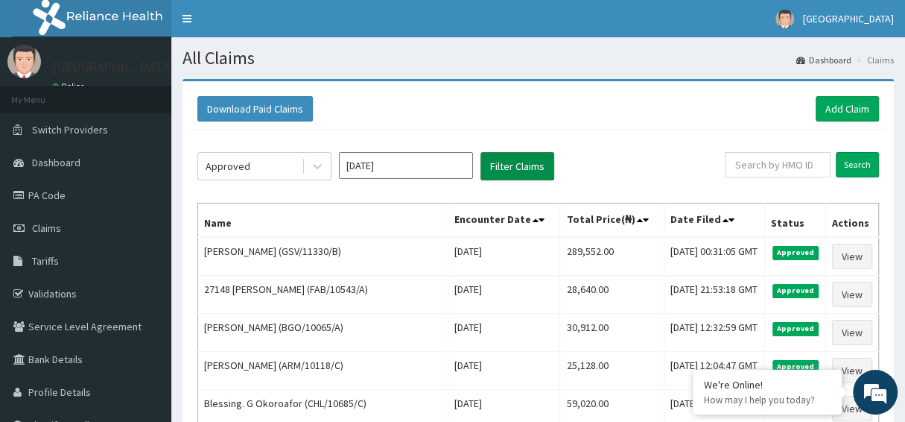
click at [522, 152] on button "Filter Claims" at bounding box center [518, 166] width 74 height 28
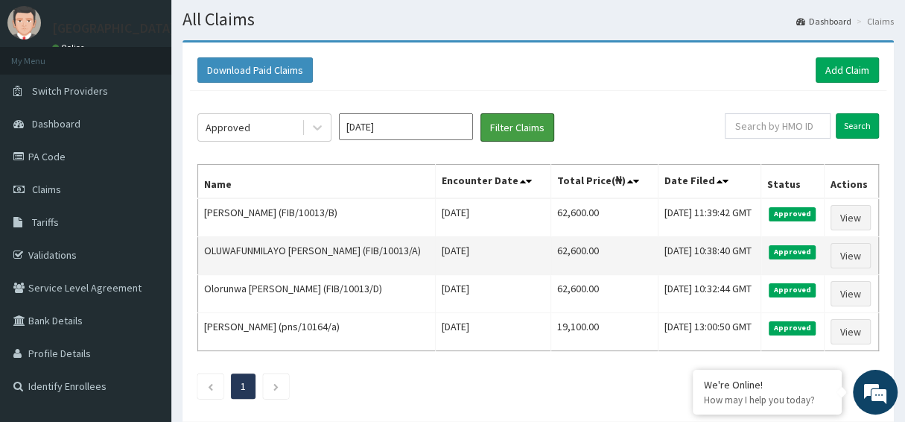
scroll to position [38, 0]
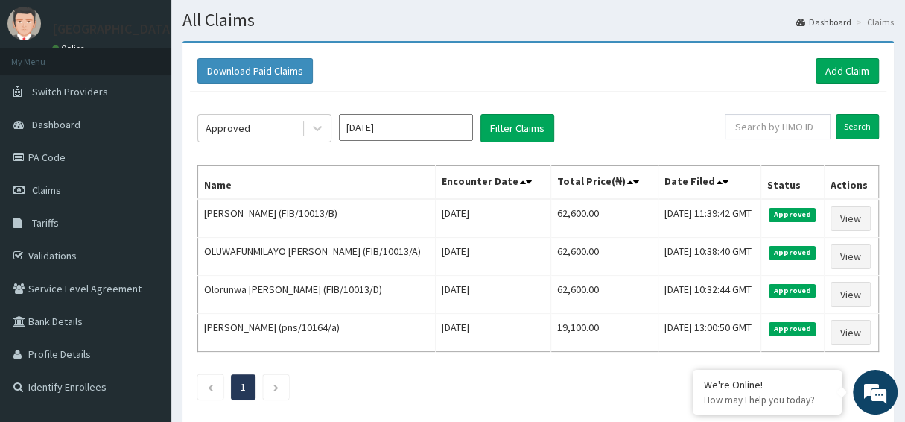
click at [440, 135] on input "Jul 2025" at bounding box center [406, 127] width 134 height 27
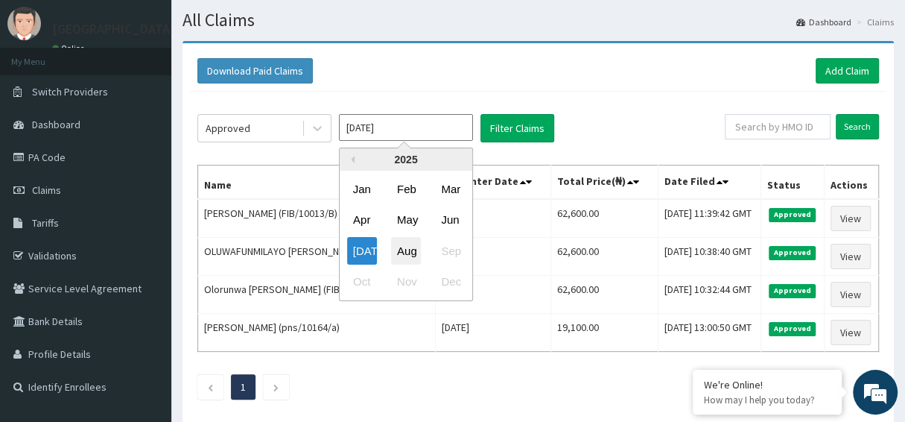
click at [411, 250] on div "Aug" at bounding box center [406, 251] width 30 height 28
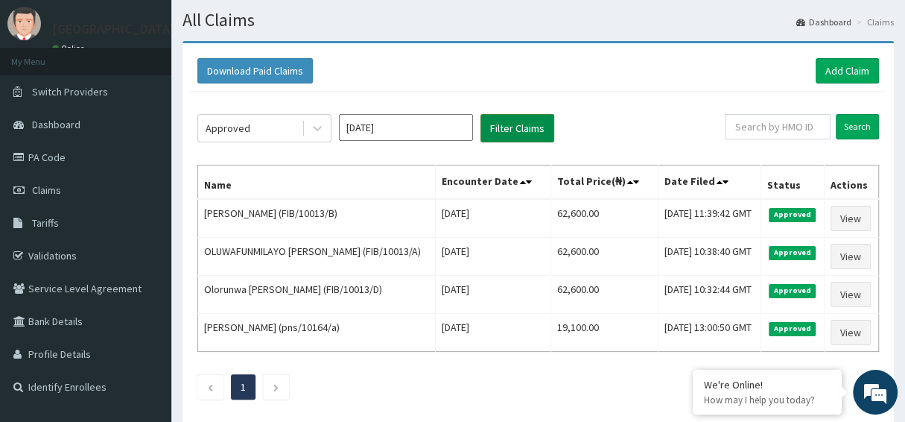
click at [501, 128] on button "Filter Claims" at bounding box center [518, 128] width 74 height 28
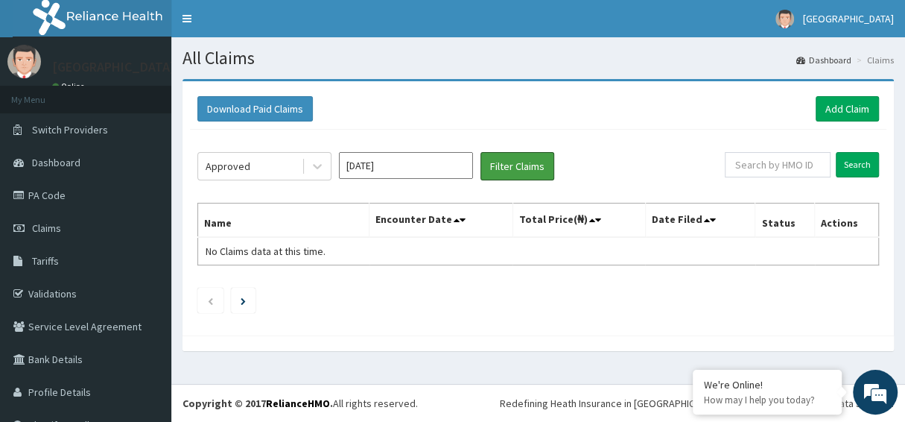
scroll to position [0, 0]
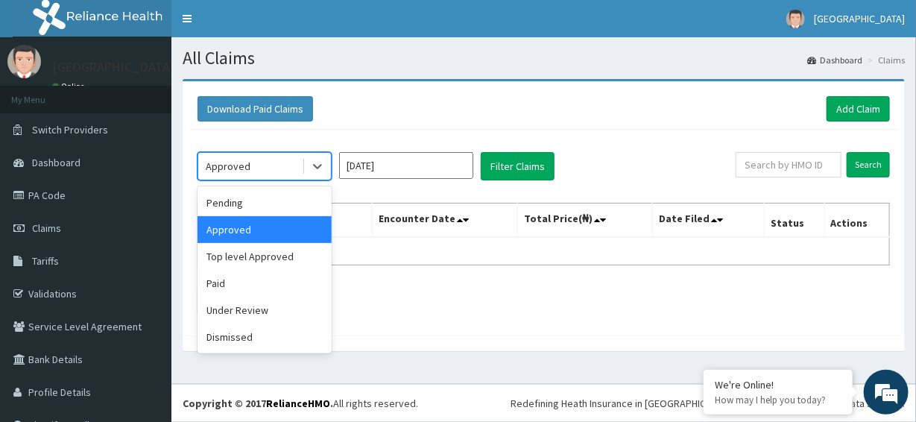
click at [245, 165] on div "Approved" at bounding box center [228, 166] width 45 height 15
click at [253, 253] on div "Top level Approved" at bounding box center [264, 256] width 134 height 27
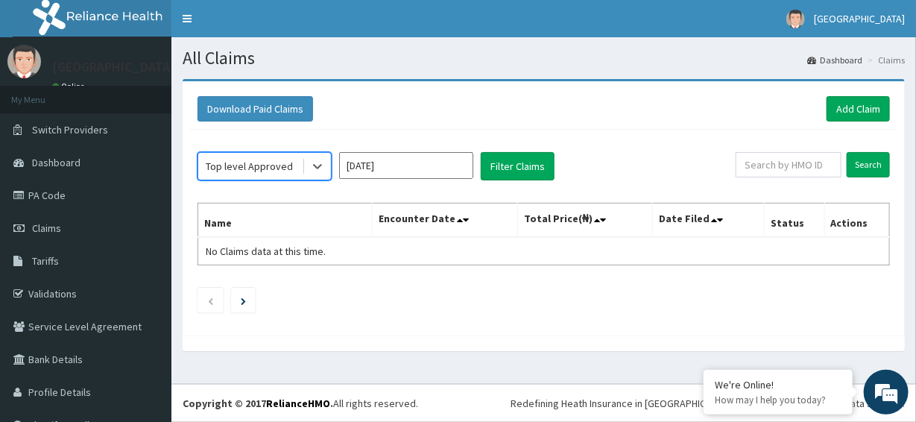
click at [375, 165] on input "Aug 2025" at bounding box center [406, 165] width 134 height 27
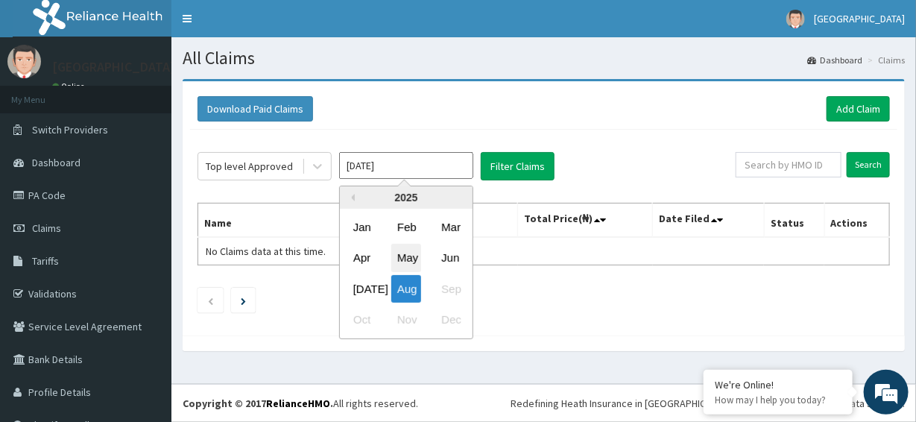
click at [414, 257] on div "May" at bounding box center [406, 258] width 30 height 28
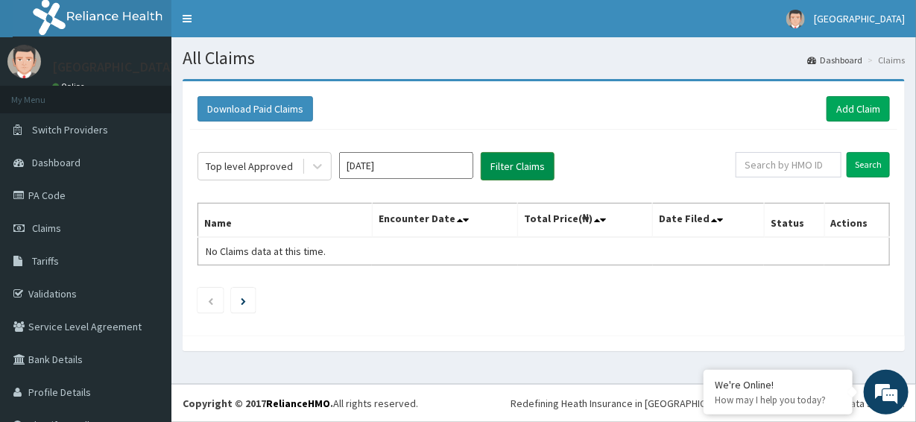
click at [515, 163] on button "Filter Claims" at bounding box center [518, 166] width 74 height 28
click at [431, 171] on input "May 2025" at bounding box center [406, 165] width 134 height 27
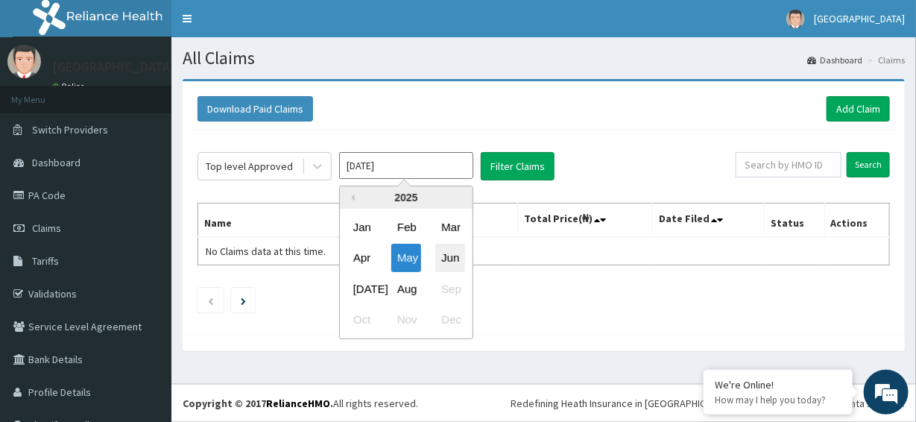
click at [457, 257] on div "Jun" at bounding box center [450, 258] width 30 height 28
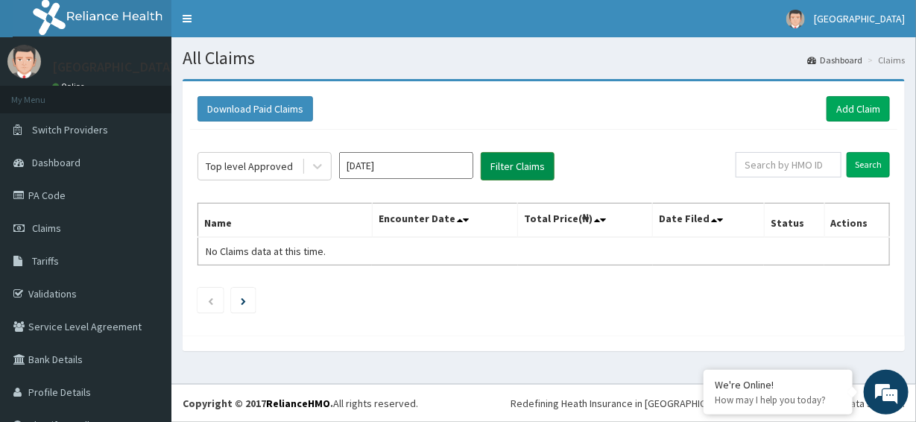
click at [493, 170] on button "Filter Claims" at bounding box center [518, 166] width 74 height 28
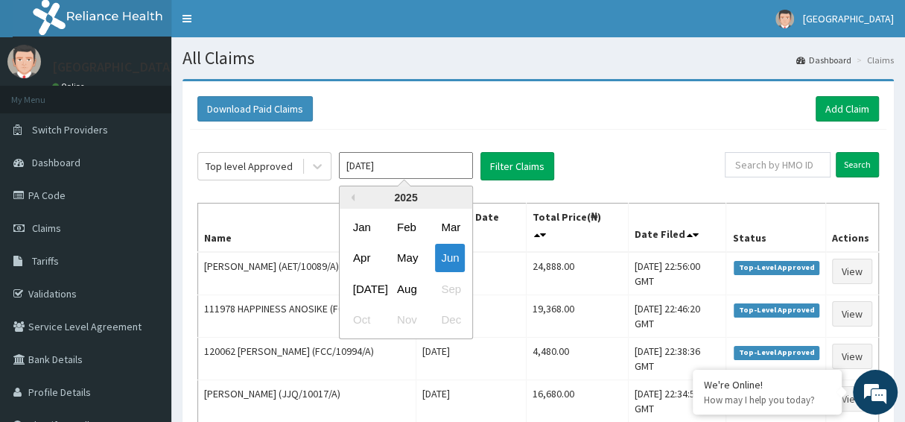
click at [391, 172] on input "Jun 2025" at bounding box center [406, 165] width 134 height 27
click at [364, 290] on div "Jul" at bounding box center [362, 289] width 30 height 28
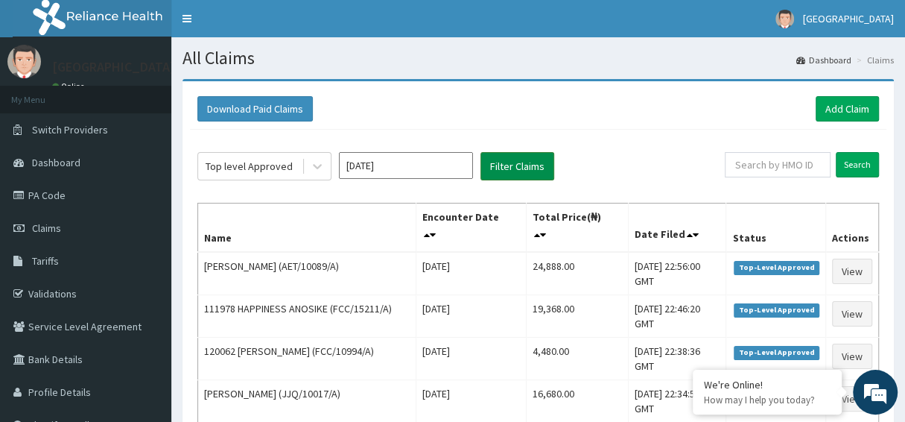
click at [501, 159] on button "Filter Claims" at bounding box center [518, 166] width 74 height 28
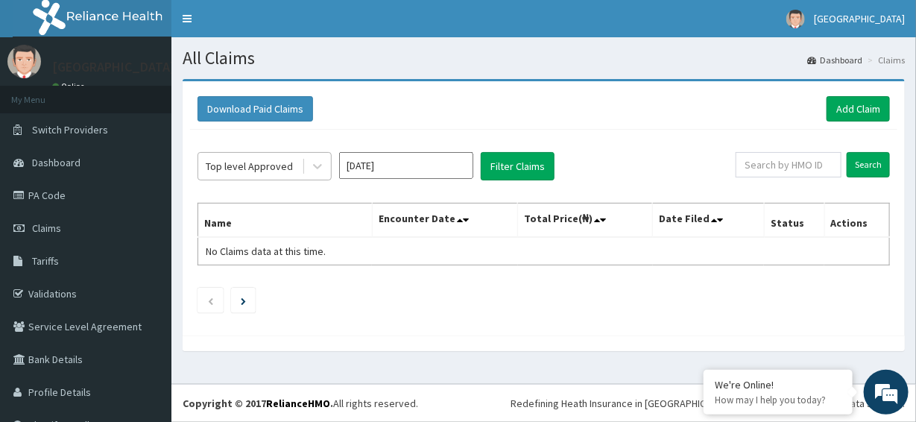
click at [303, 167] on span at bounding box center [303, 166] width 1 height 15
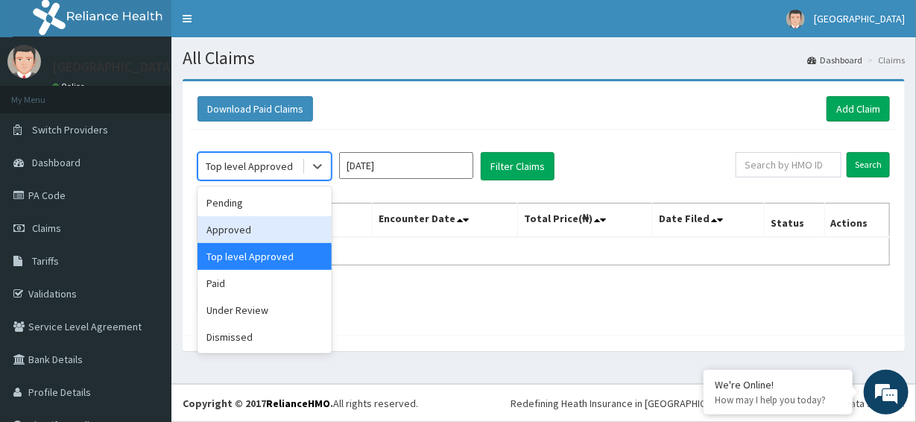
click at [256, 233] on div "Approved" at bounding box center [264, 229] width 134 height 27
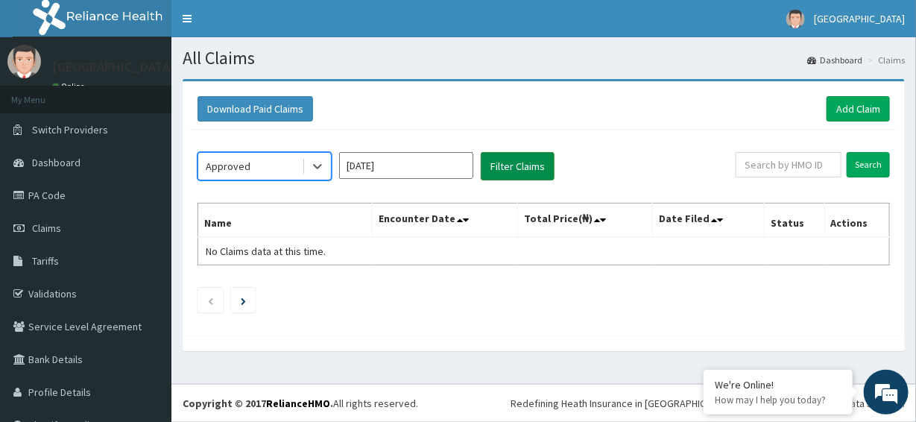
click at [496, 170] on button "Filter Claims" at bounding box center [518, 166] width 74 height 28
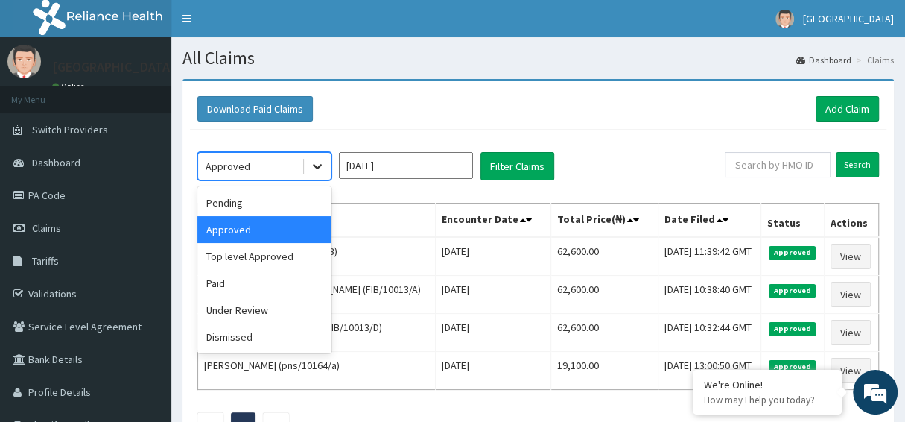
drag, startPoint x: 323, startPoint y: 162, endPoint x: 314, endPoint y: 168, distance: 11.2
click at [322, 162] on icon at bounding box center [317, 166] width 15 height 15
click at [232, 281] on div "Paid" at bounding box center [264, 283] width 134 height 27
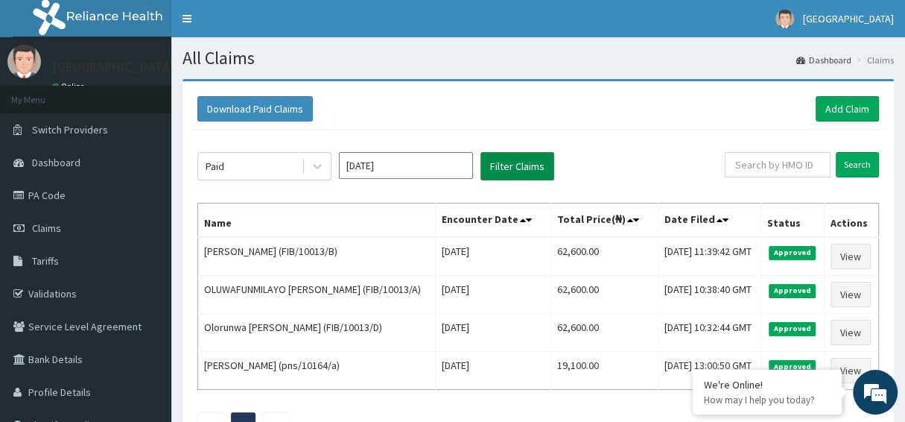
click at [511, 170] on button "Filter Claims" at bounding box center [518, 166] width 74 height 28
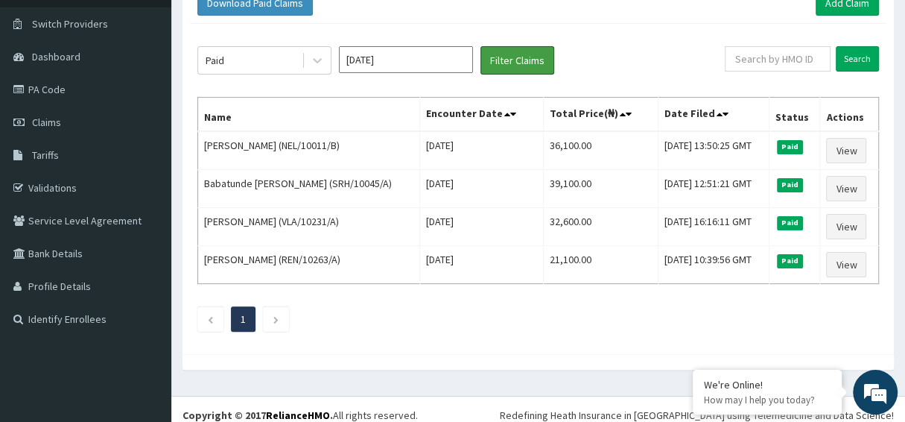
scroll to position [113, 0]
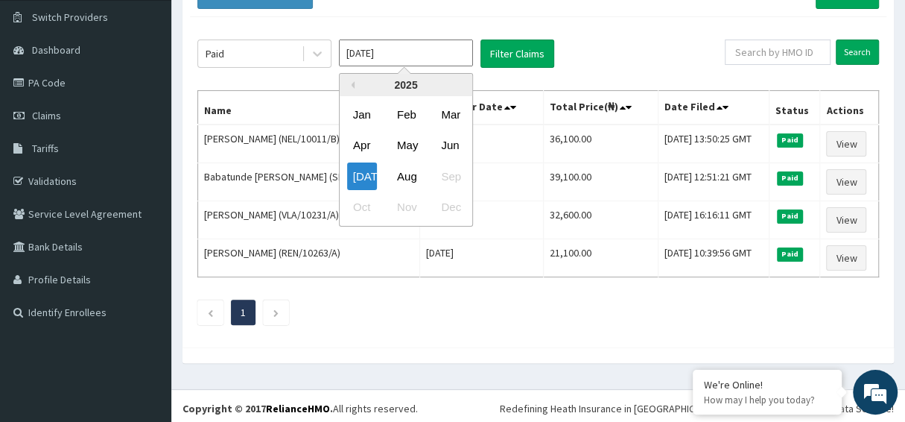
click at [437, 44] on input "Jul 2025" at bounding box center [406, 52] width 134 height 27
click at [457, 146] on div "Jun" at bounding box center [450, 146] width 30 height 28
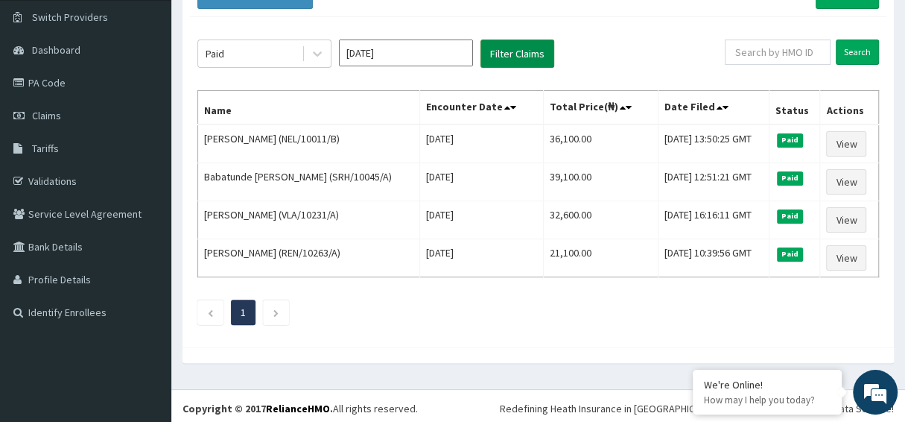
click at [508, 60] on button "Filter Claims" at bounding box center [518, 53] width 74 height 28
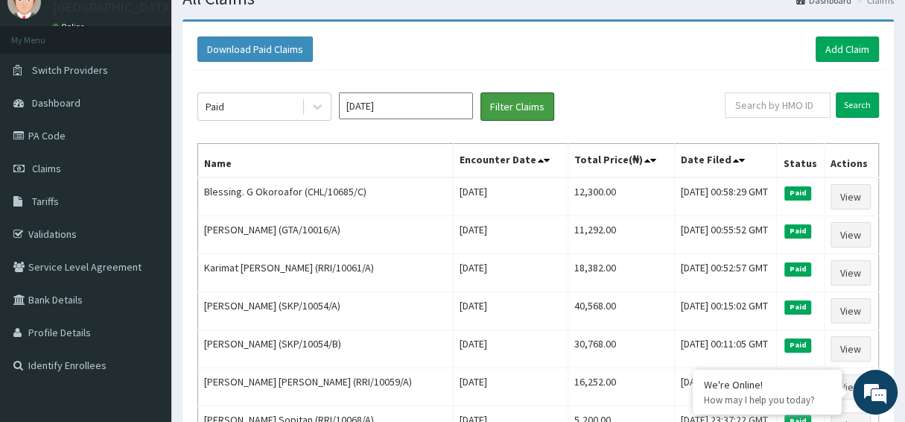
scroll to position [38, 0]
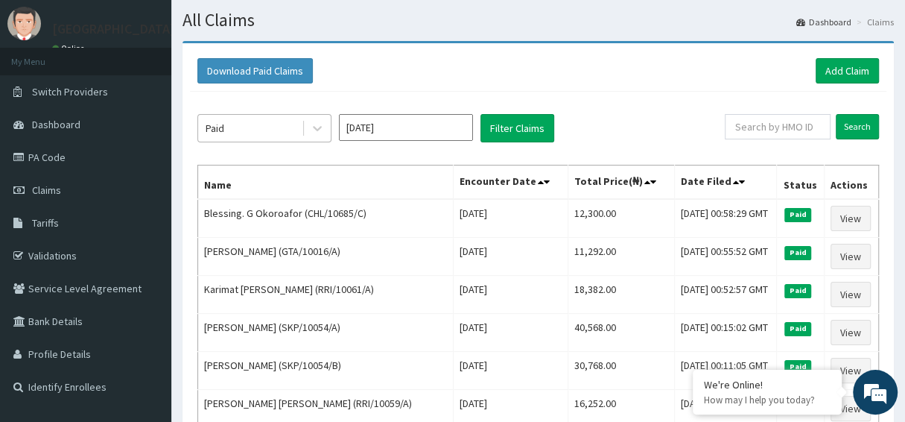
click at [282, 120] on div "Paid" at bounding box center [250, 128] width 104 height 24
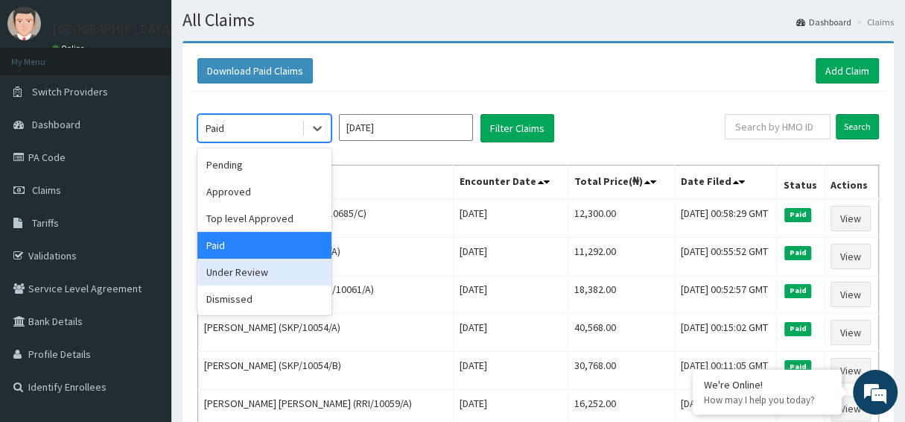
click at [251, 276] on div "Under Review" at bounding box center [264, 272] width 134 height 27
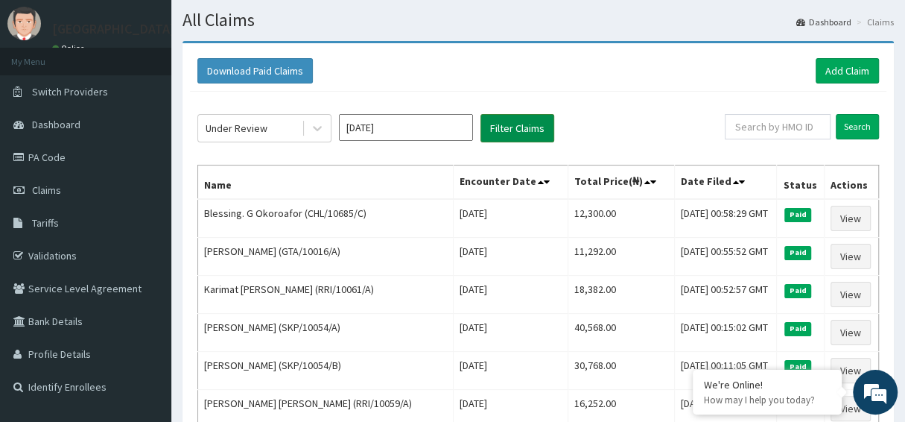
click at [510, 135] on button "Filter Claims" at bounding box center [518, 128] width 74 height 28
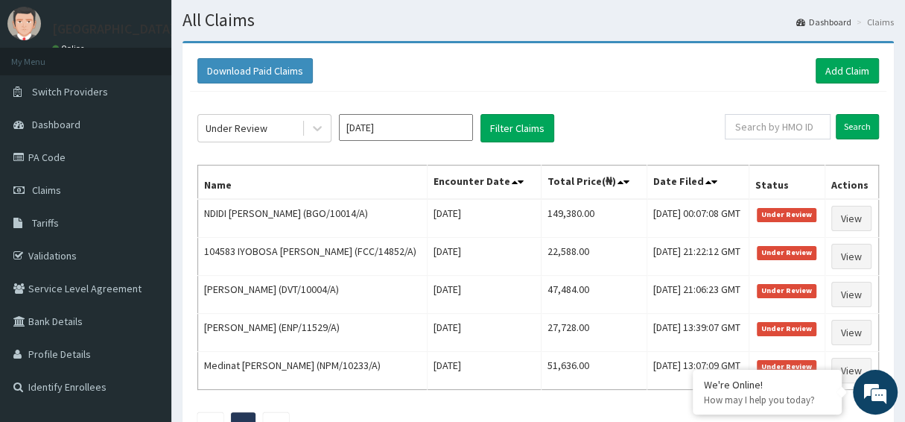
click at [442, 128] on input "Jun 2025" at bounding box center [406, 127] width 134 height 27
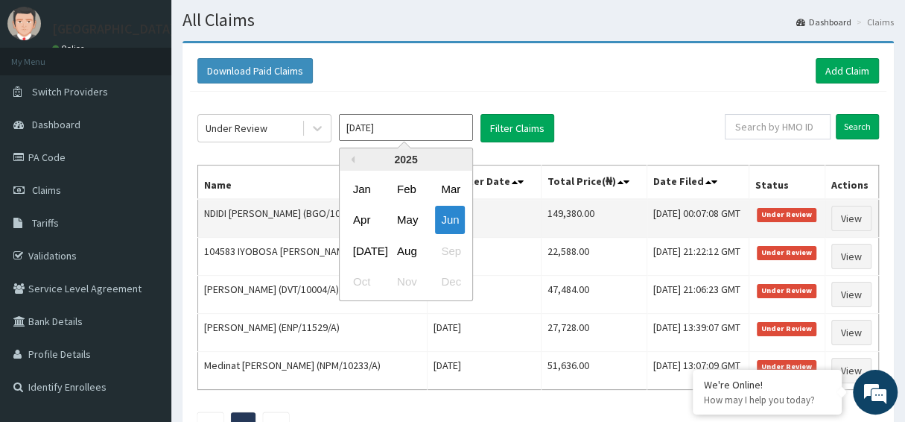
drag, startPoint x: 408, startPoint y: 214, endPoint x: 412, endPoint y: 206, distance: 8.7
click at [408, 215] on div "May" at bounding box center [406, 220] width 30 height 28
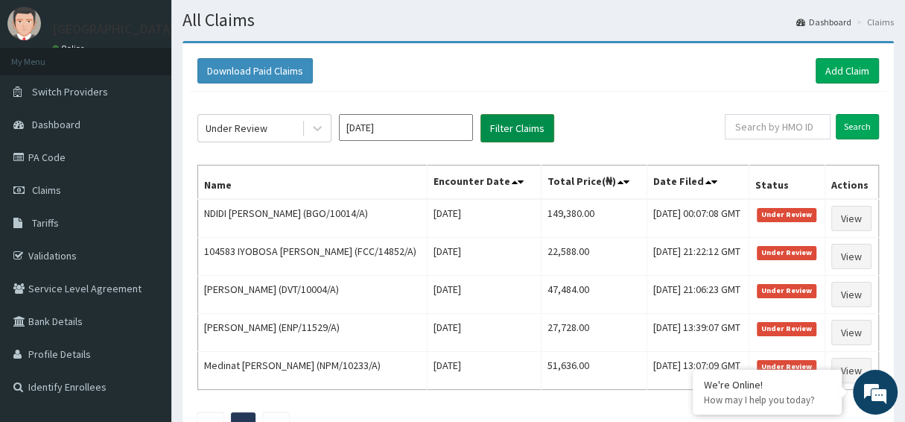
click at [526, 116] on button "Filter Claims" at bounding box center [518, 128] width 74 height 28
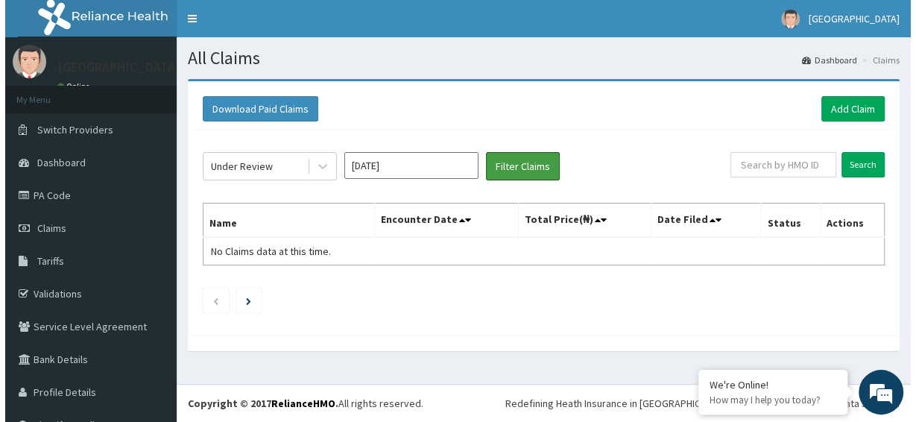
scroll to position [0, 0]
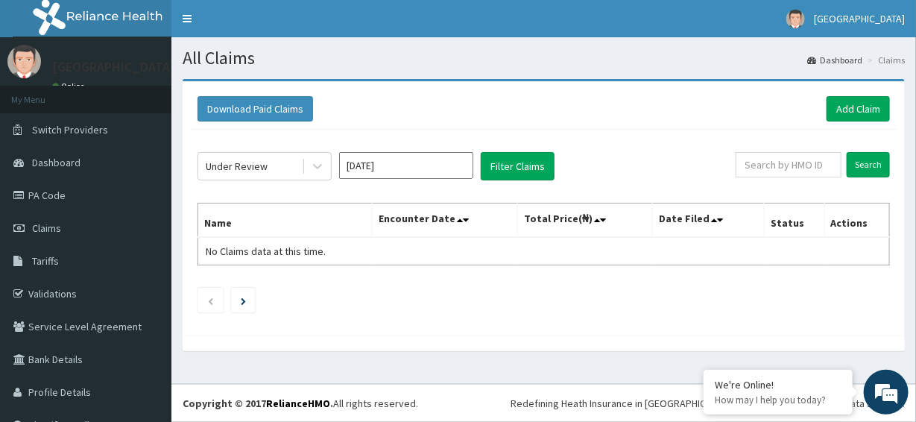
click at [416, 154] on input "May 2025" at bounding box center [406, 165] width 134 height 27
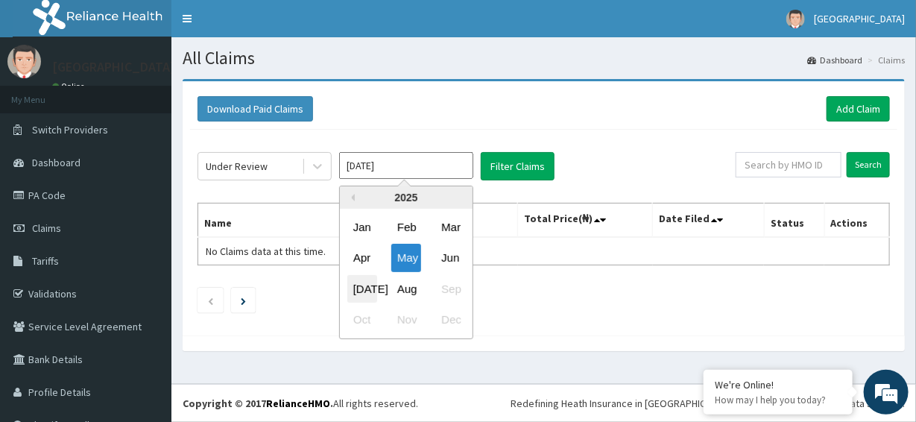
click at [367, 293] on div "Jul" at bounding box center [362, 289] width 30 height 28
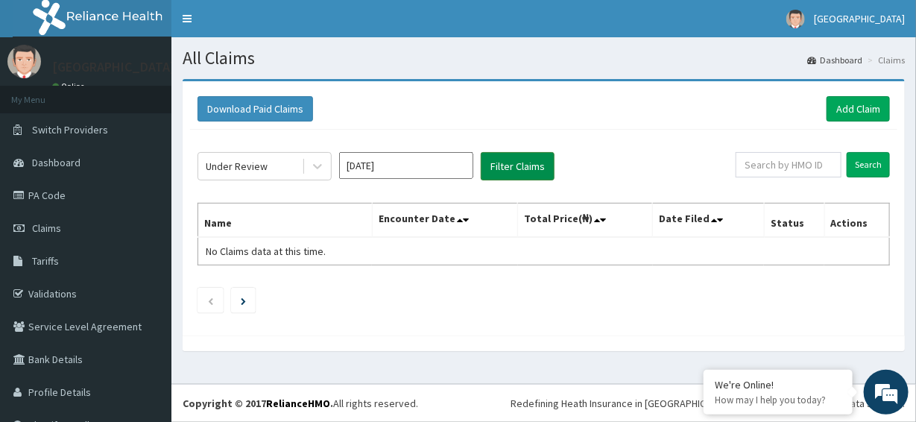
click at [502, 165] on button "Filter Claims" at bounding box center [518, 166] width 74 height 28
click at [495, 160] on button "Filter Claims" at bounding box center [518, 166] width 74 height 28
click at [390, 163] on input "Jul 2025" at bounding box center [406, 165] width 134 height 27
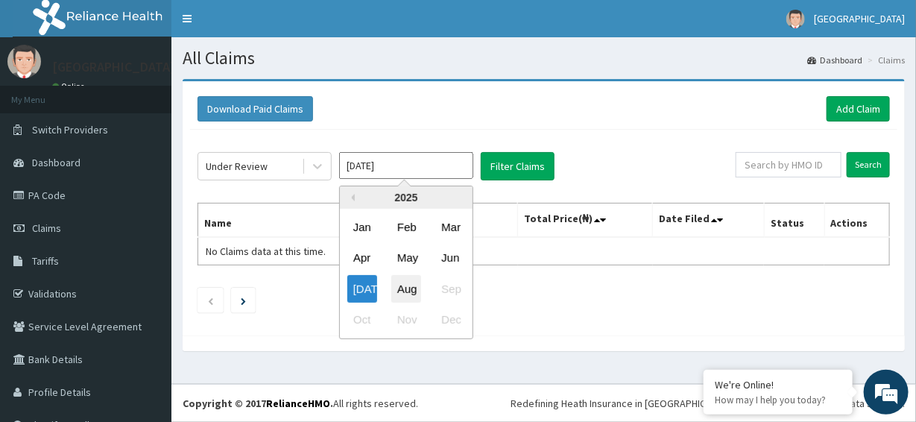
click at [409, 288] on div "Aug" at bounding box center [406, 289] width 30 height 28
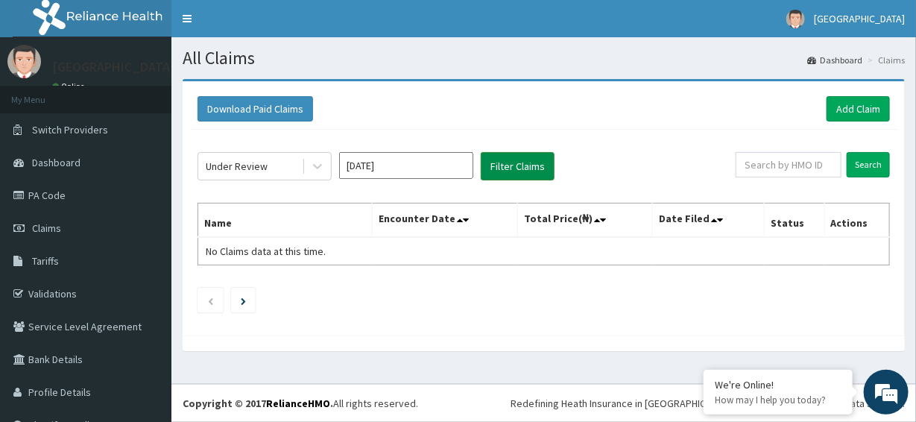
click at [502, 165] on button "Filter Claims" at bounding box center [518, 166] width 74 height 28
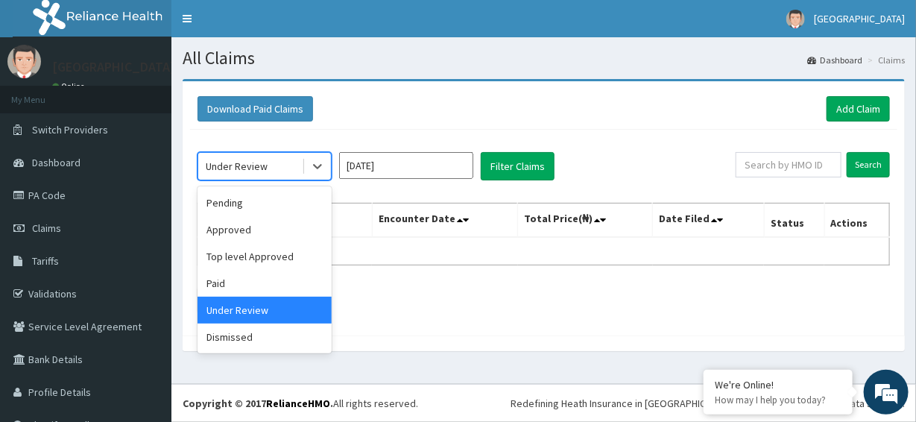
click at [299, 162] on div "Under Review" at bounding box center [250, 166] width 104 height 24
click at [271, 340] on div "Dismissed" at bounding box center [264, 336] width 134 height 27
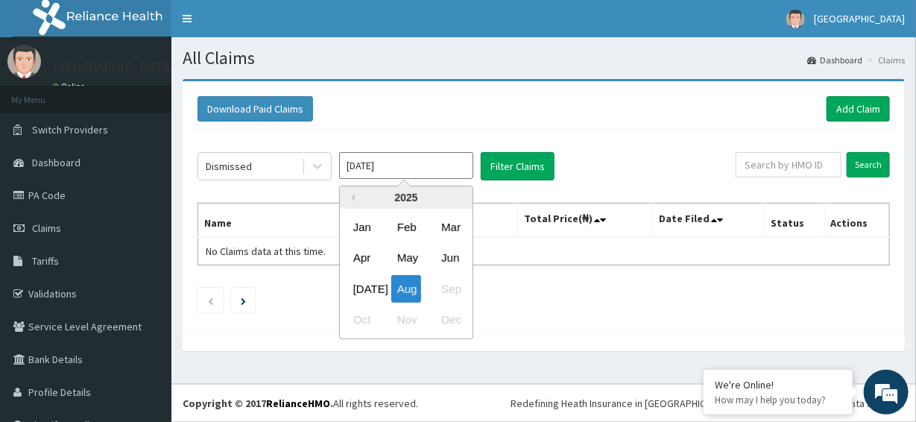
click at [442, 163] on input "Aug 2025" at bounding box center [406, 165] width 134 height 27
click at [376, 288] on div "Jul" at bounding box center [362, 289] width 30 height 28
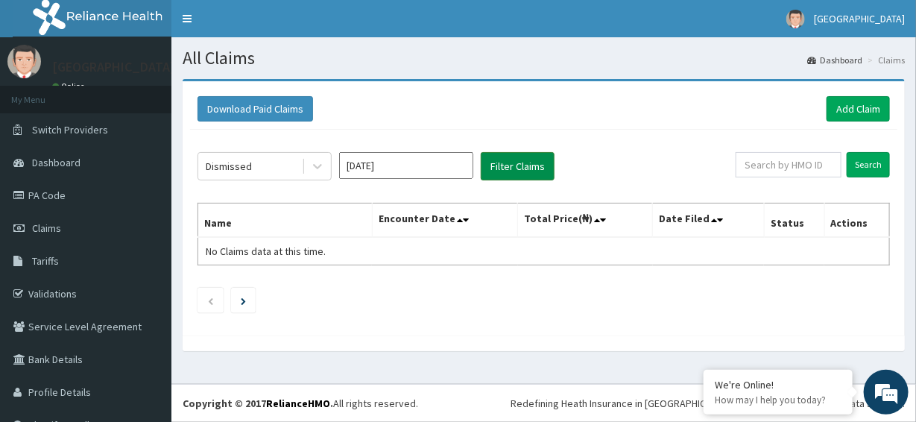
click at [525, 171] on button "Filter Claims" at bounding box center [518, 166] width 74 height 28
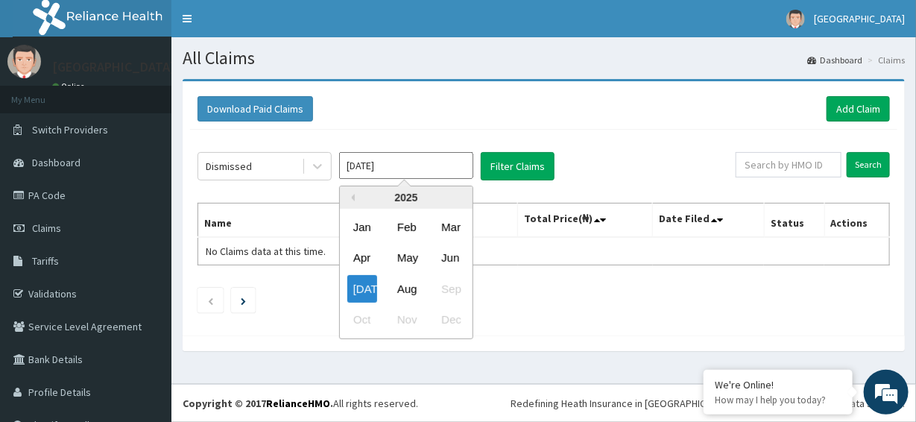
click at [411, 172] on input "Jul 2025" at bounding box center [406, 165] width 134 height 27
click at [448, 260] on div "Jun" at bounding box center [450, 258] width 30 height 28
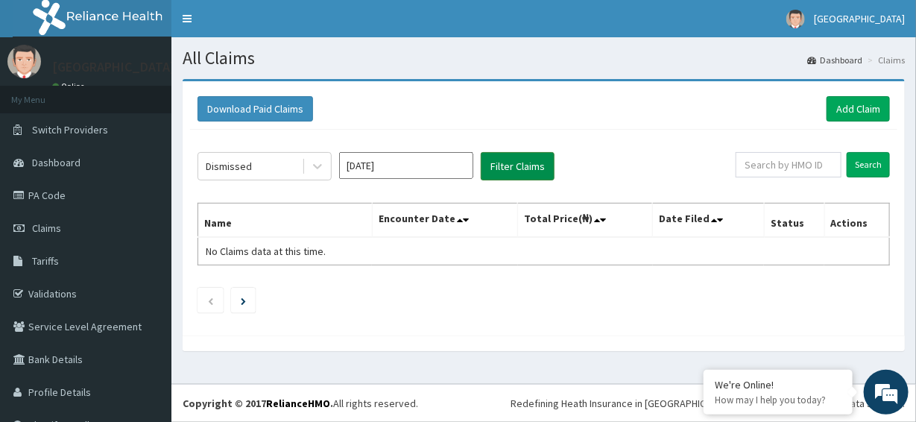
click at [498, 162] on button "Filter Claims" at bounding box center [518, 166] width 74 height 28
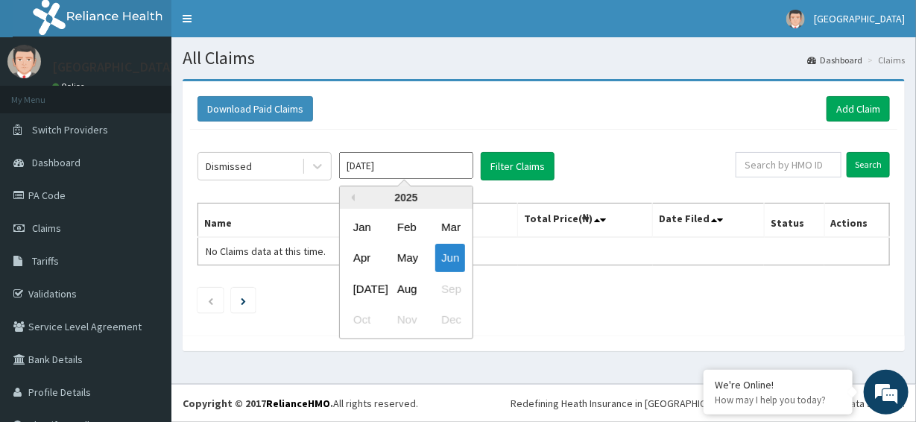
click at [413, 165] on input "Jun 2025" at bounding box center [406, 165] width 134 height 27
click at [413, 262] on div "May" at bounding box center [406, 258] width 30 height 28
type input "May 2025"
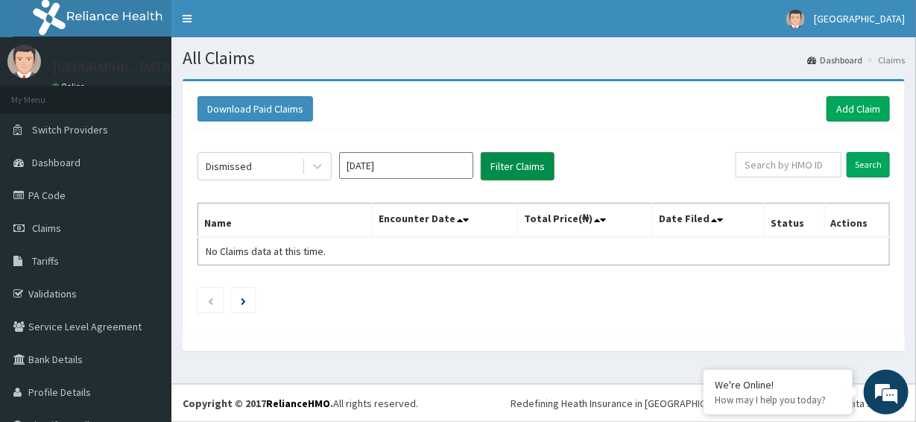
click at [513, 176] on button "Filter Claims" at bounding box center [518, 166] width 74 height 28
click at [650, 106] on div "Download Paid Claims Add Claim" at bounding box center [543, 108] width 692 height 25
click at [57, 156] on span "Dashboard" at bounding box center [56, 162] width 48 height 13
